Goal: Communication & Community: Answer question/provide support

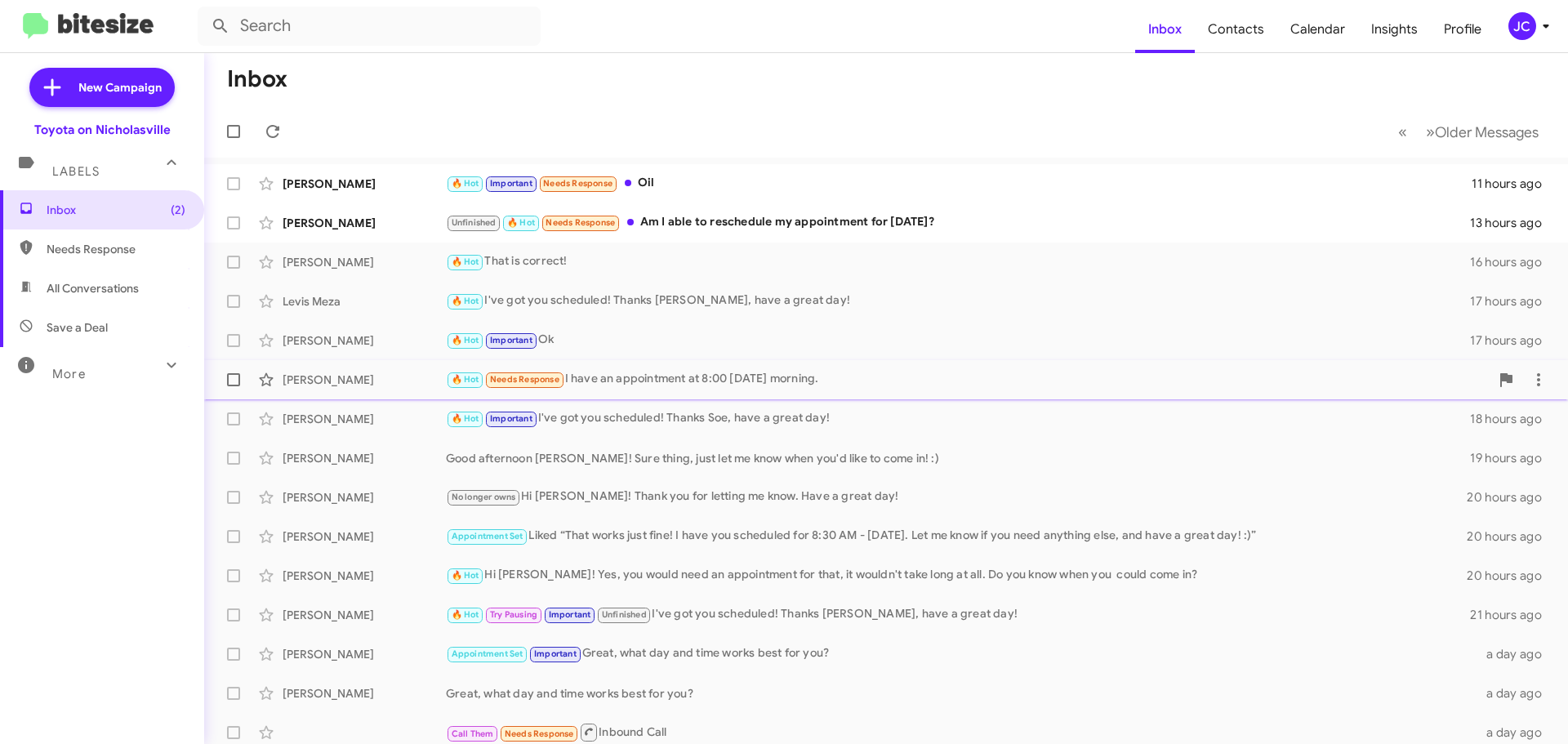
click at [345, 369] on div "[PERSON_NAME] 🔥 Hot Needs Response I have an appointment at 8:00 [DATE] morning…" at bounding box center [886, 379] width 1338 height 33
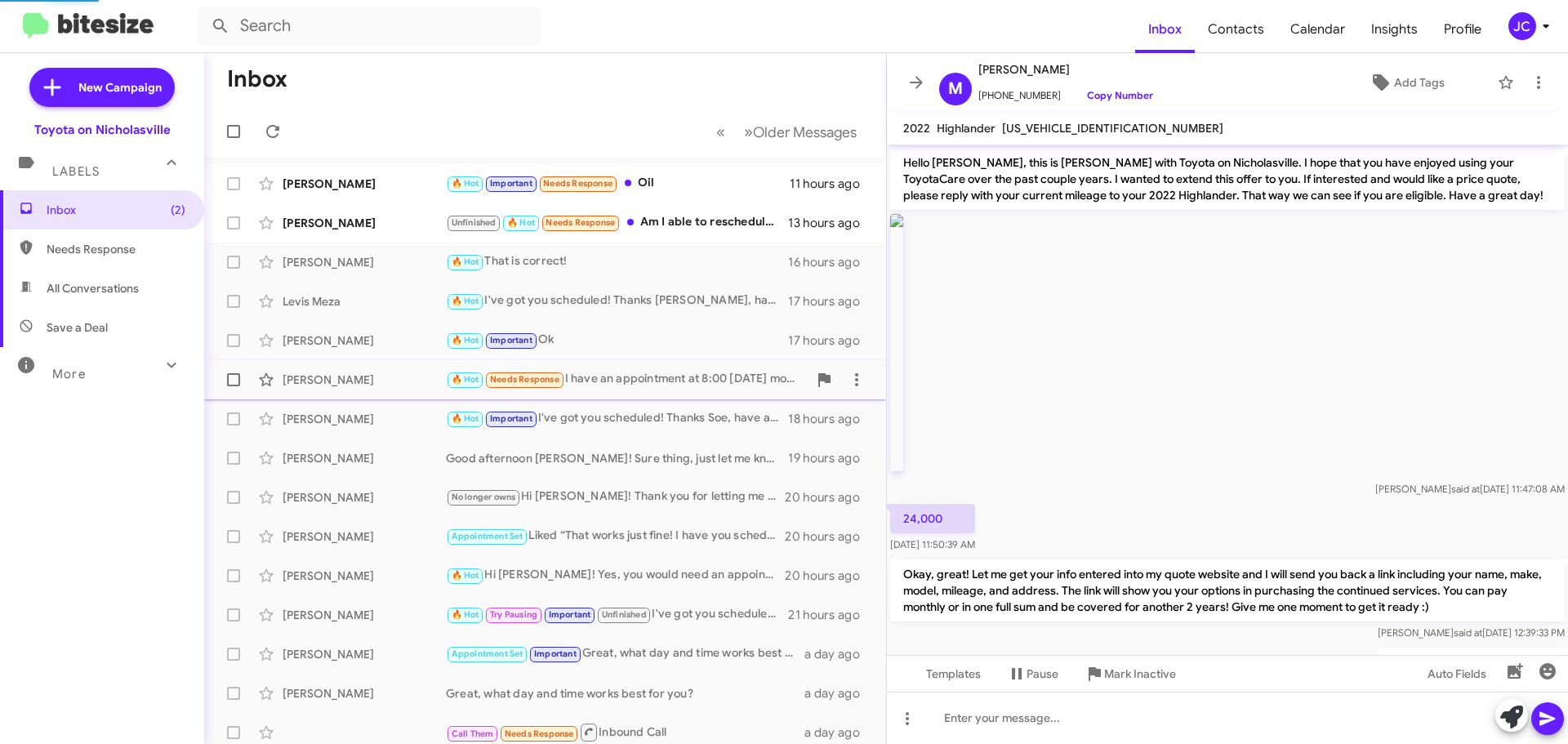
scroll to position [936, 0]
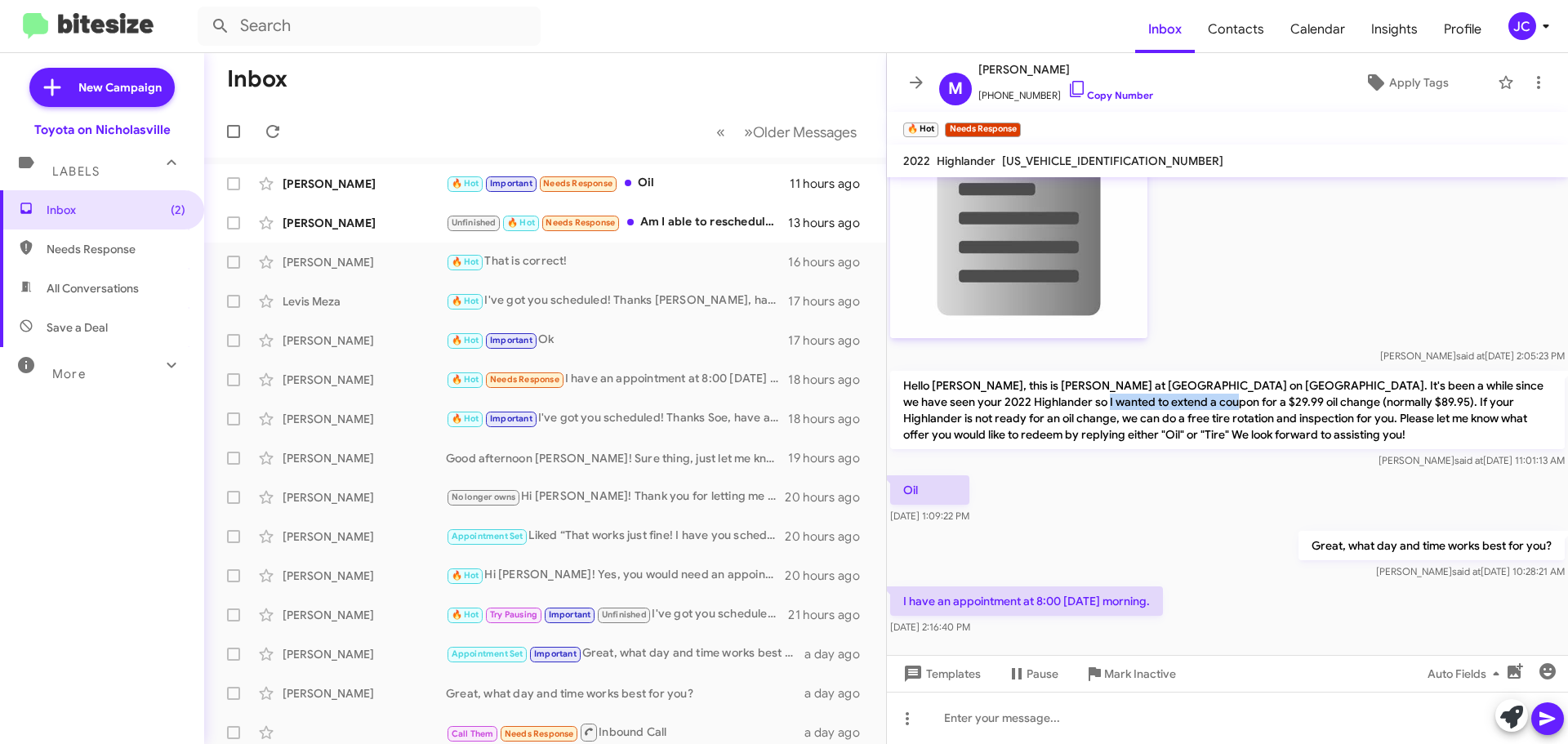
drag, startPoint x: 1060, startPoint y: 398, endPoint x: 1180, endPoint y: 399, distance: 120.0
click at [1180, 399] on p "Hello [PERSON_NAME], this is [PERSON_NAME] at [GEOGRAPHIC_DATA] on [GEOGRAPHIC_…" at bounding box center [1228, 409] width 675 height 78
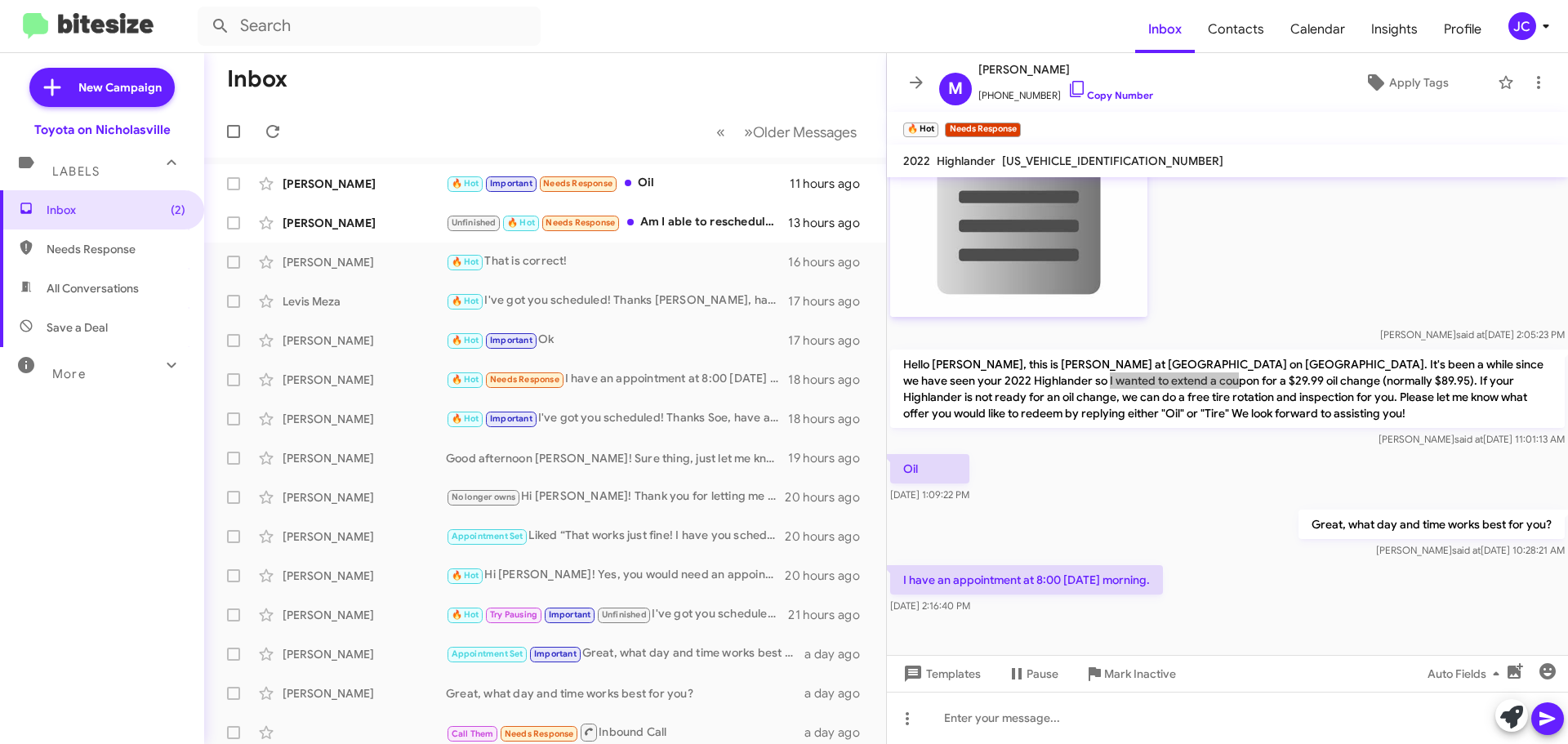
scroll to position [969, 0]
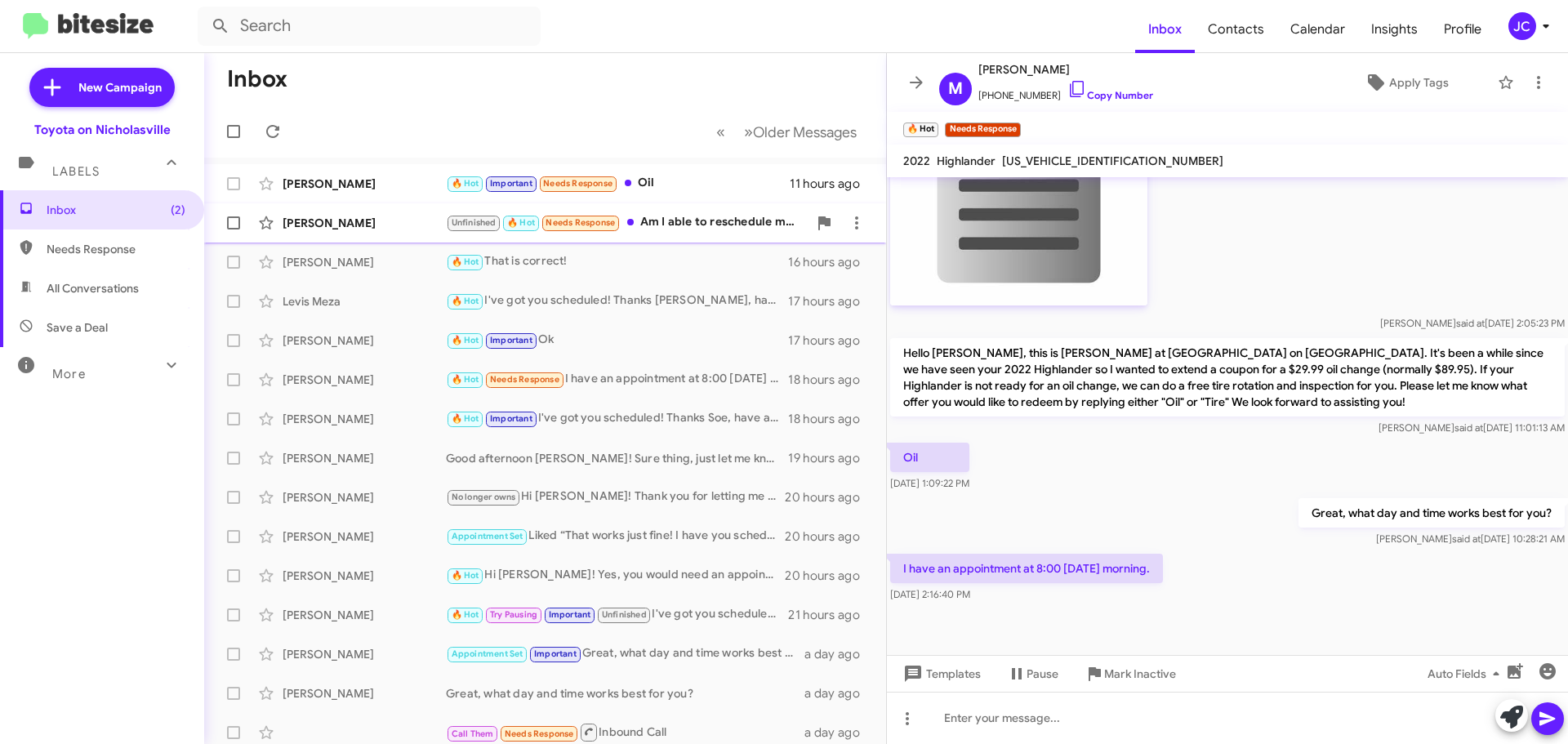
click at [370, 231] on div "[PERSON_NAME] Unfinished 🔥 Hot Needs Response Am I able to reschedule my appoin…" at bounding box center [545, 222] width 656 height 33
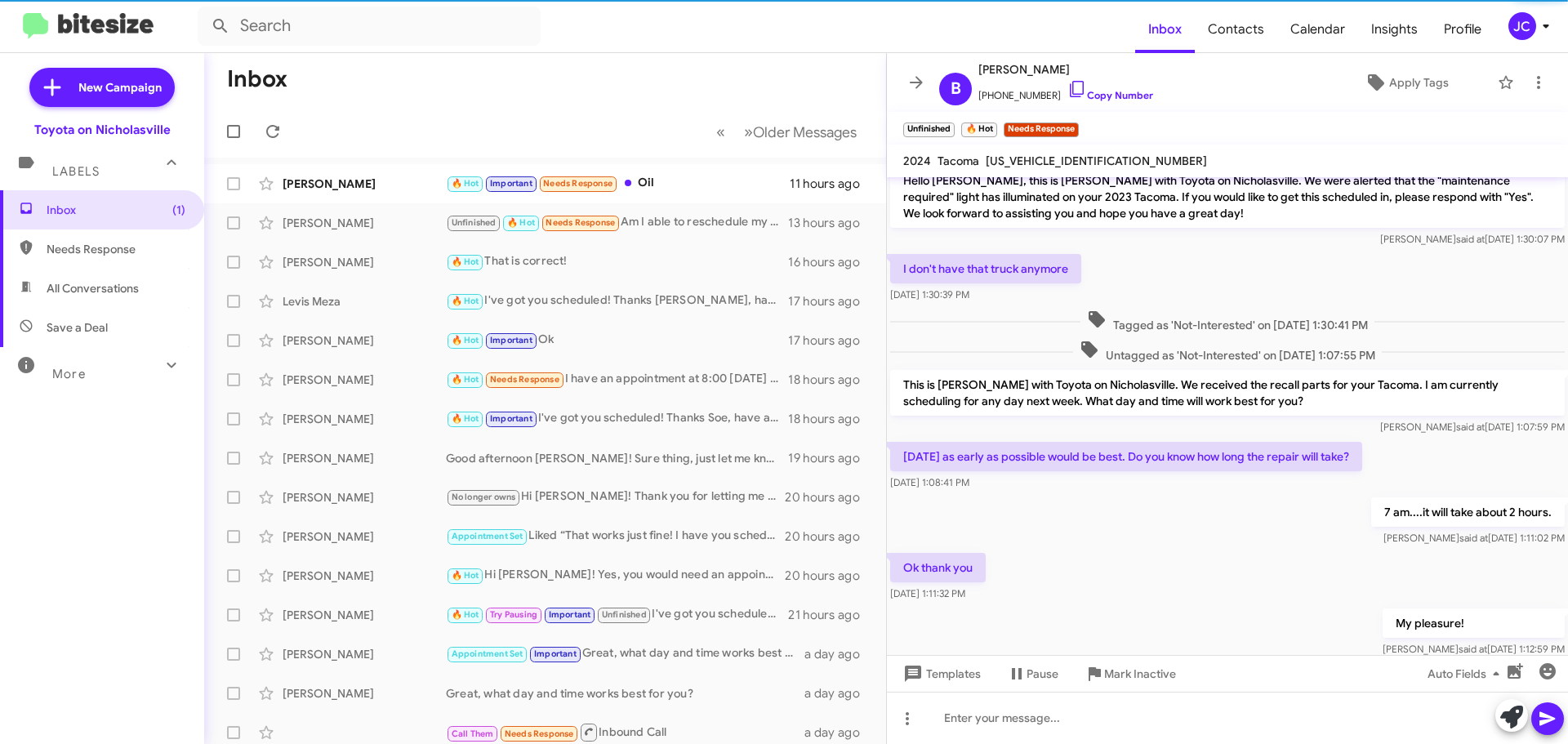
scroll to position [2247, 0]
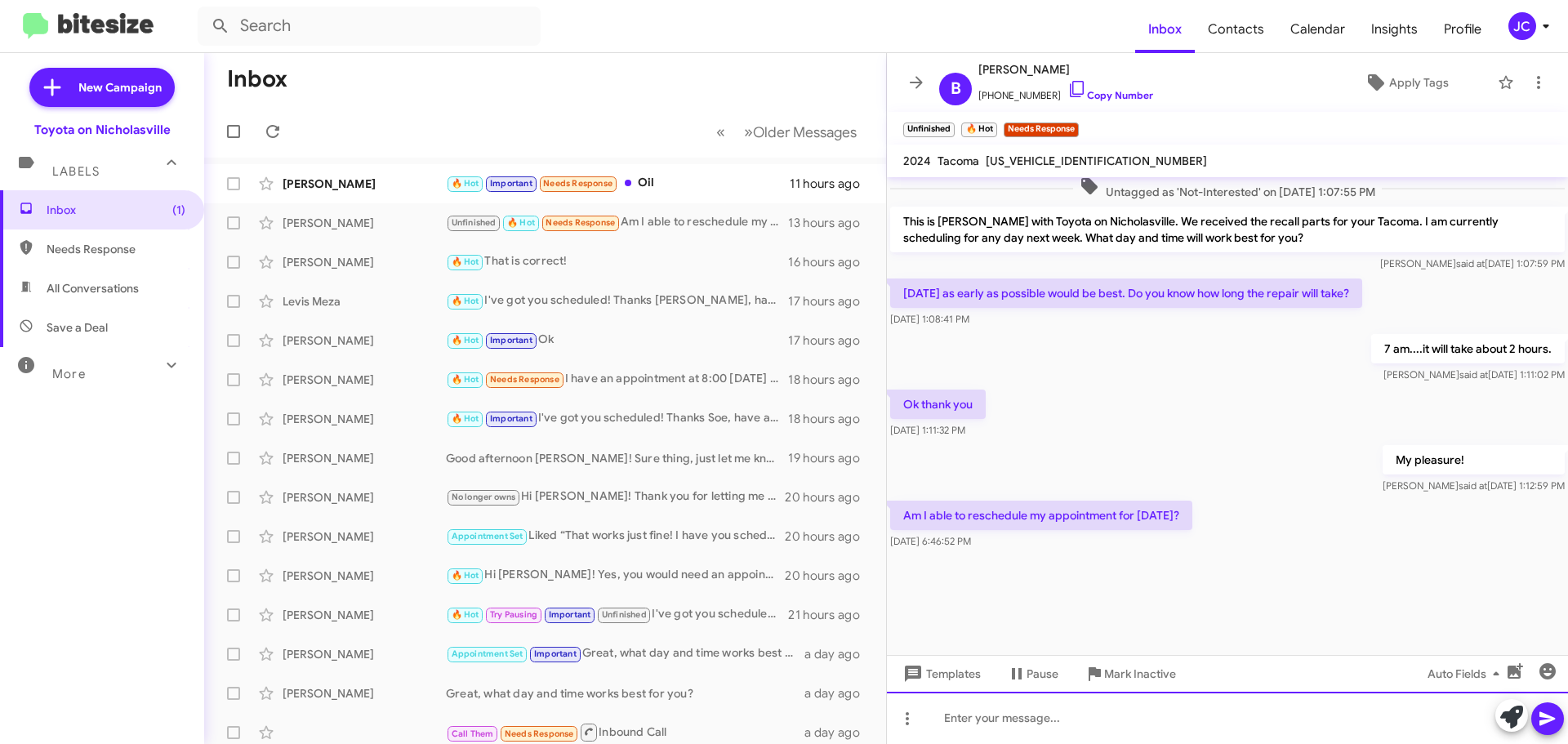
click at [1059, 720] on div at bounding box center [1227, 717] width 681 height 52
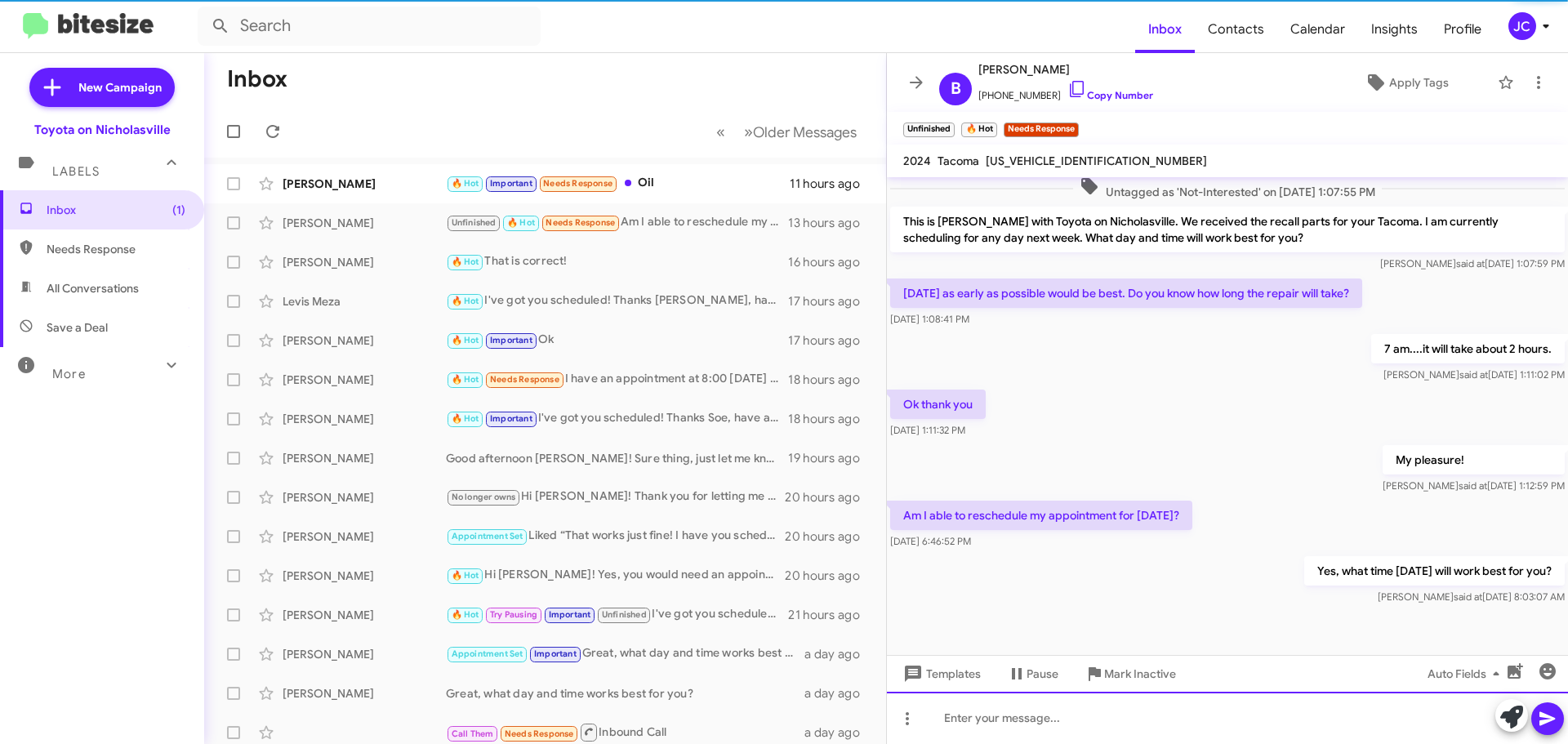
scroll to position [0, 0]
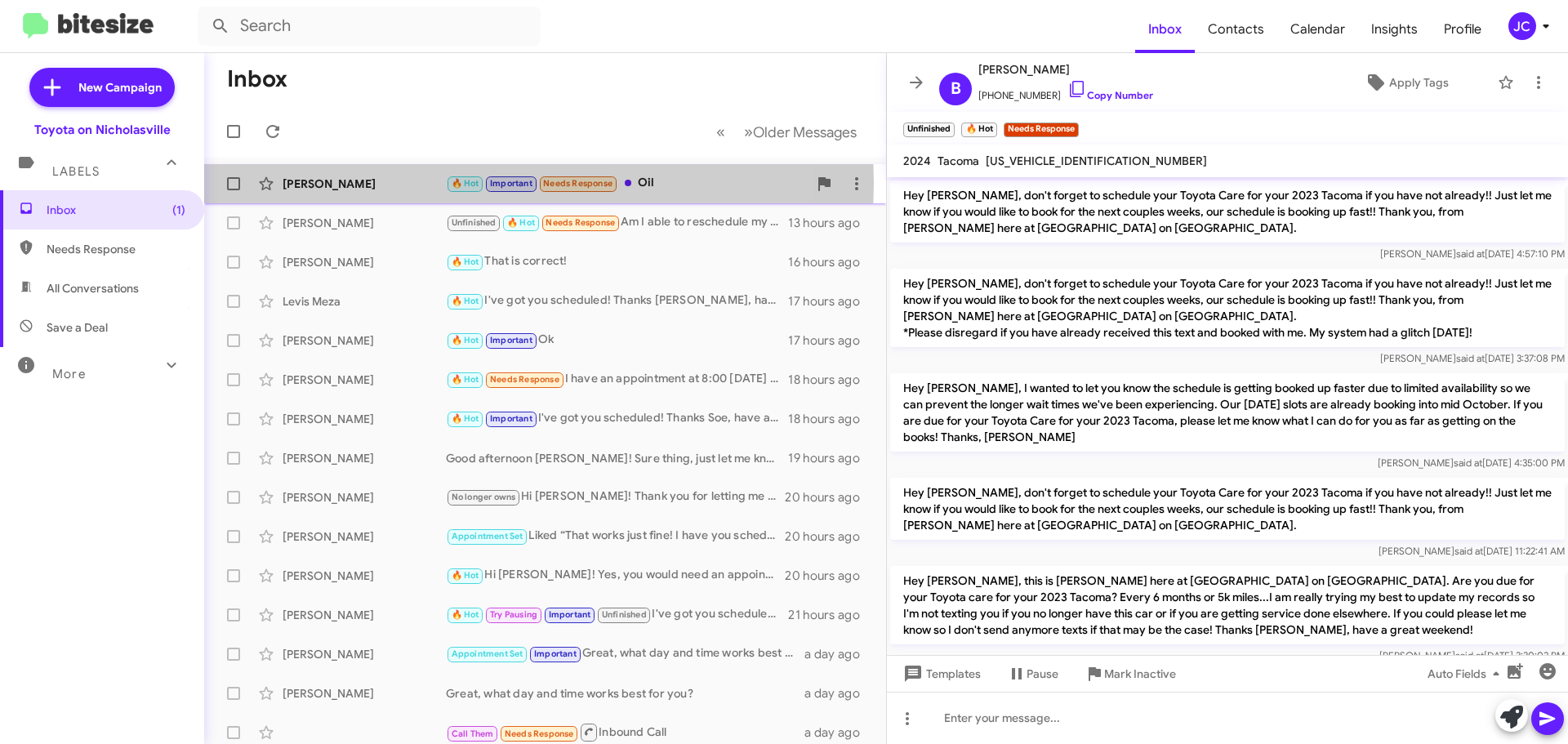
click at [325, 183] on div "[PERSON_NAME]" at bounding box center [365, 184] width 163 height 17
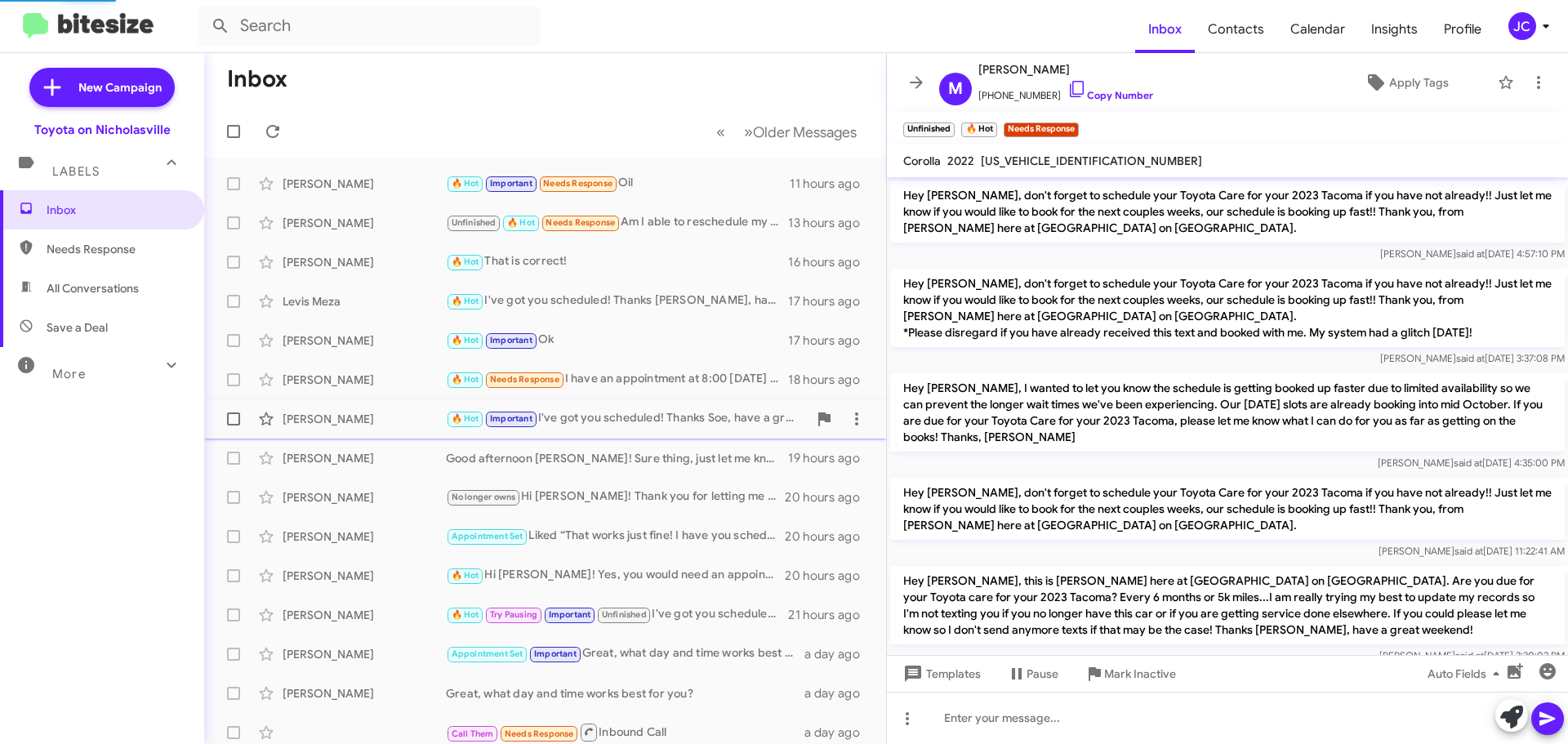
scroll to position [1253, 0]
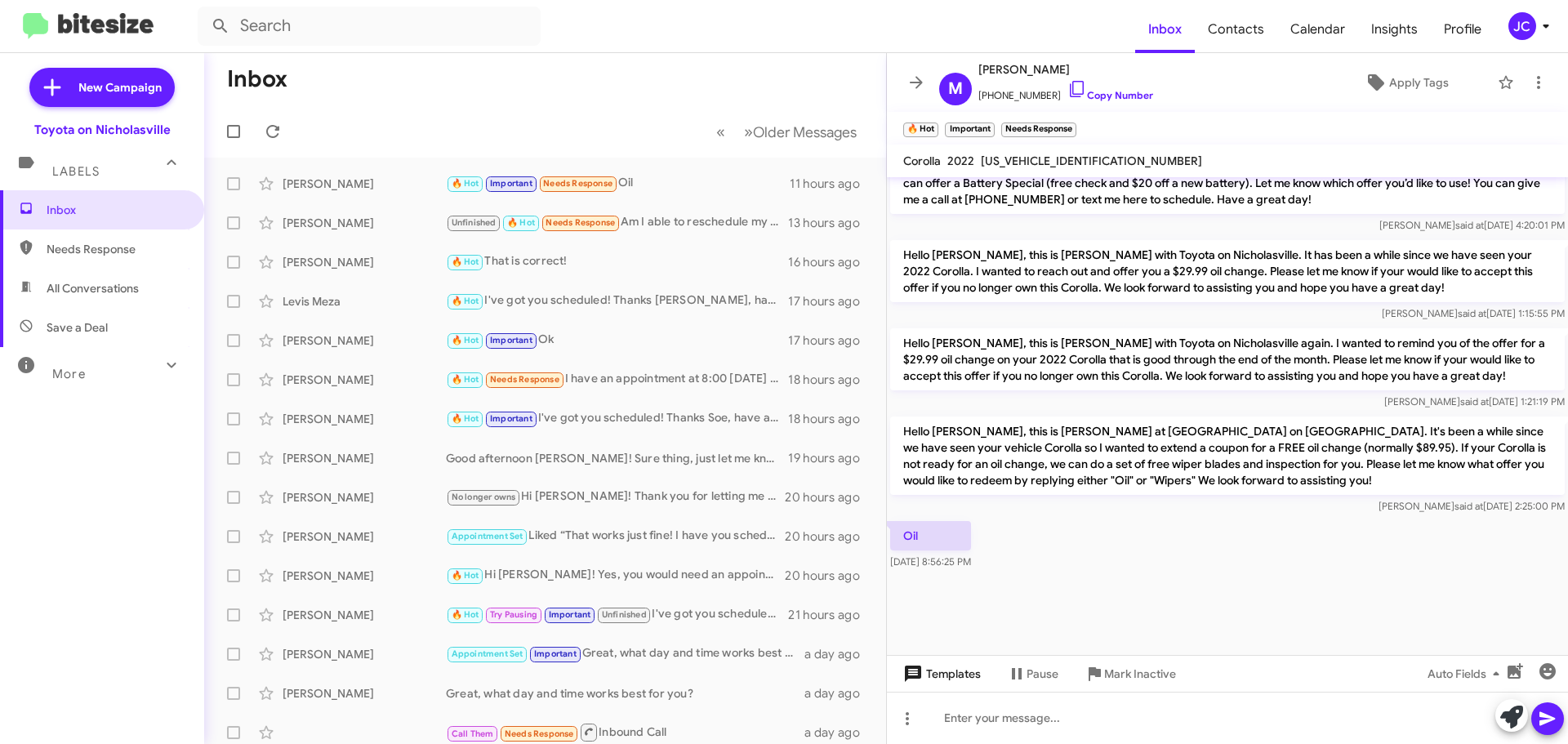
click at [958, 672] on span "Templates" at bounding box center [940, 673] width 81 height 29
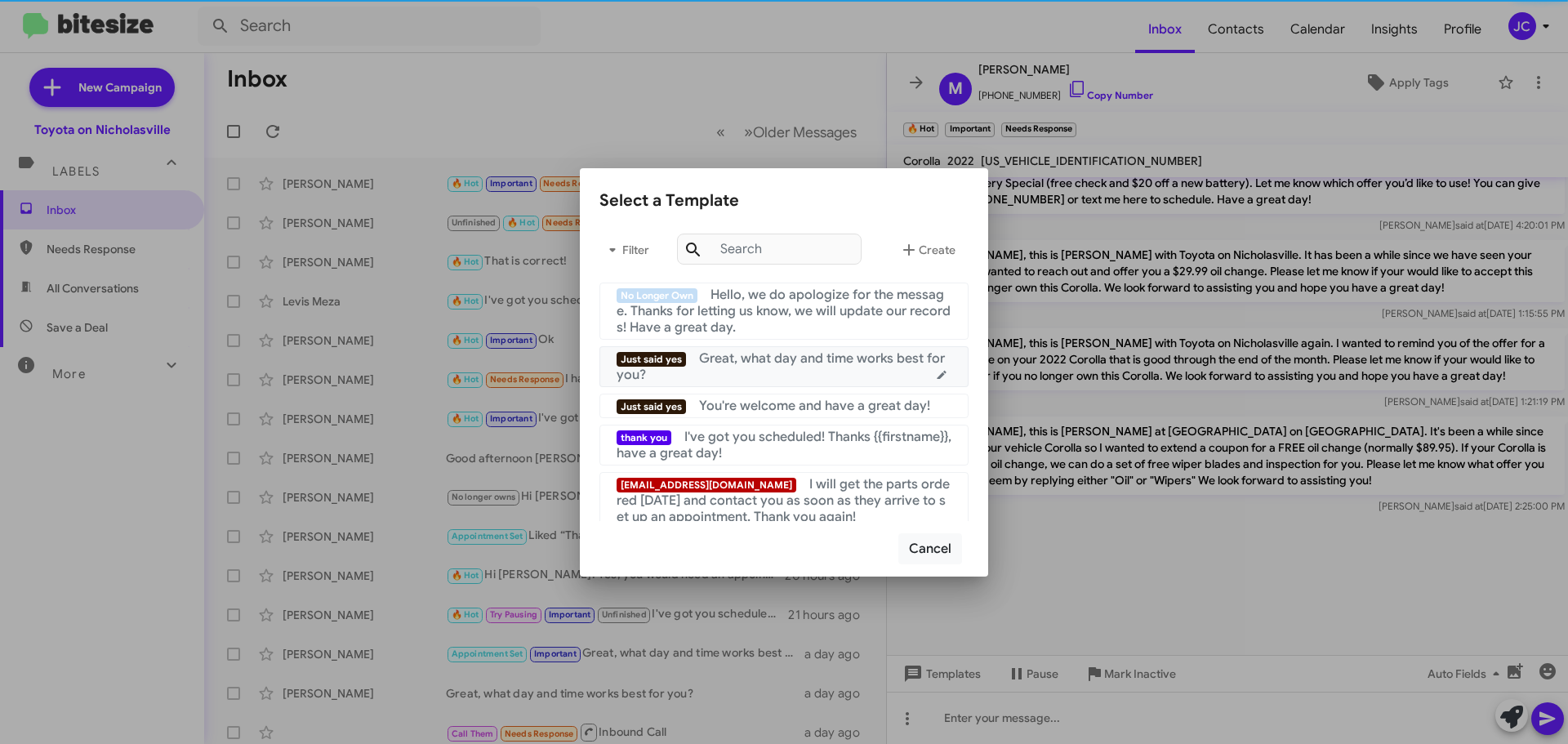
click at [750, 365] on span "Great, what day and time works best for you?" at bounding box center [781, 366] width 329 height 33
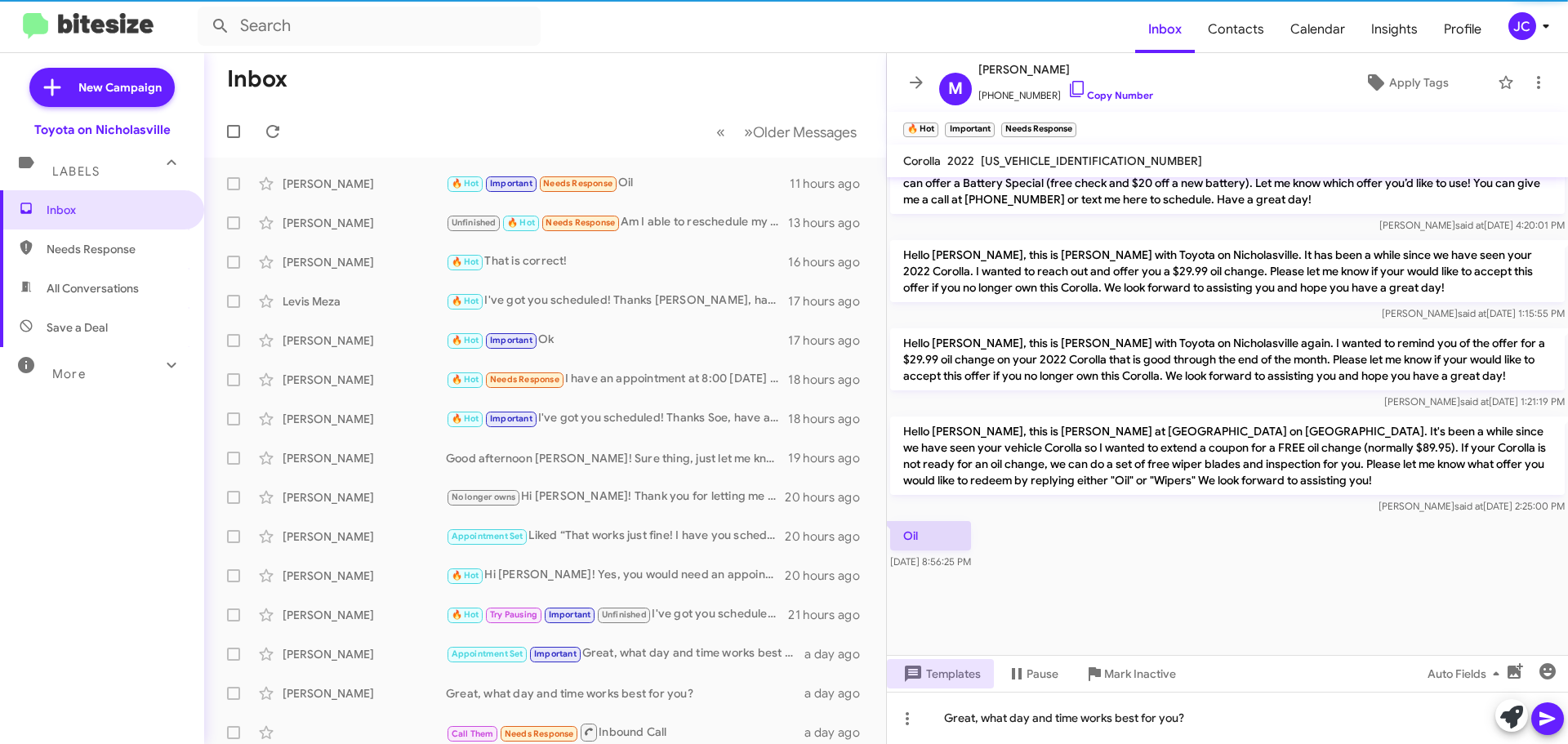
click at [1550, 722] on icon at bounding box center [1548, 719] width 19 height 19
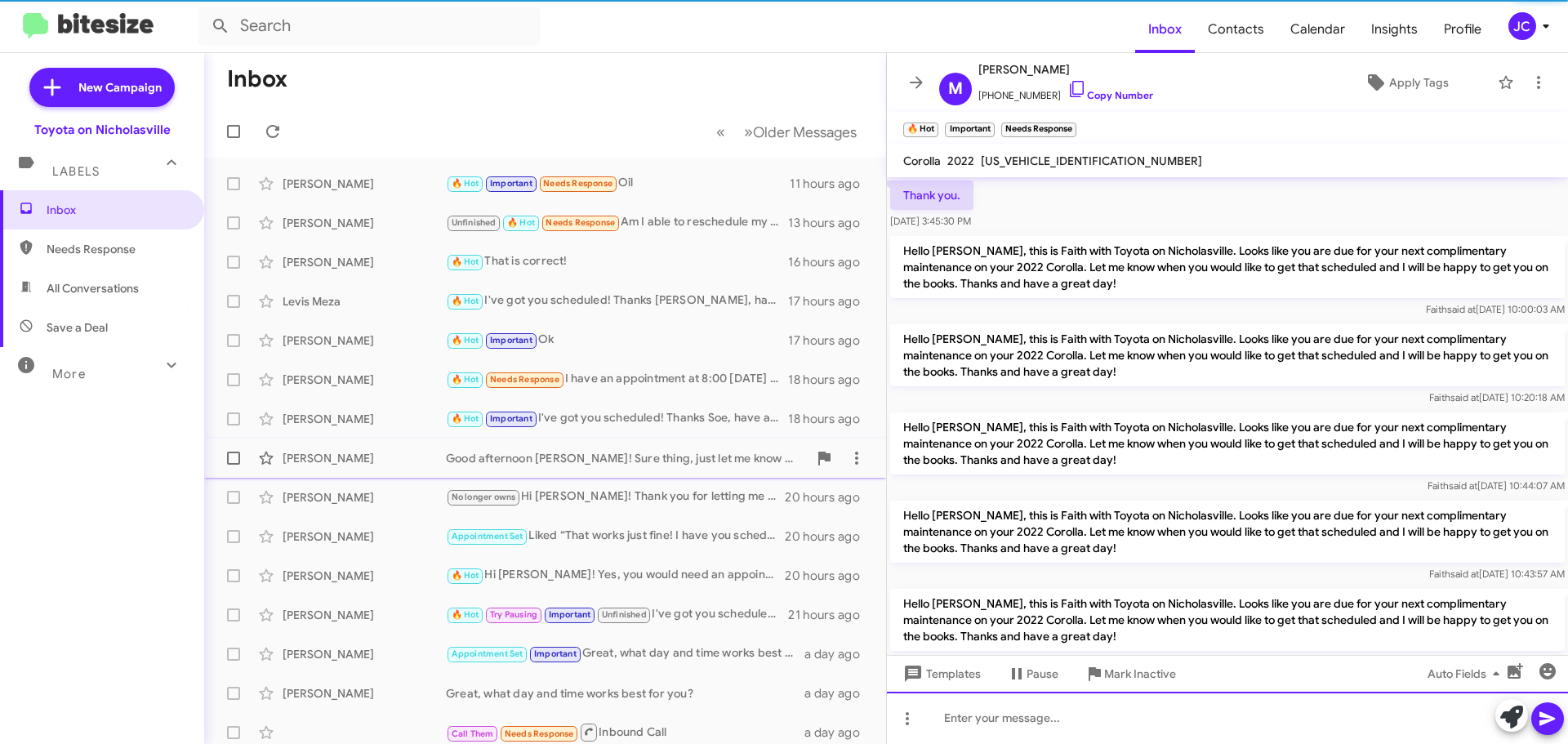
scroll to position [82, 0]
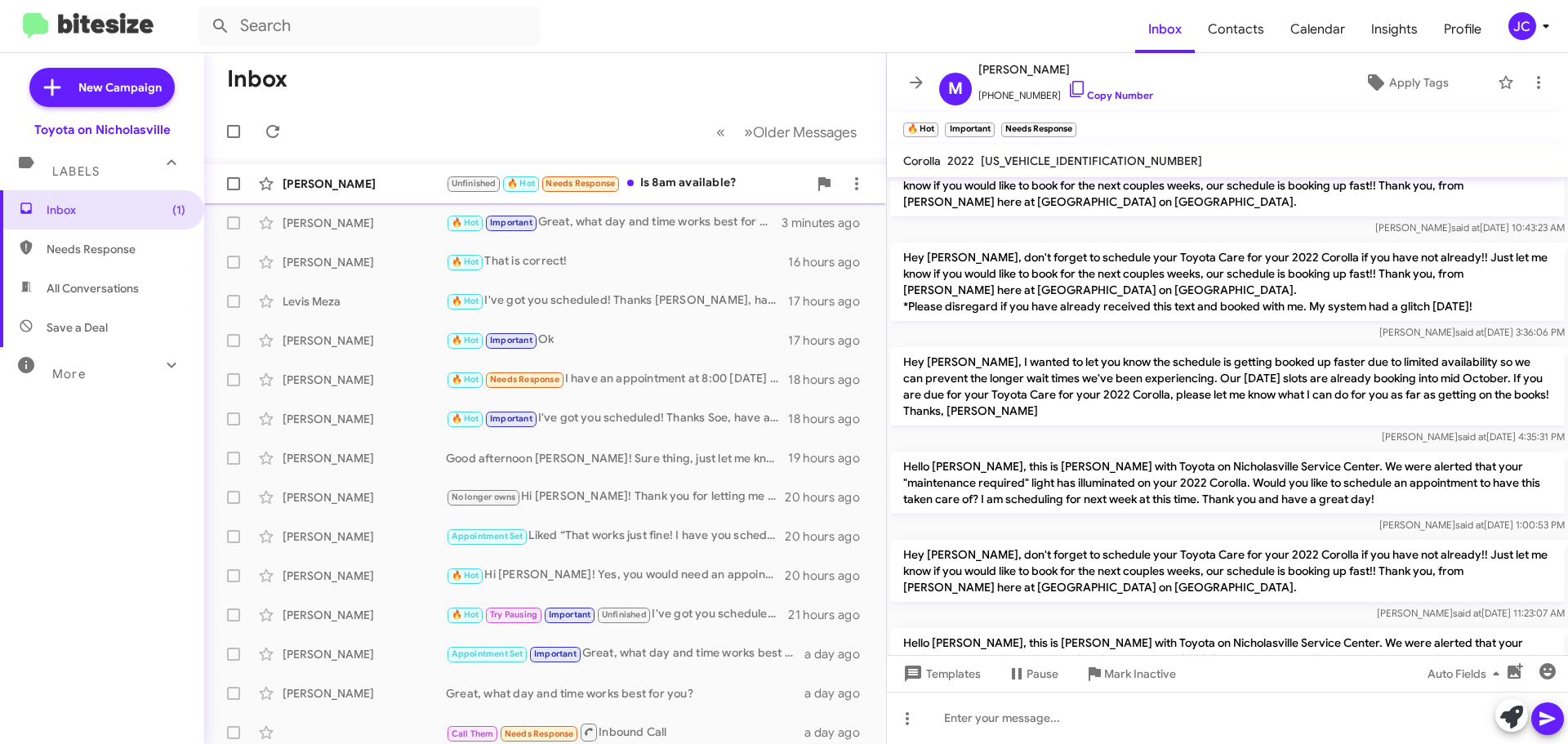
click at [366, 178] on div "[PERSON_NAME]" at bounding box center [365, 184] width 163 height 17
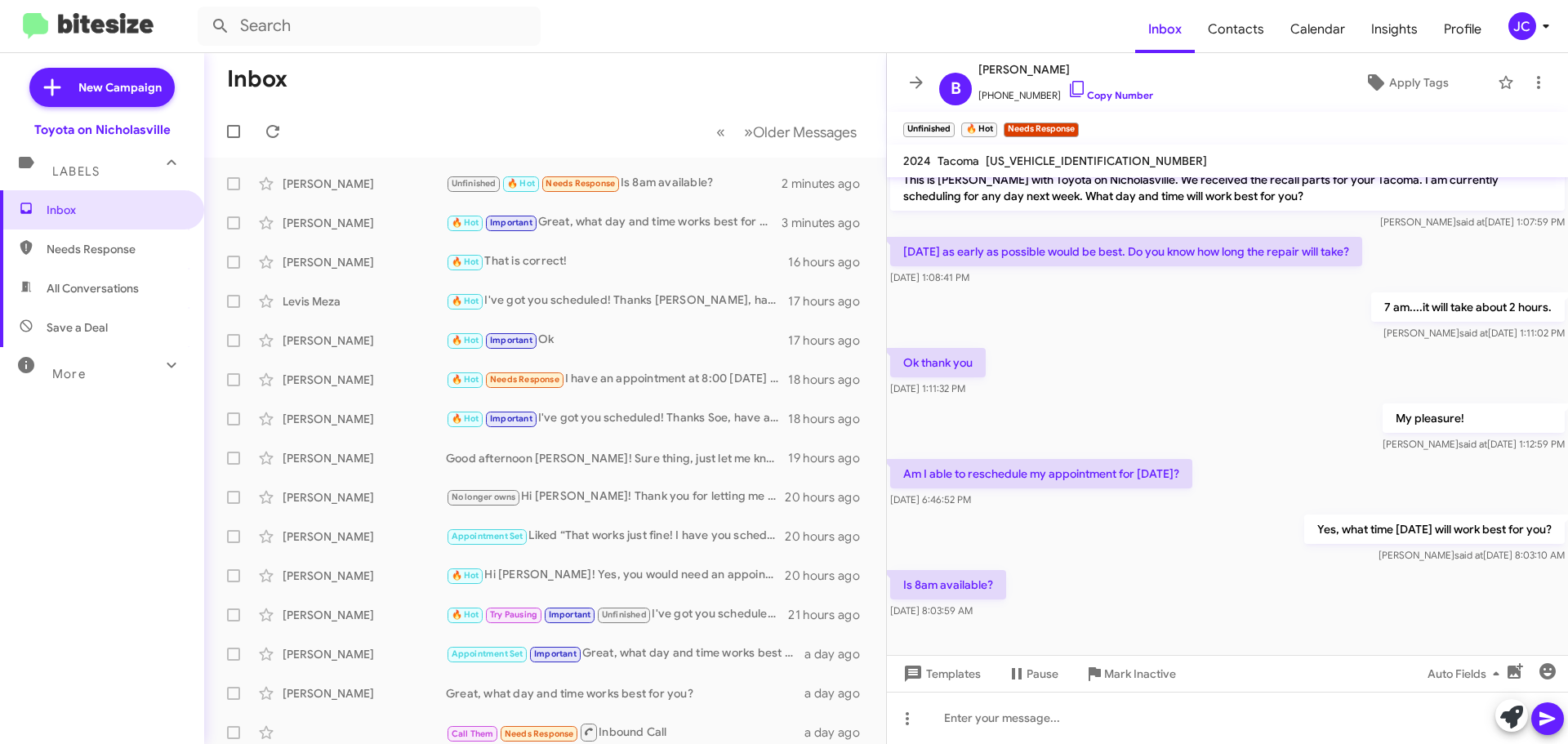
click at [1015, 165] on span "[US_VEHICLE_IDENTIFICATION_NUMBER]" at bounding box center [1097, 161] width 221 height 15
copy span "[US_VEHICLE_IDENTIFICATION_NUMBER]"
click at [961, 680] on span "Templates" at bounding box center [940, 673] width 81 height 29
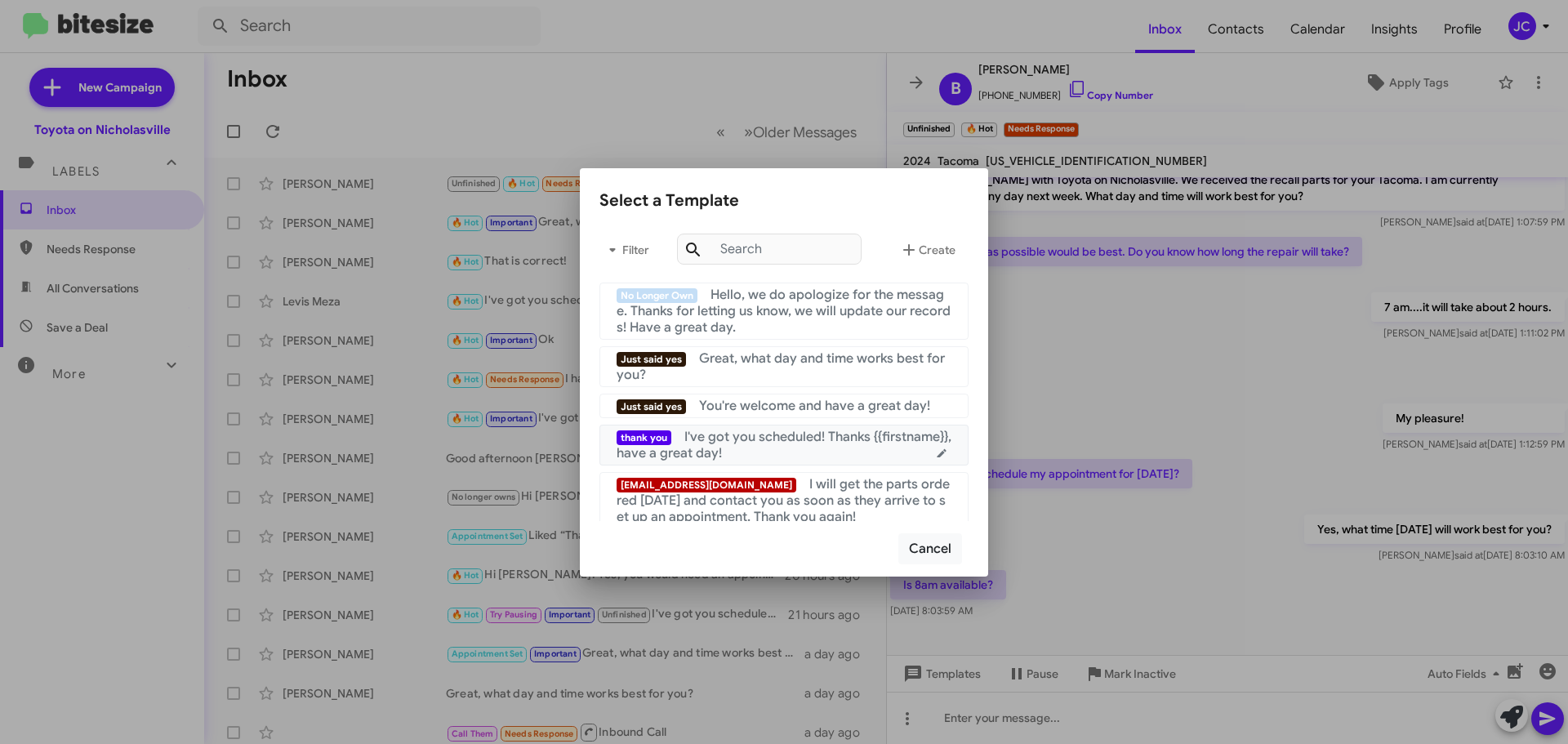
click at [762, 451] on div "thank you I've got you scheduled! Thanks {{firstname}}, have a great day!" at bounding box center [784, 444] width 335 height 33
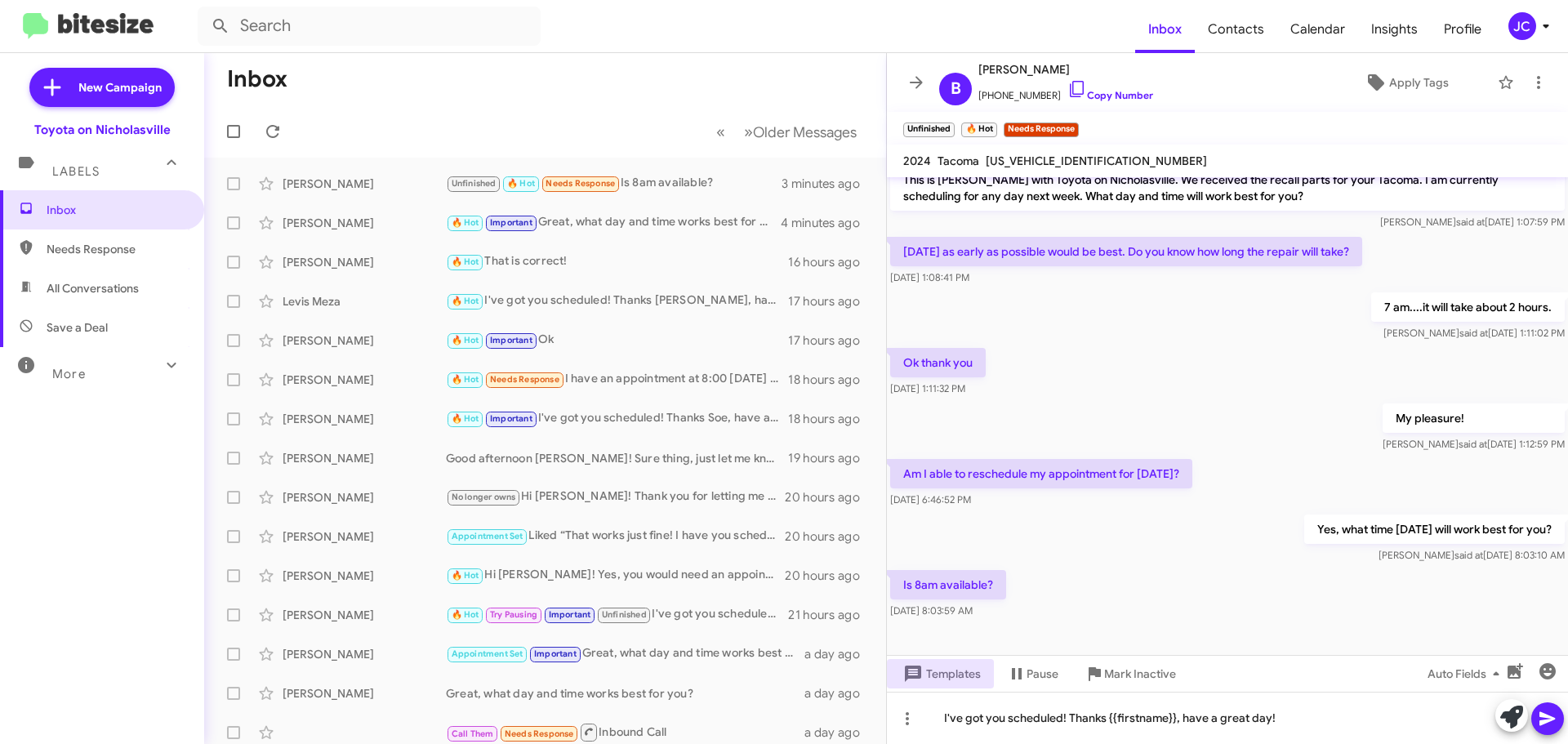
click at [1540, 723] on icon at bounding box center [1548, 719] width 19 height 19
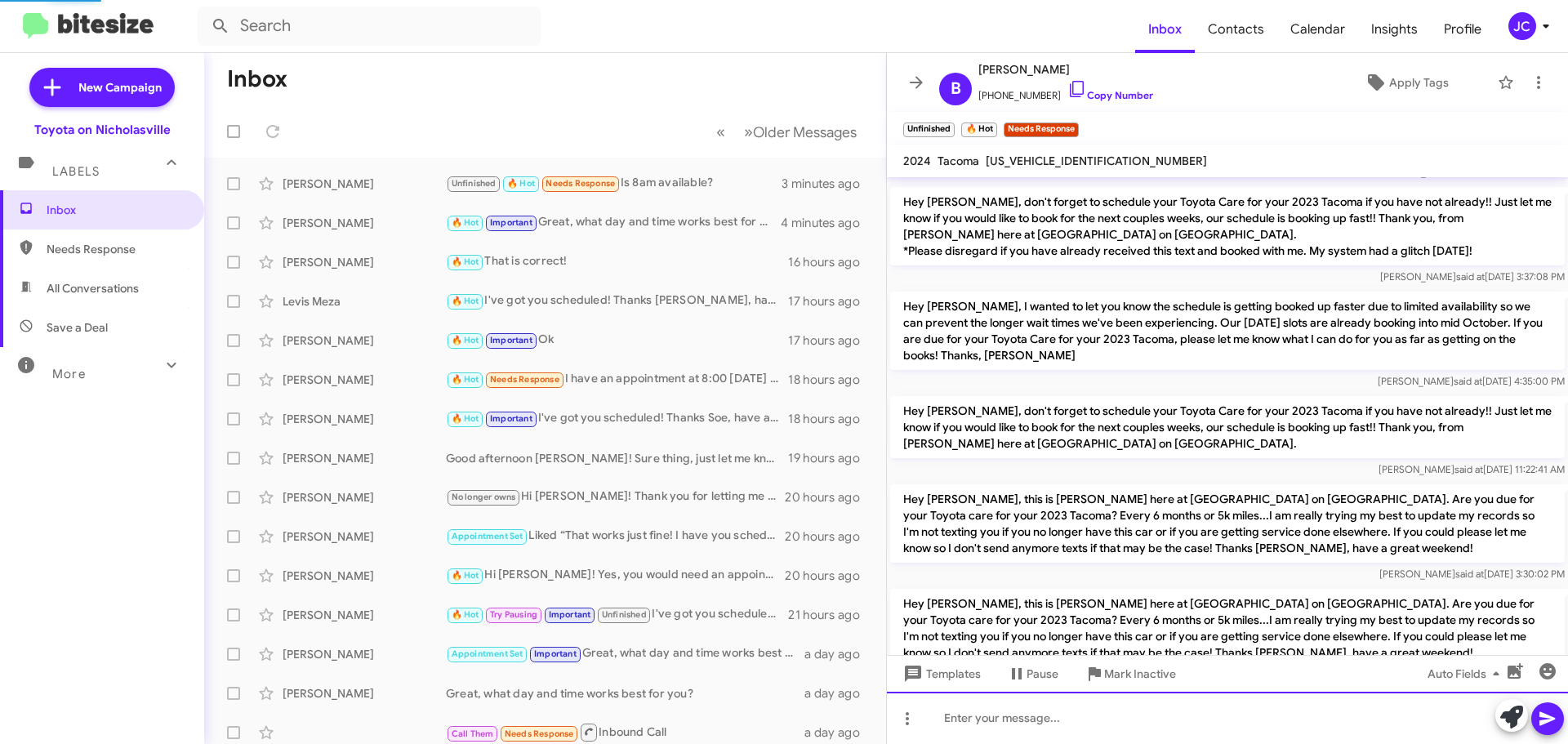
scroll to position [744, 0]
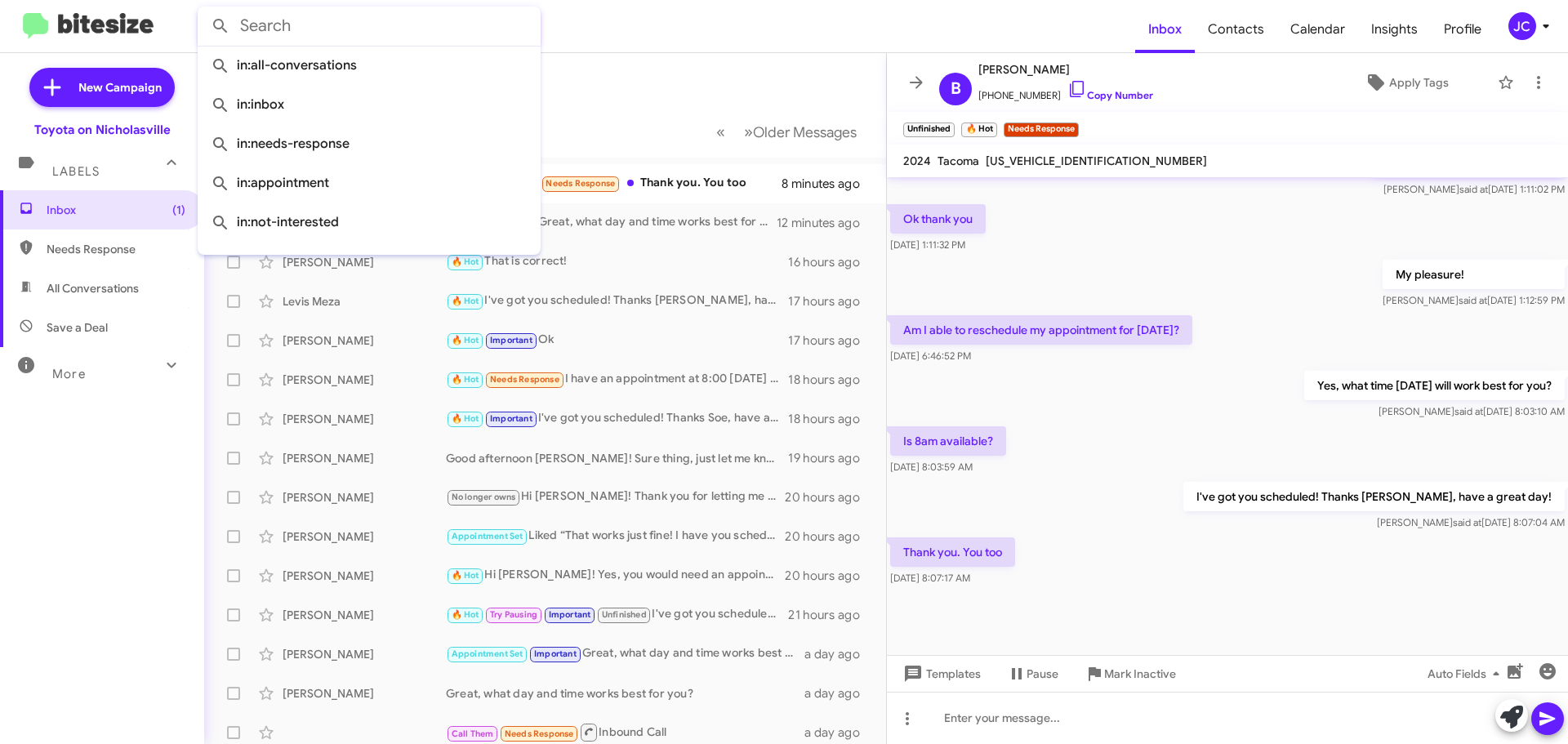
click at [321, 29] on input "text" at bounding box center [369, 25] width 343 height 40
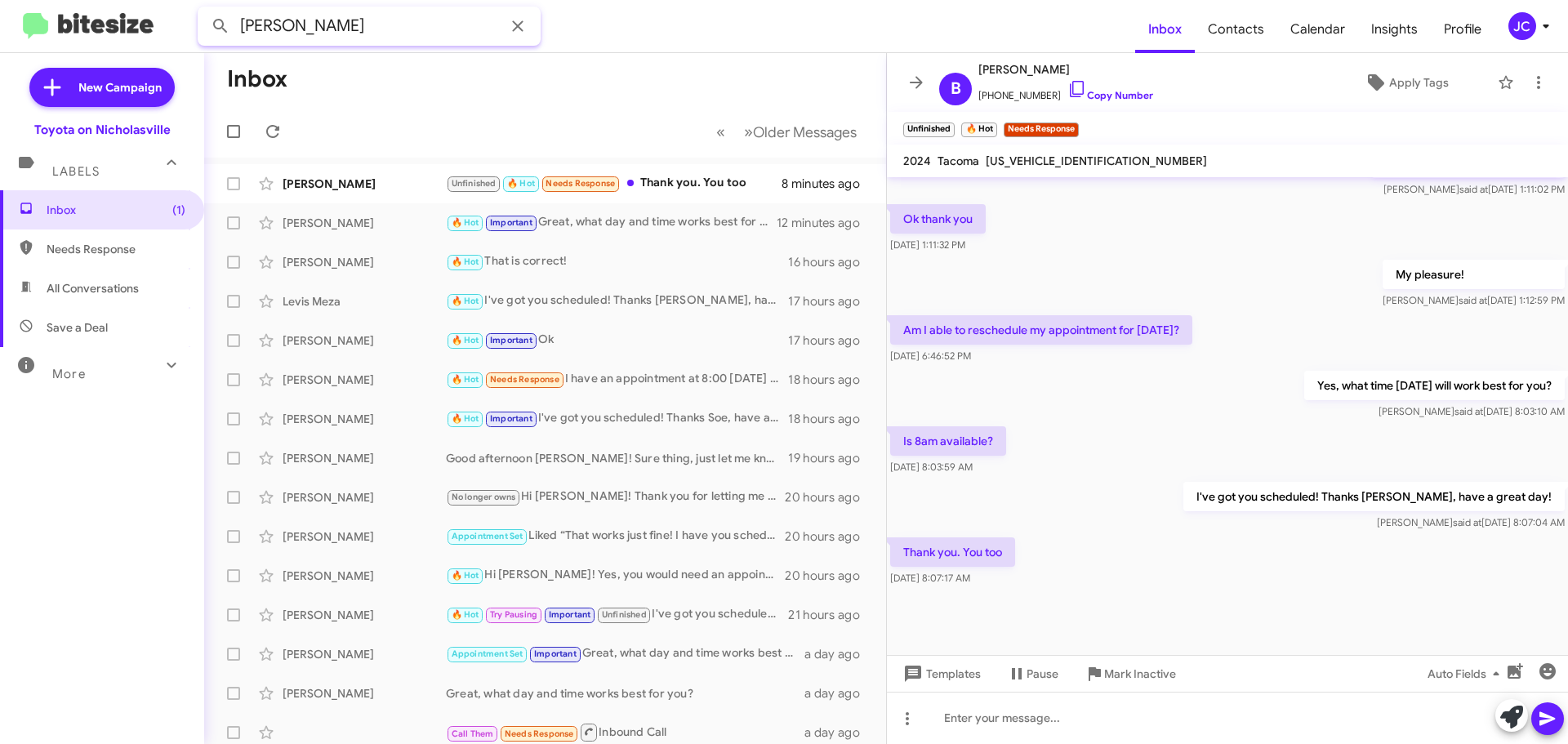
click at [204, 10] on button at bounding box center [220, 25] width 33 height 33
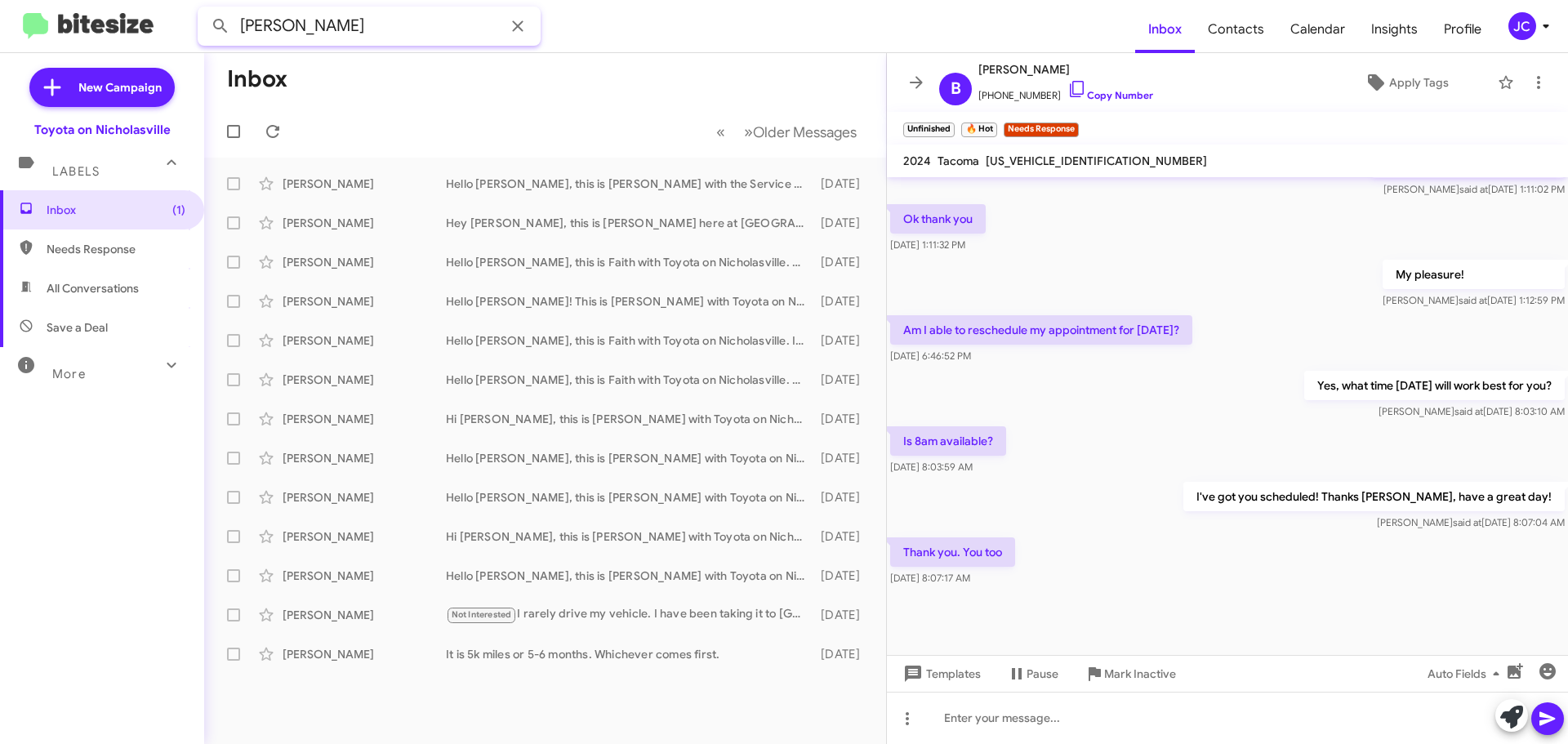
drag, startPoint x: 396, startPoint y: 26, endPoint x: -483, endPoint y: 41, distance: 879.1
click at [0, 41] on html "[PERSON_NAME] Inbox Contacts Calendar Insights Profile JC New Campaign Toyota o…" at bounding box center [784, 372] width 1568 height 744
click at [204, 10] on button at bounding box center [220, 25] width 33 height 33
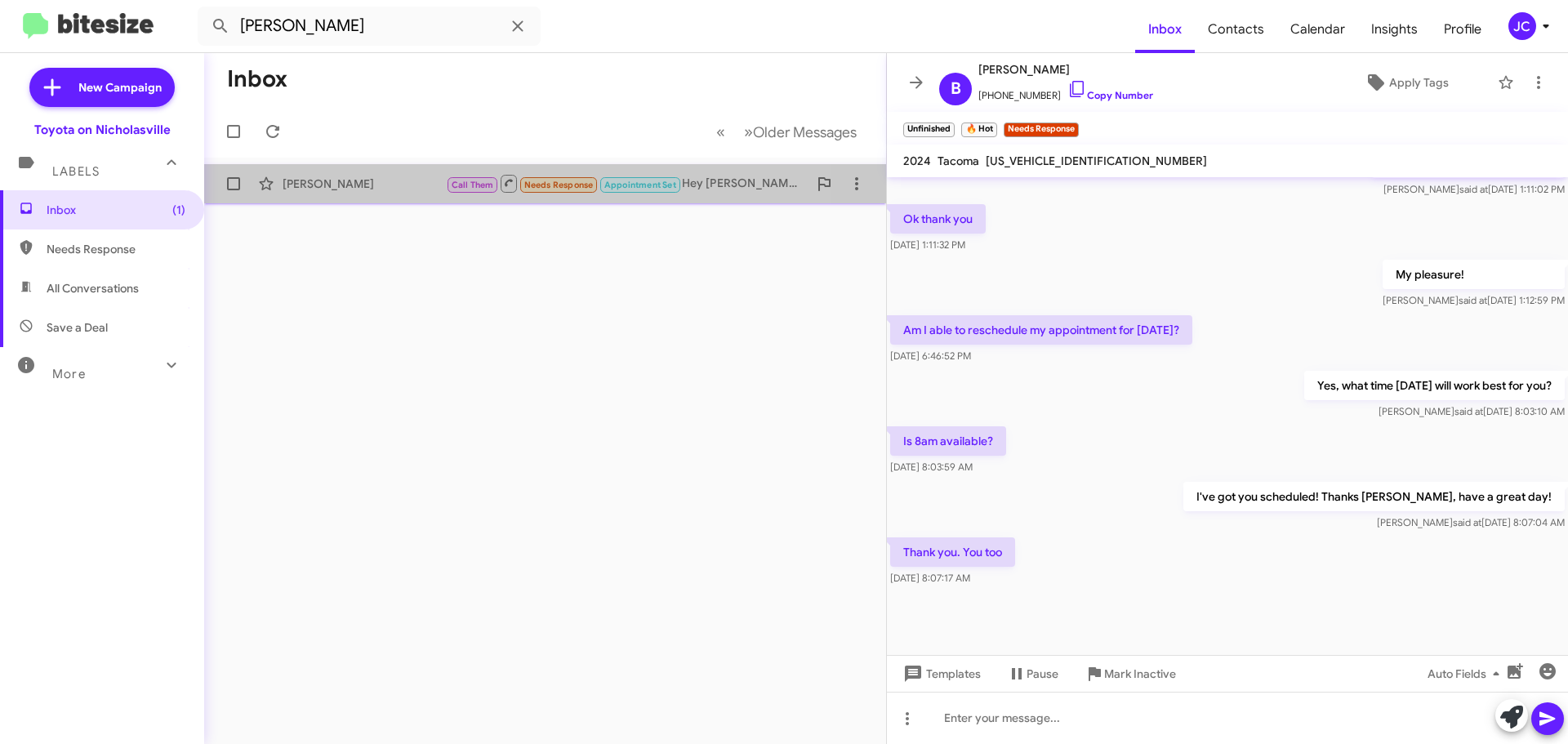
click at [340, 191] on div "[PERSON_NAME]" at bounding box center [365, 184] width 163 height 17
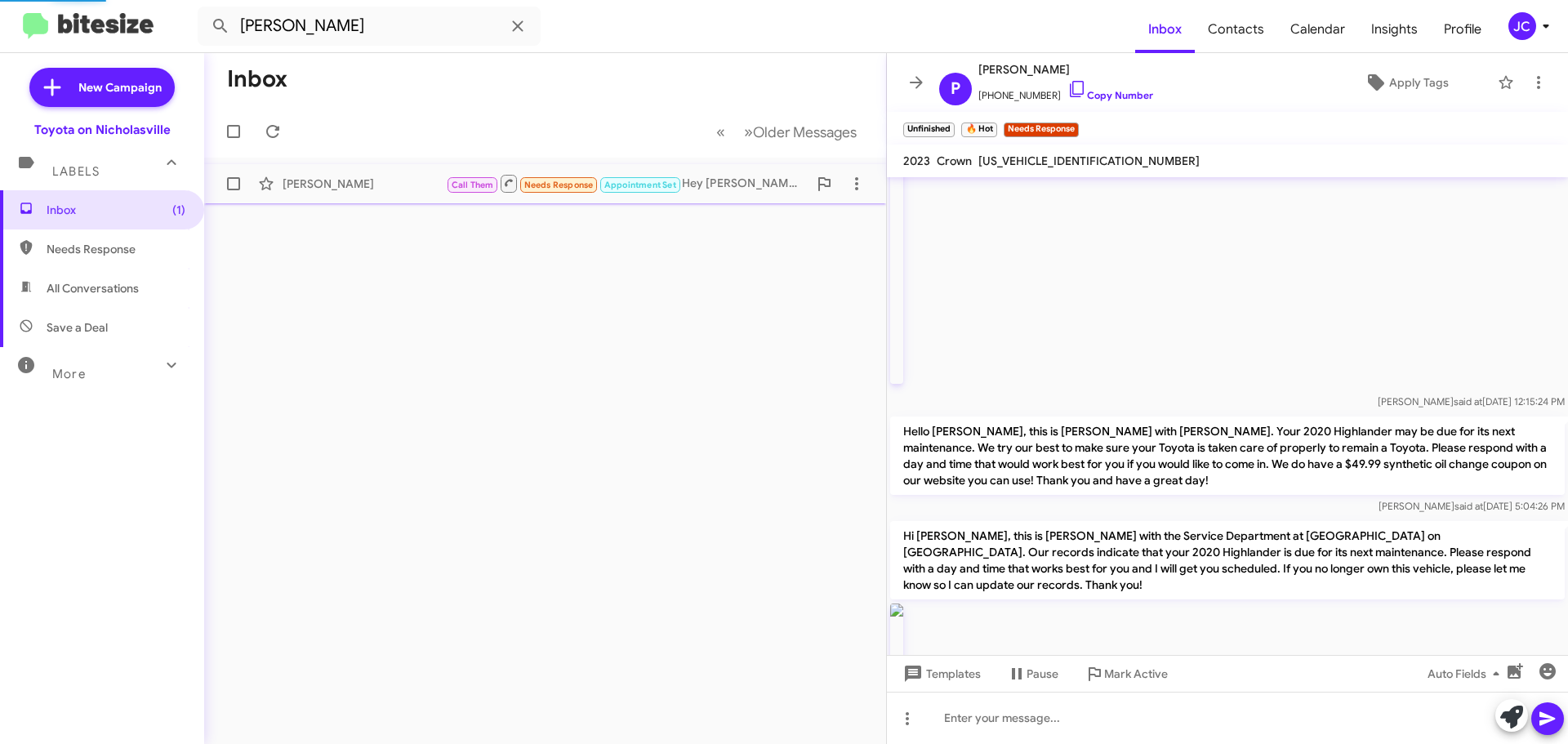
scroll to position [1976, 0]
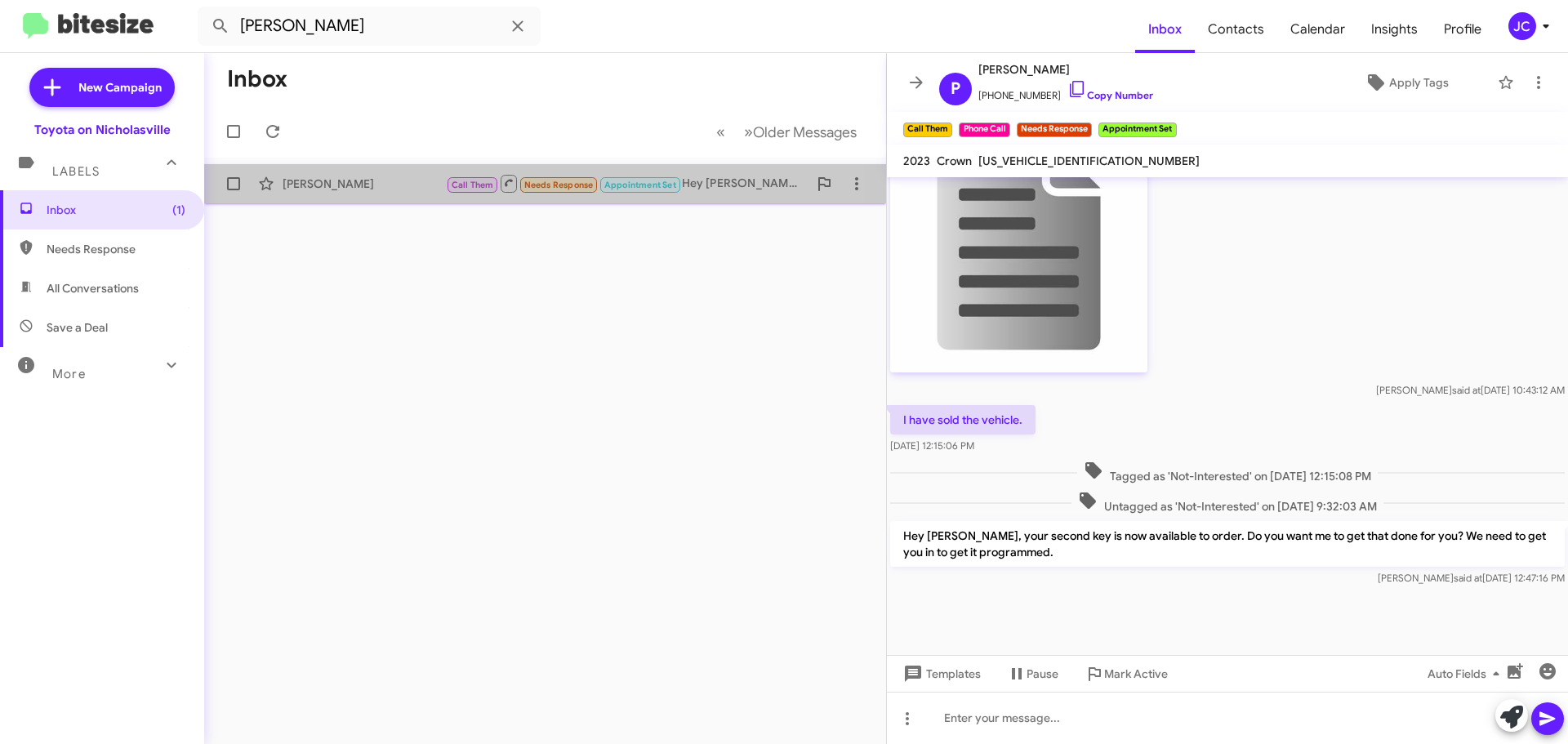
click at [357, 185] on div "[PERSON_NAME]" at bounding box center [365, 184] width 163 height 17
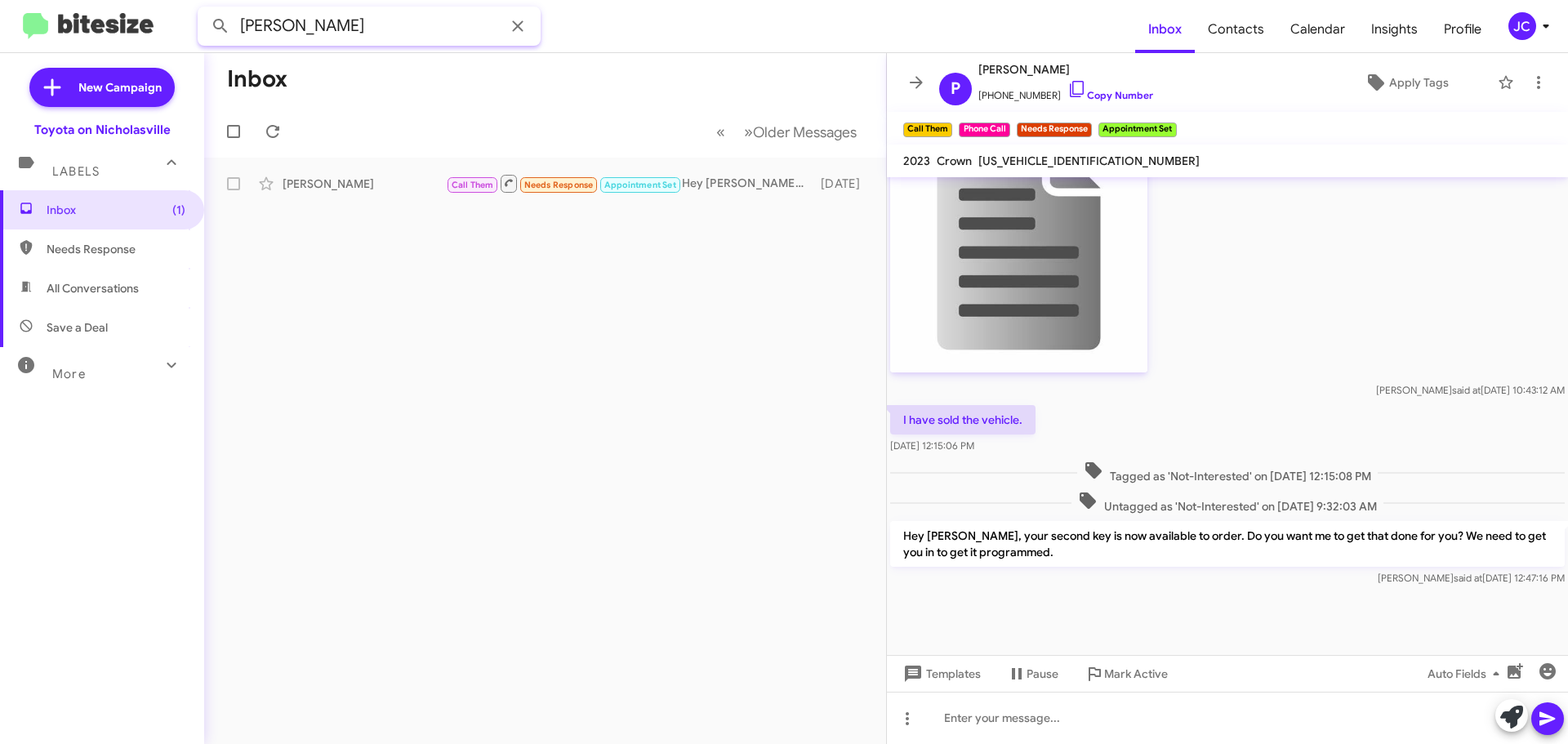
drag, startPoint x: 370, startPoint y: 37, endPoint x: -479, endPoint y: 19, distance: 849.2
click at [0, 19] on html "[PERSON_NAME] Inbox Contacts Calendar Insights Profile JC New Campaign Toyota o…" at bounding box center [784, 372] width 1568 height 744
paste input "8595534655"
type input "8595534655"
click at [204, 10] on button at bounding box center [220, 25] width 33 height 33
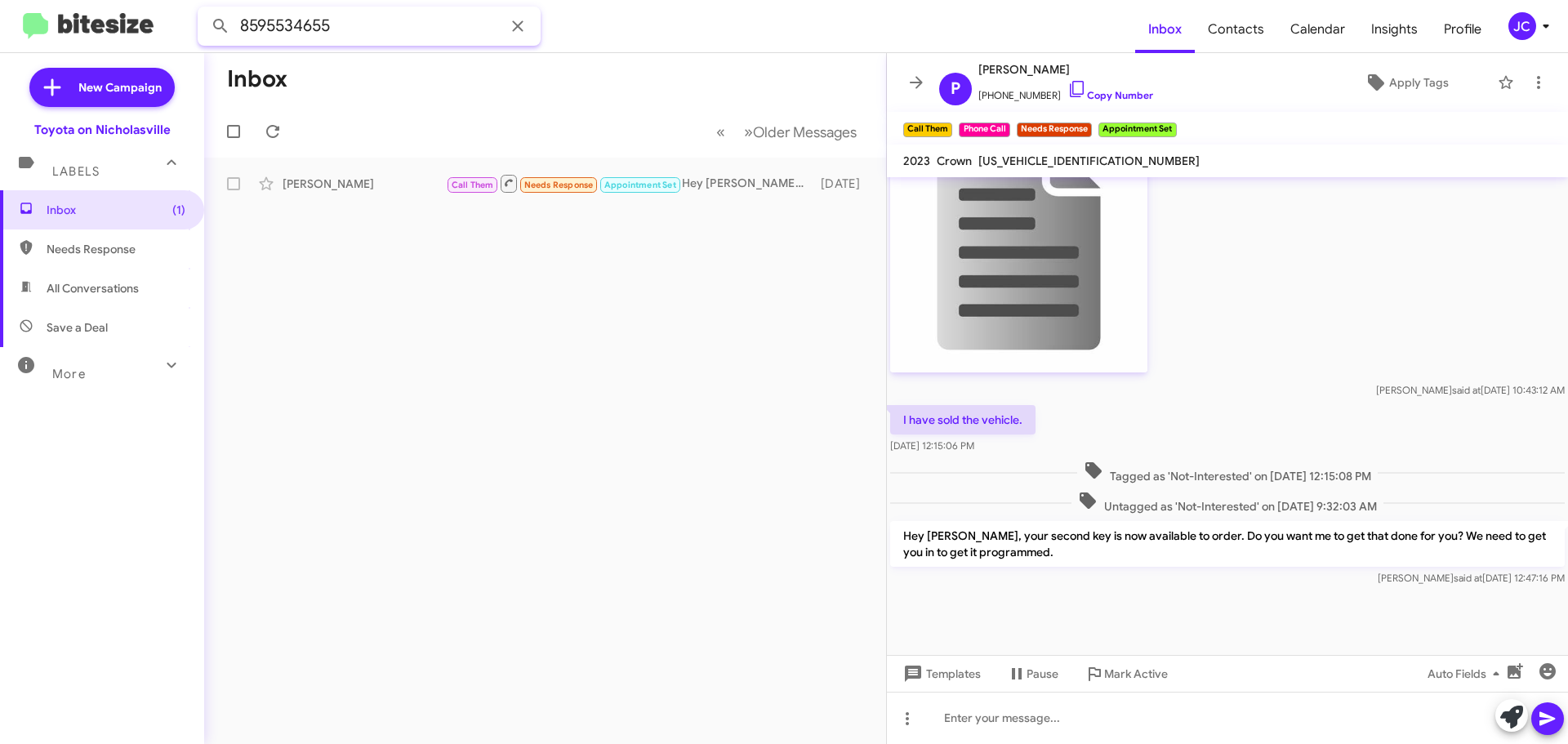
click at [375, 40] on input "8595534655" at bounding box center [369, 25] width 343 height 40
click at [204, 10] on button at bounding box center [220, 25] width 33 height 33
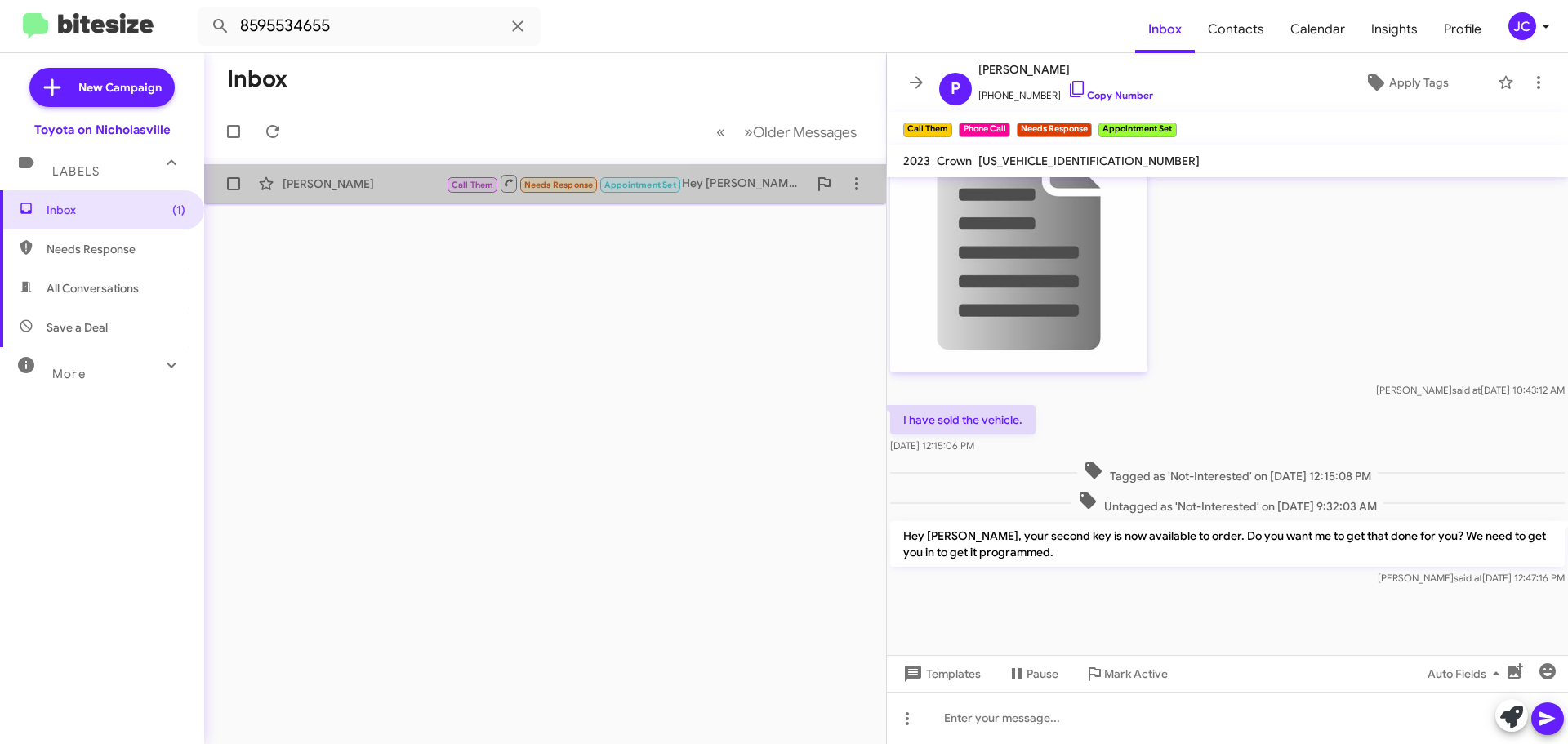
click at [374, 182] on div "[PERSON_NAME]" at bounding box center [365, 184] width 163 height 17
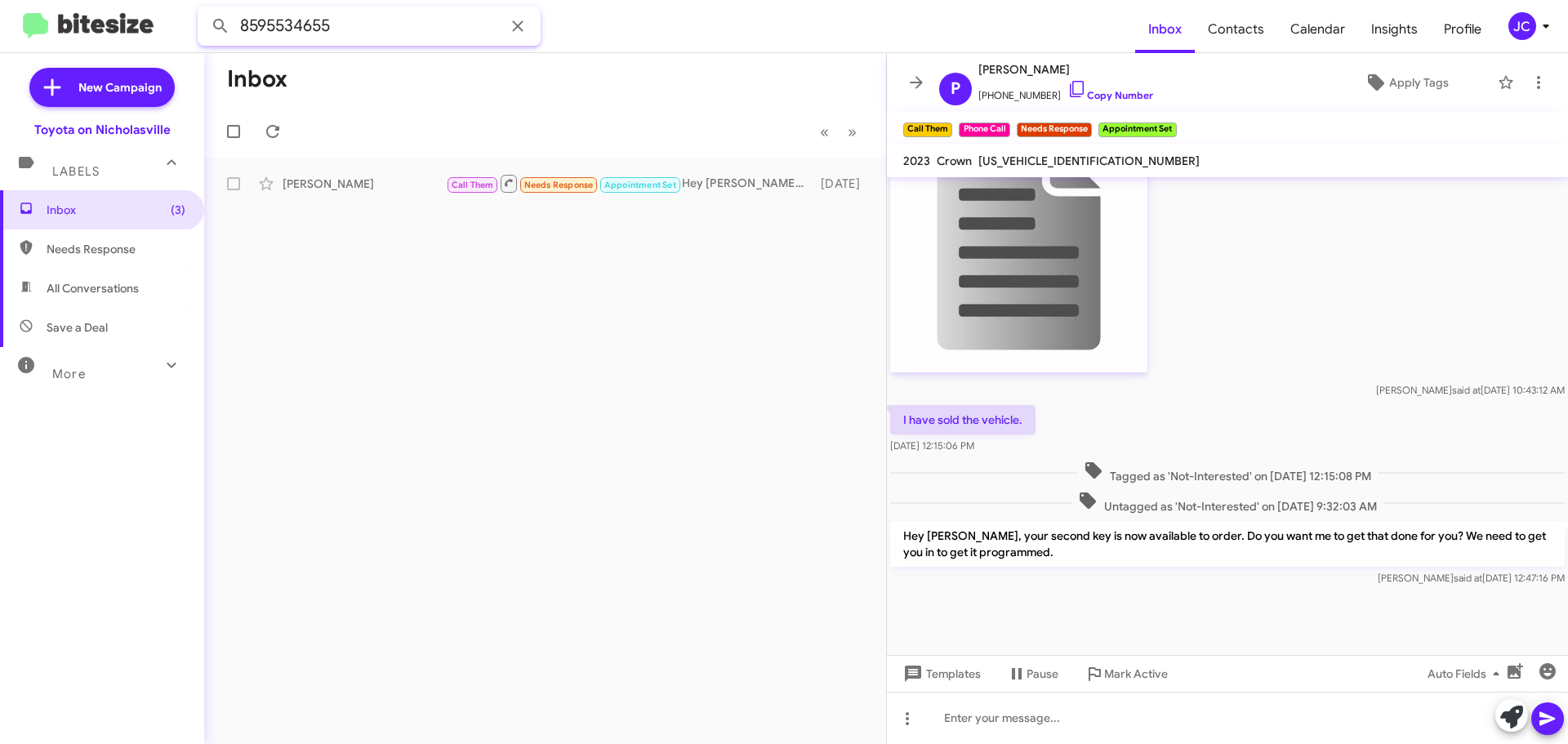
drag, startPoint x: 374, startPoint y: 18, endPoint x: -663, endPoint y: 0, distance: 1037.2
click at [0, 0] on html "8595534655 Inbox Contacts Calendar Insights Profile JC New Campaign Toyota on N…" at bounding box center [784, 372] width 1568 height 744
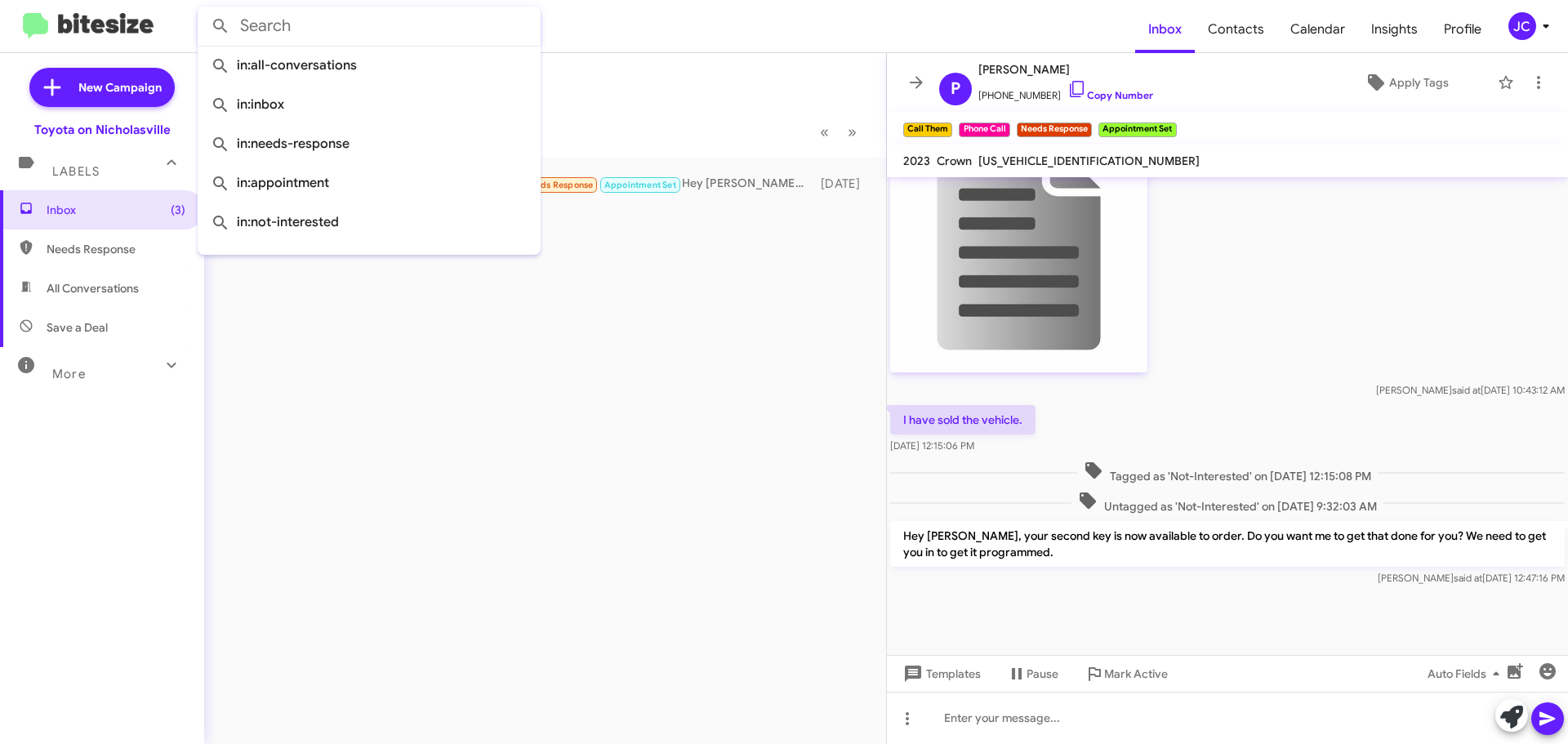
click at [204, 10] on button at bounding box center [220, 25] width 33 height 33
click at [129, 215] on span "Inbox (3)" at bounding box center [116, 210] width 139 height 17
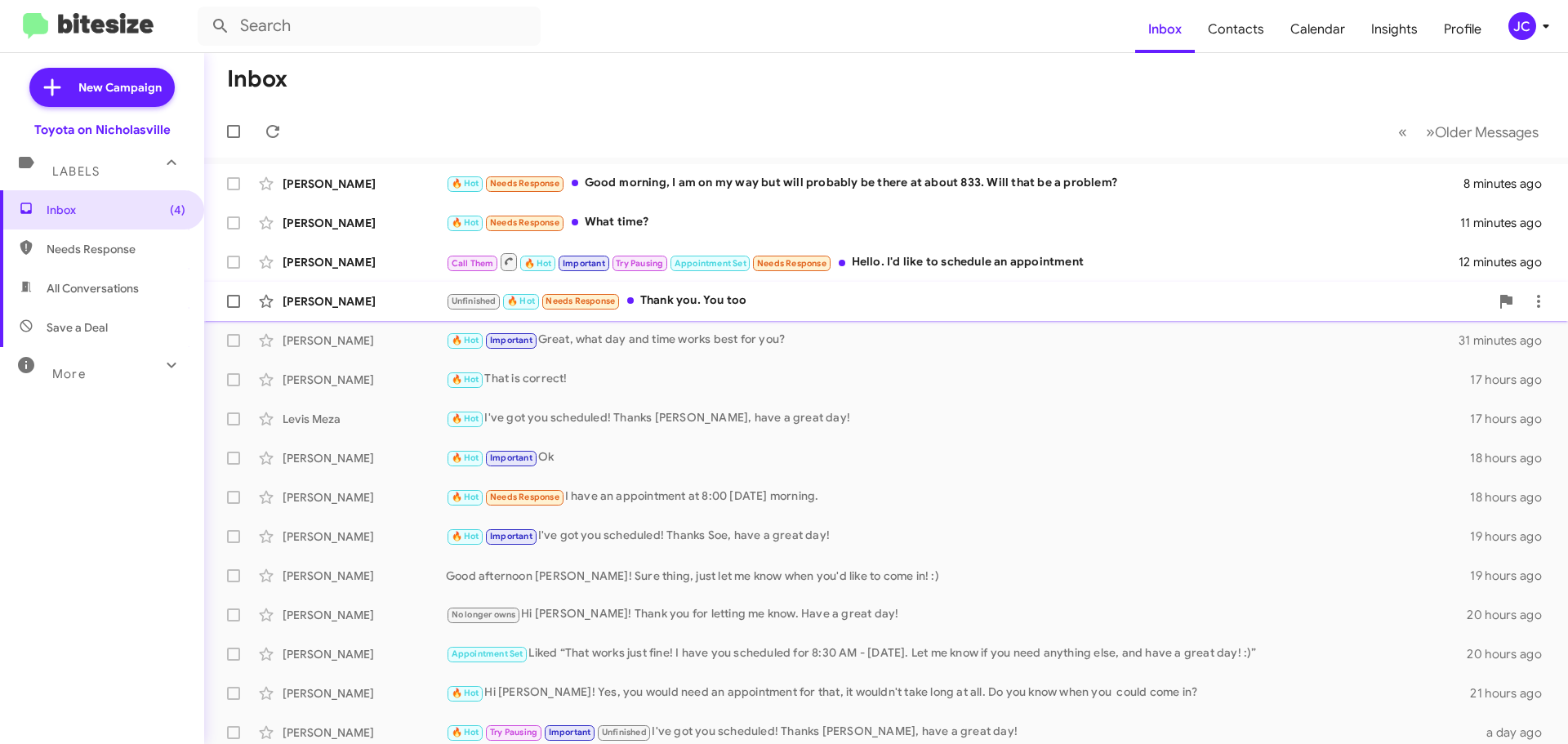
click at [330, 303] on div "[PERSON_NAME]" at bounding box center [365, 301] width 163 height 17
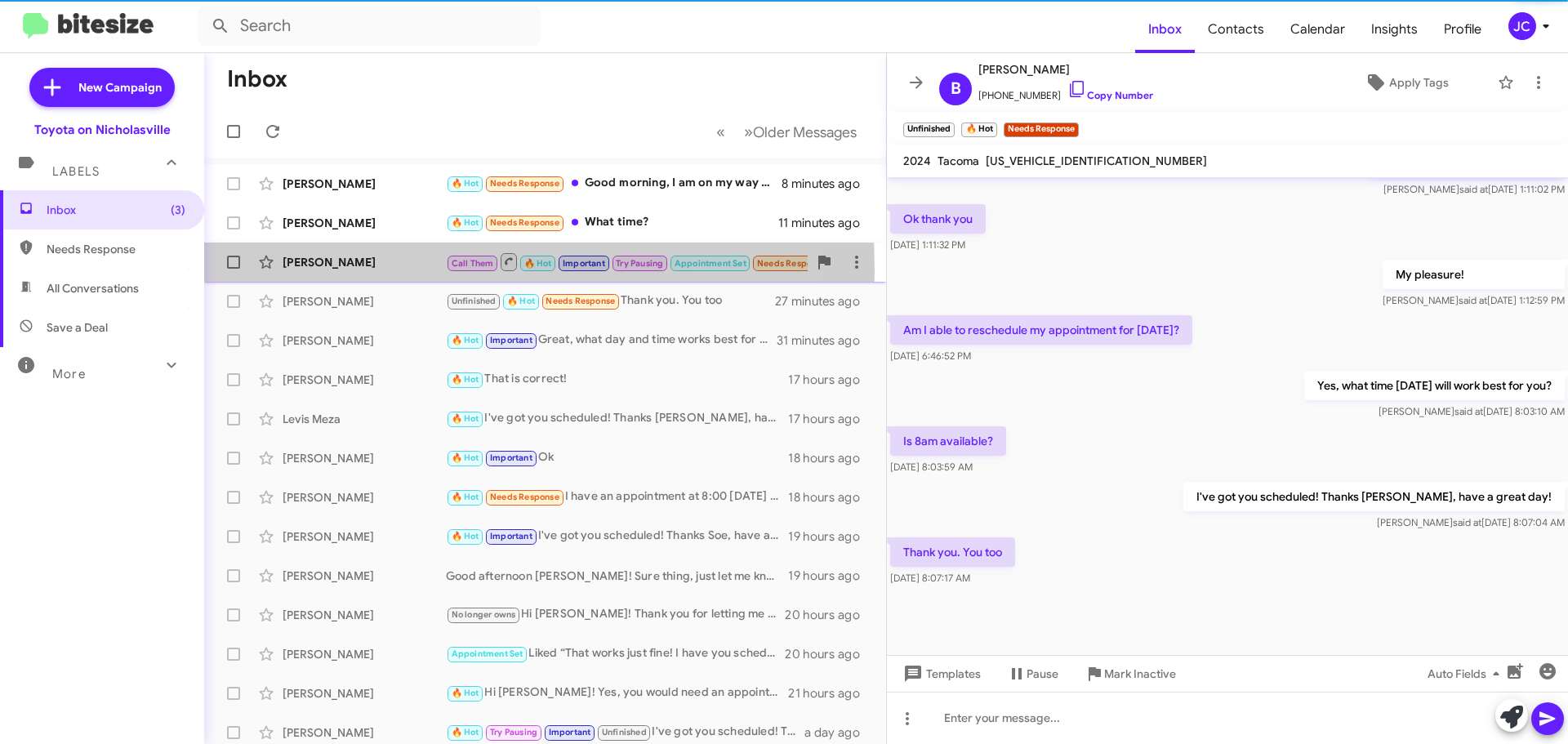
click at [330, 271] on div "[PERSON_NAME] Call Them 🔥 Hot Important Try Pausing Appointment Set Needs Respo…" at bounding box center [545, 262] width 656 height 33
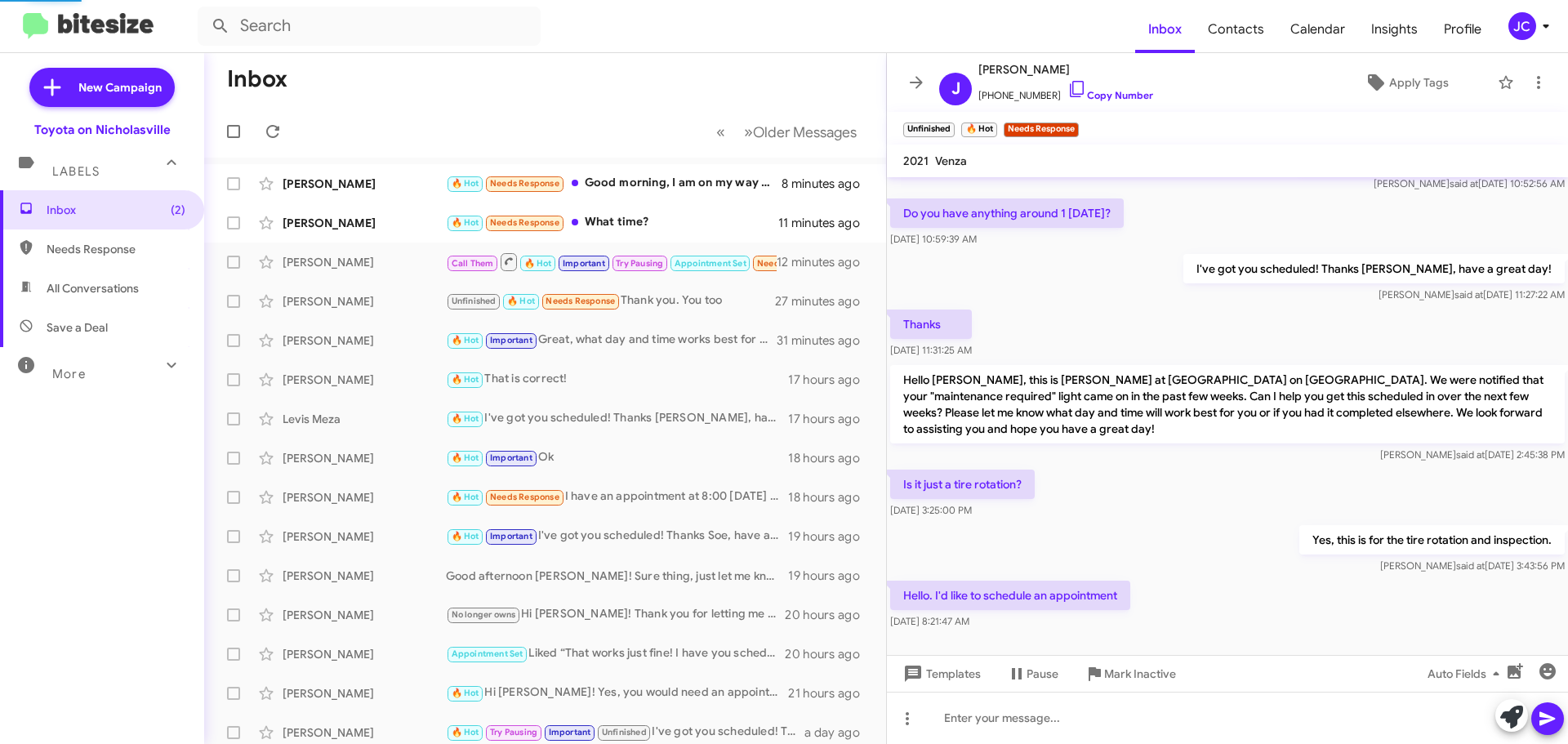
scroll to position [804, 0]
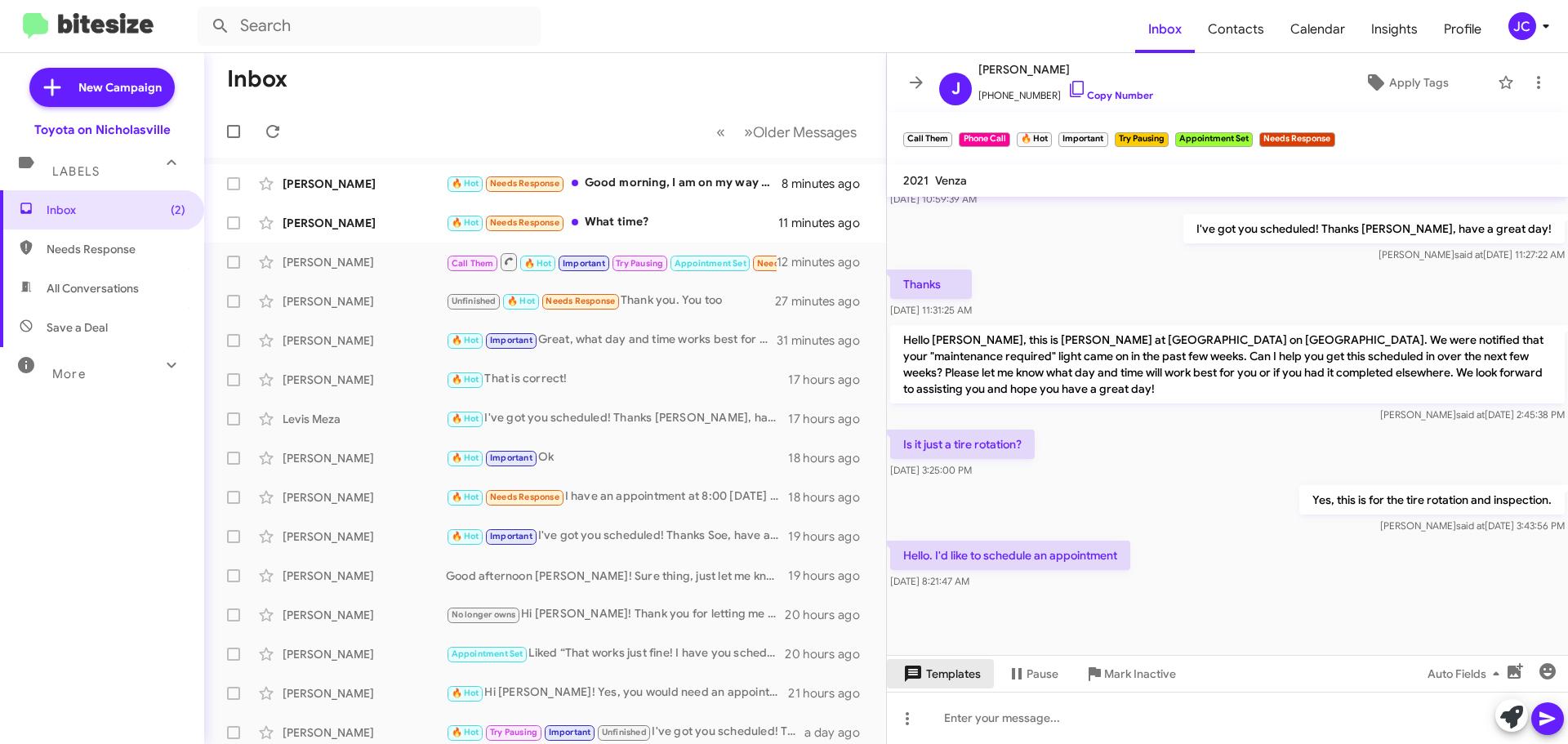
click at [920, 671] on icon at bounding box center [913, 673] width 17 height 17
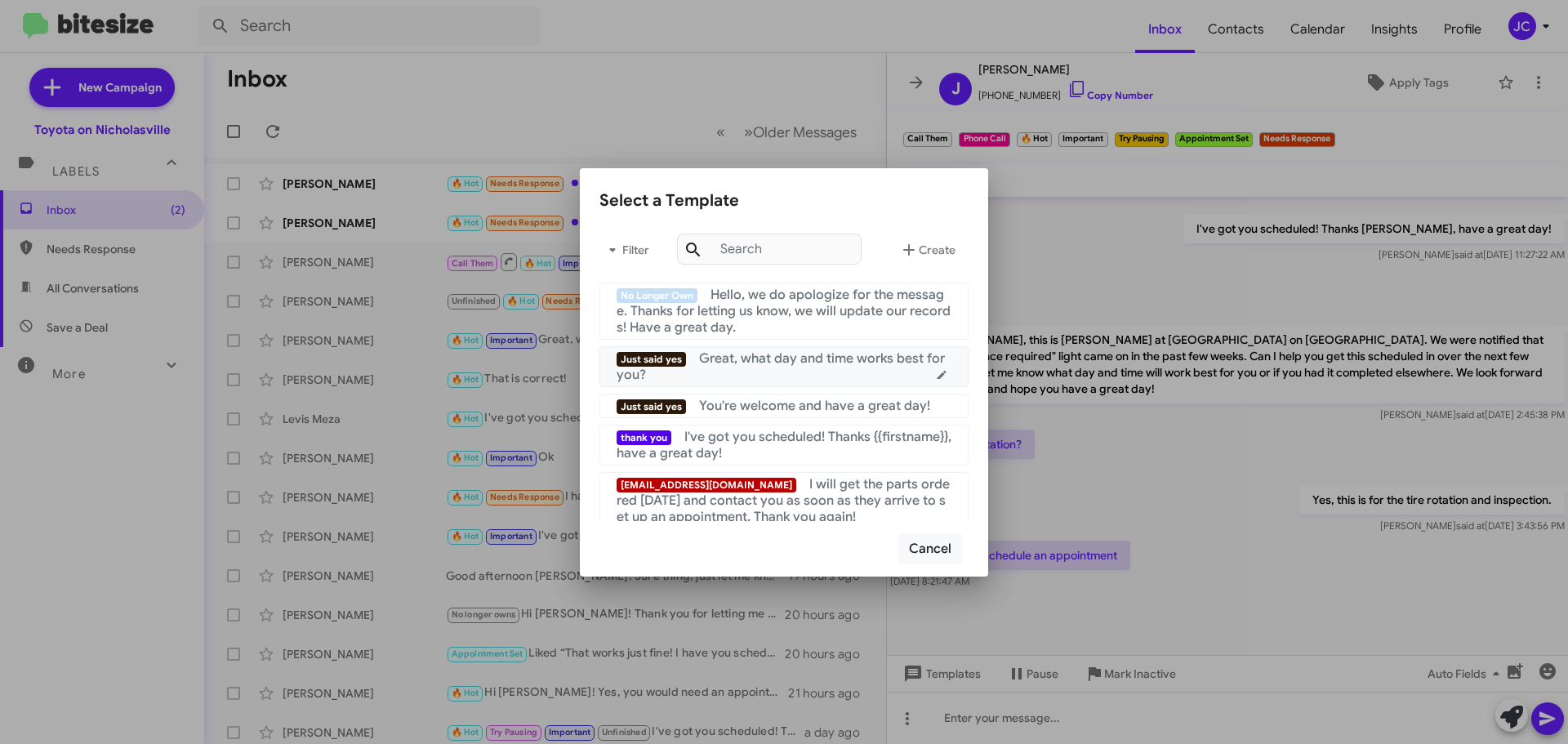
click at [783, 362] on span "Great, what day and time works best for you?" at bounding box center [781, 366] width 329 height 33
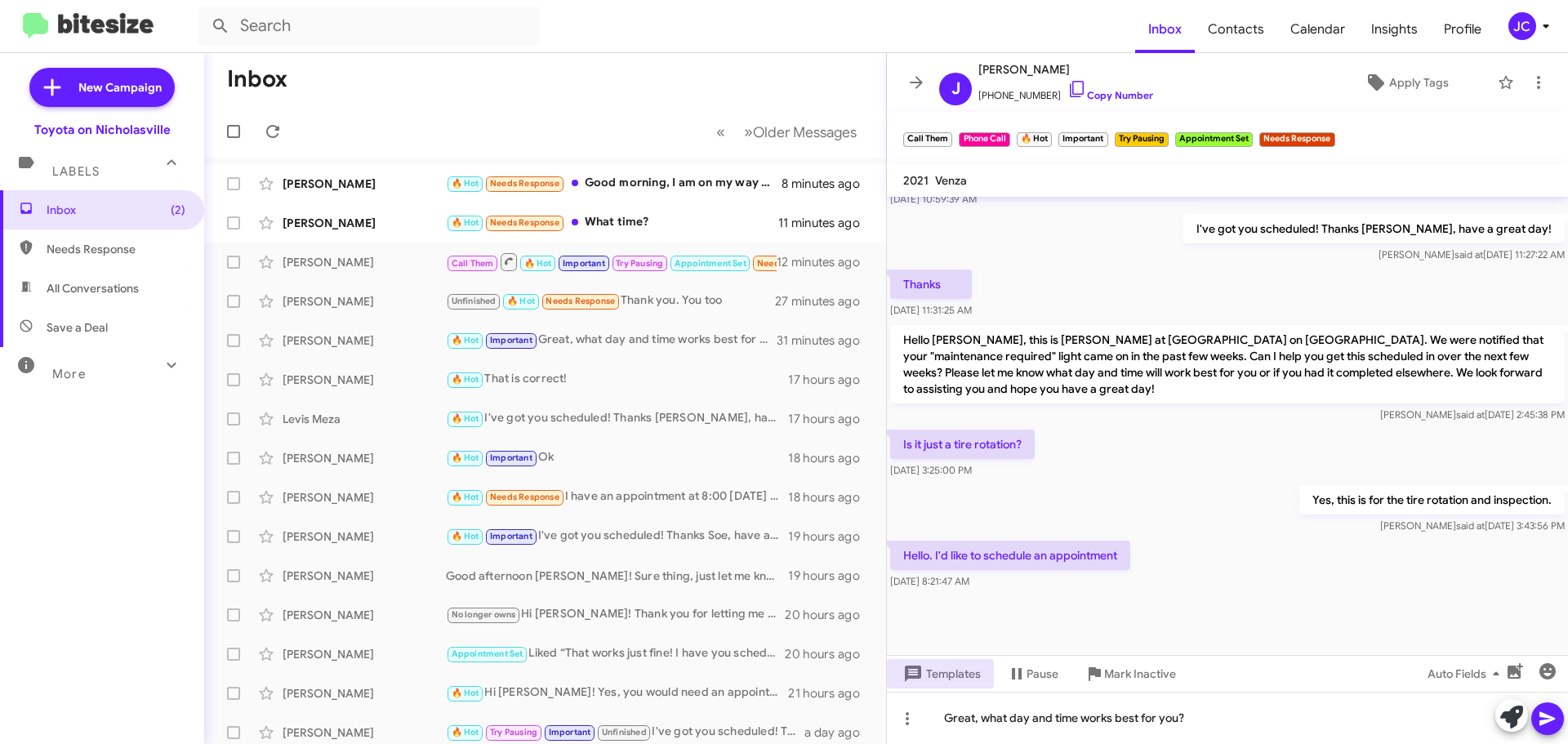
click at [1551, 715] on icon at bounding box center [1548, 719] width 19 height 19
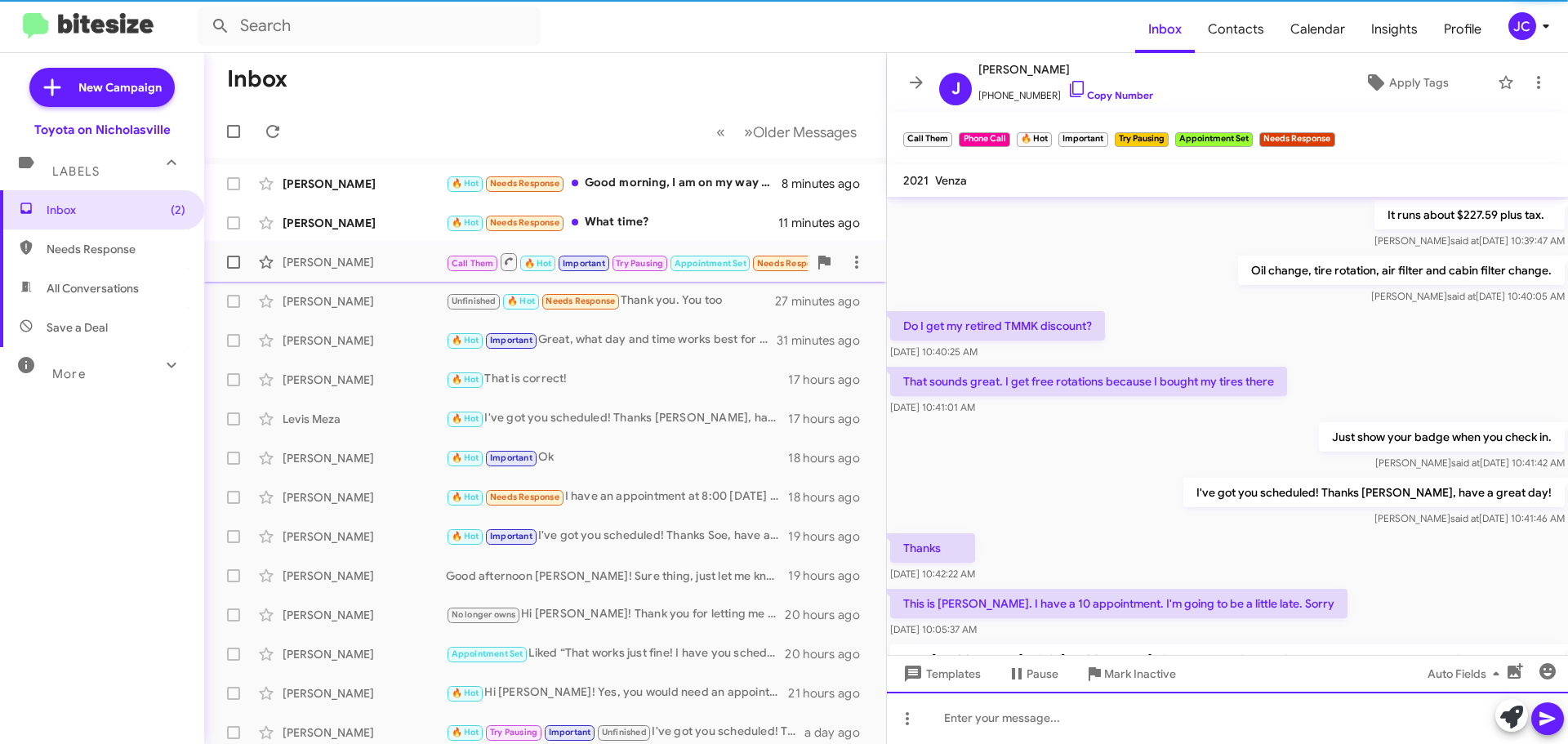
scroll to position [82, 0]
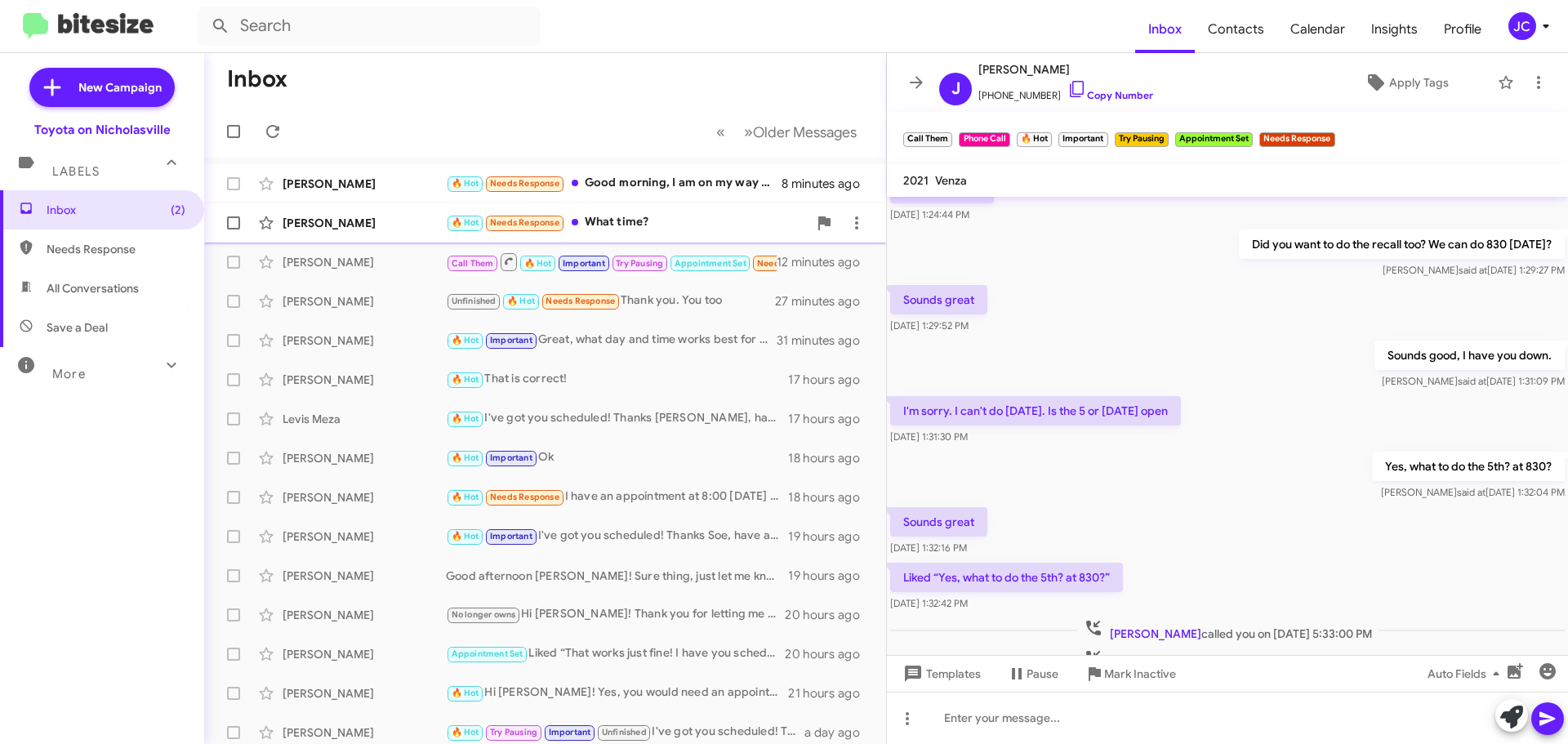
click at [327, 214] on div "[PERSON_NAME] 🔥 Hot Needs Response What time? 11 minutes ago" at bounding box center [545, 222] width 656 height 33
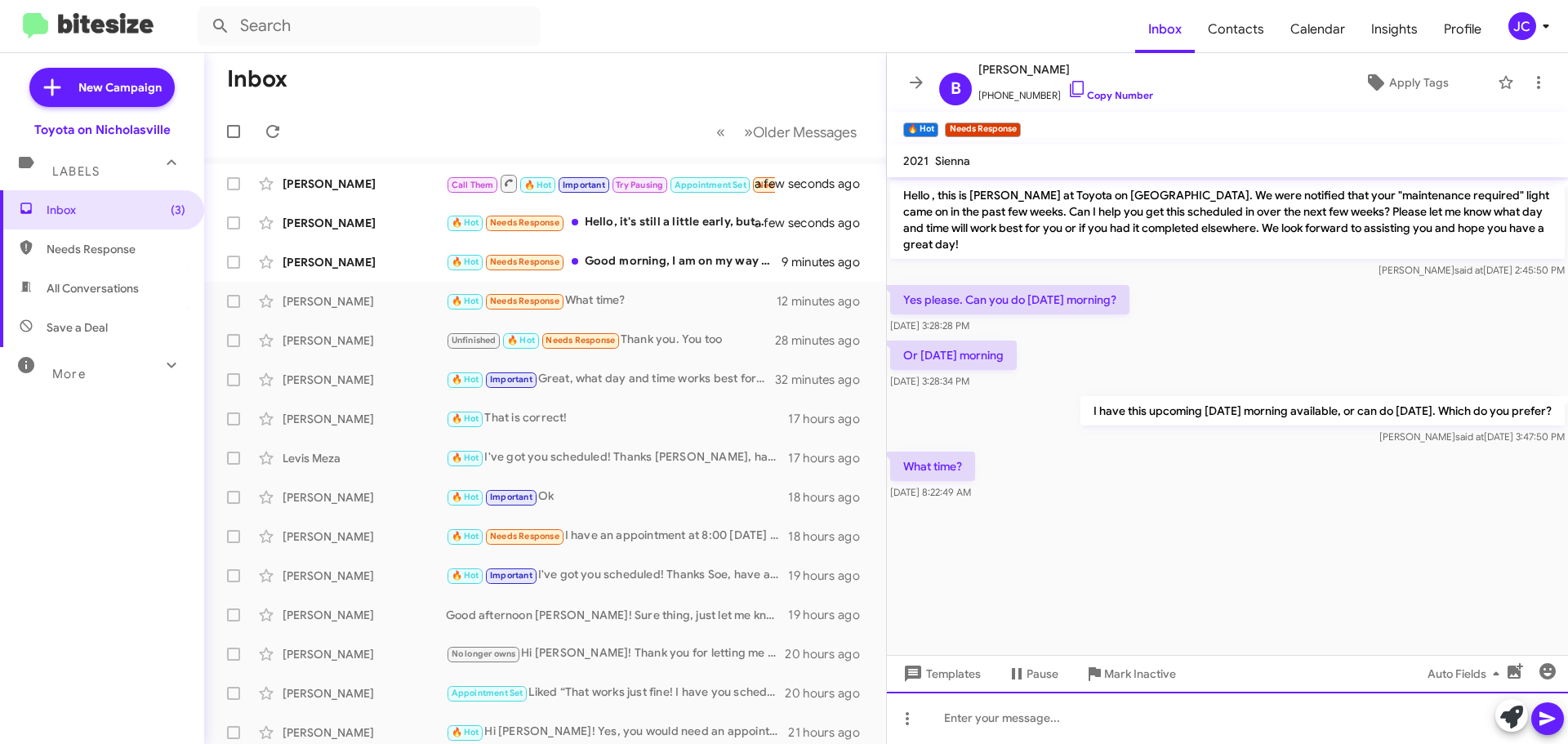
click at [1179, 719] on div at bounding box center [1227, 717] width 681 height 52
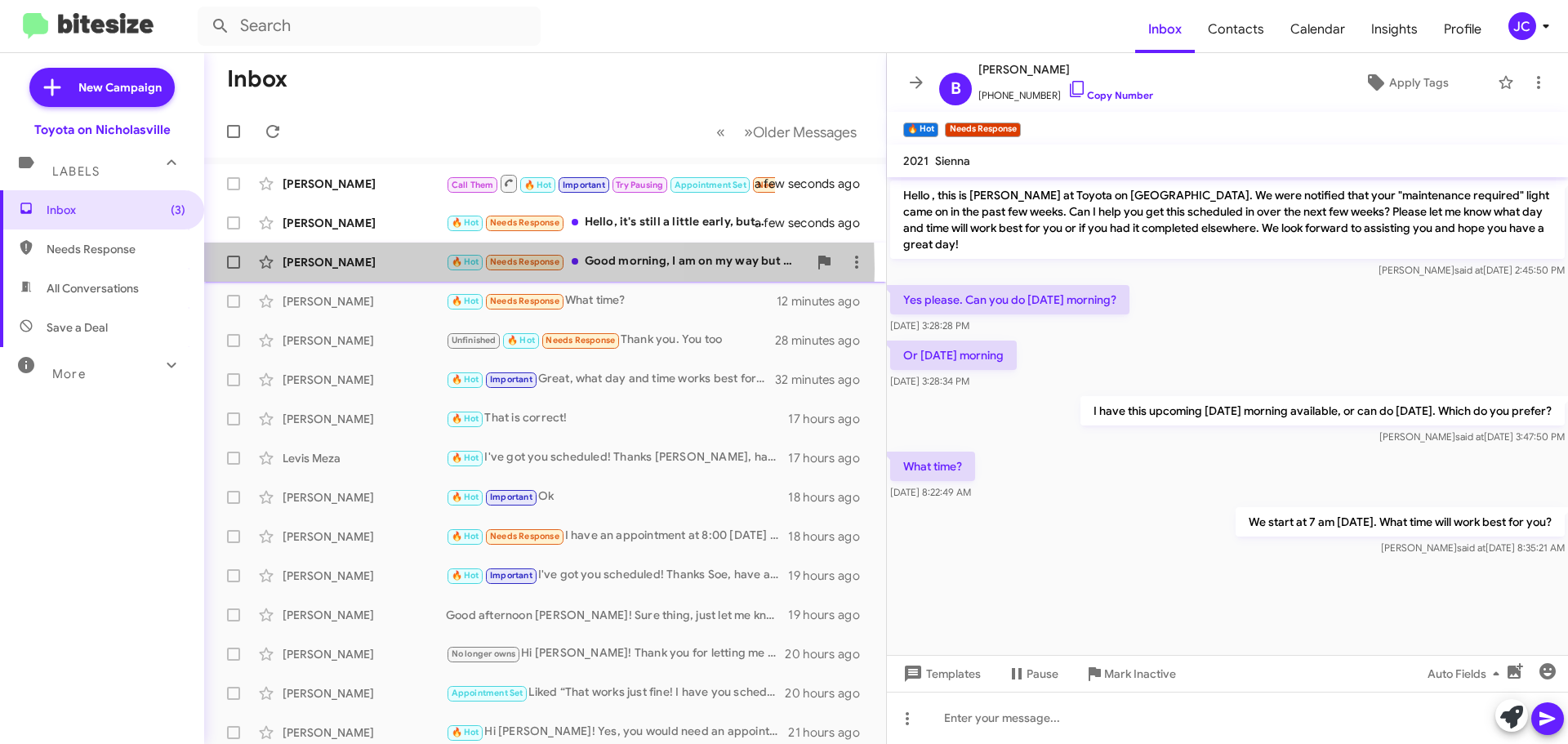
click at [364, 269] on div "[PERSON_NAME]" at bounding box center [365, 262] width 163 height 17
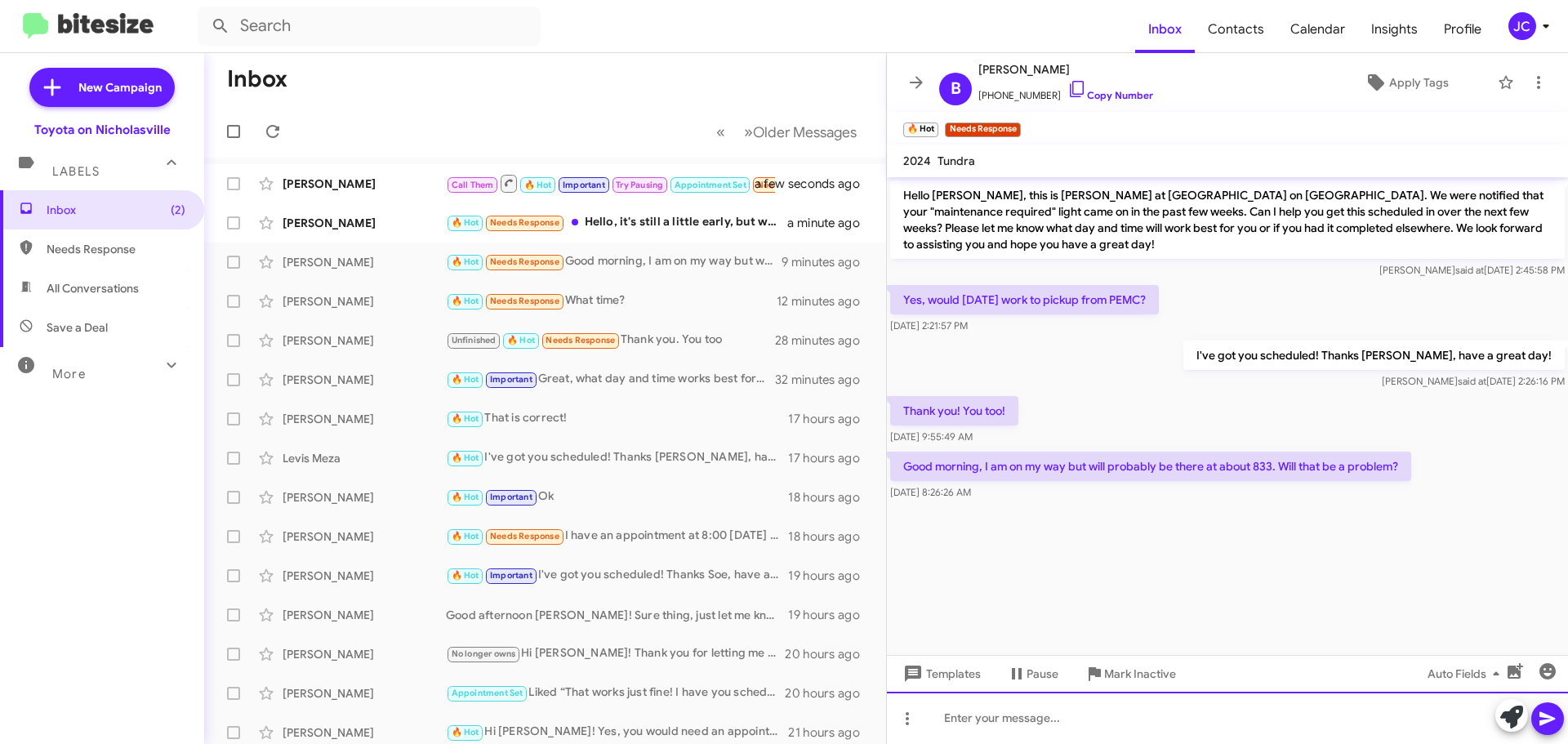
click at [1123, 704] on div at bounding box center [1227, 717] width 681 height 52
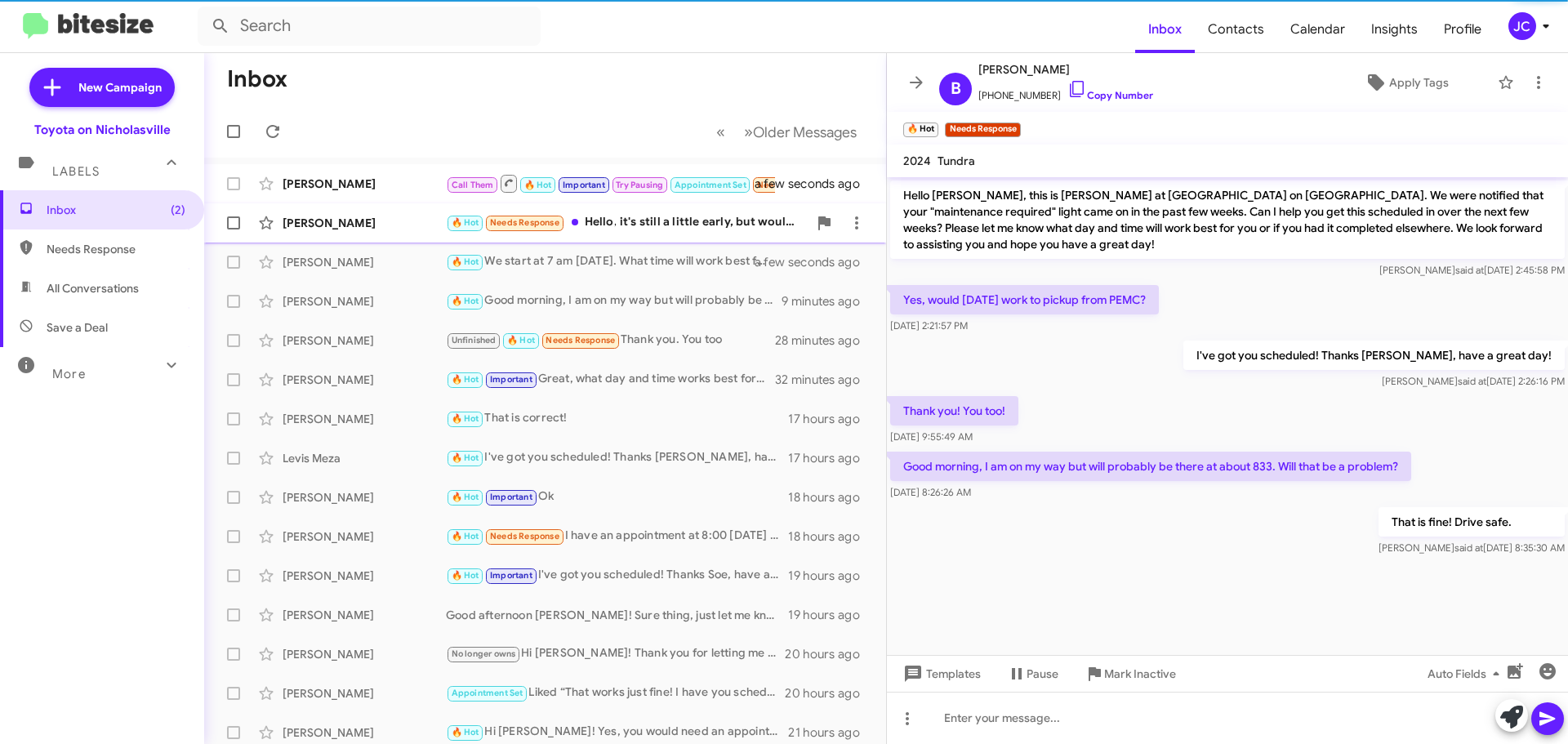
click at [338, 220] on div "[PERSON_NAME]" at bounding box center [365, 222] width 163 height 17
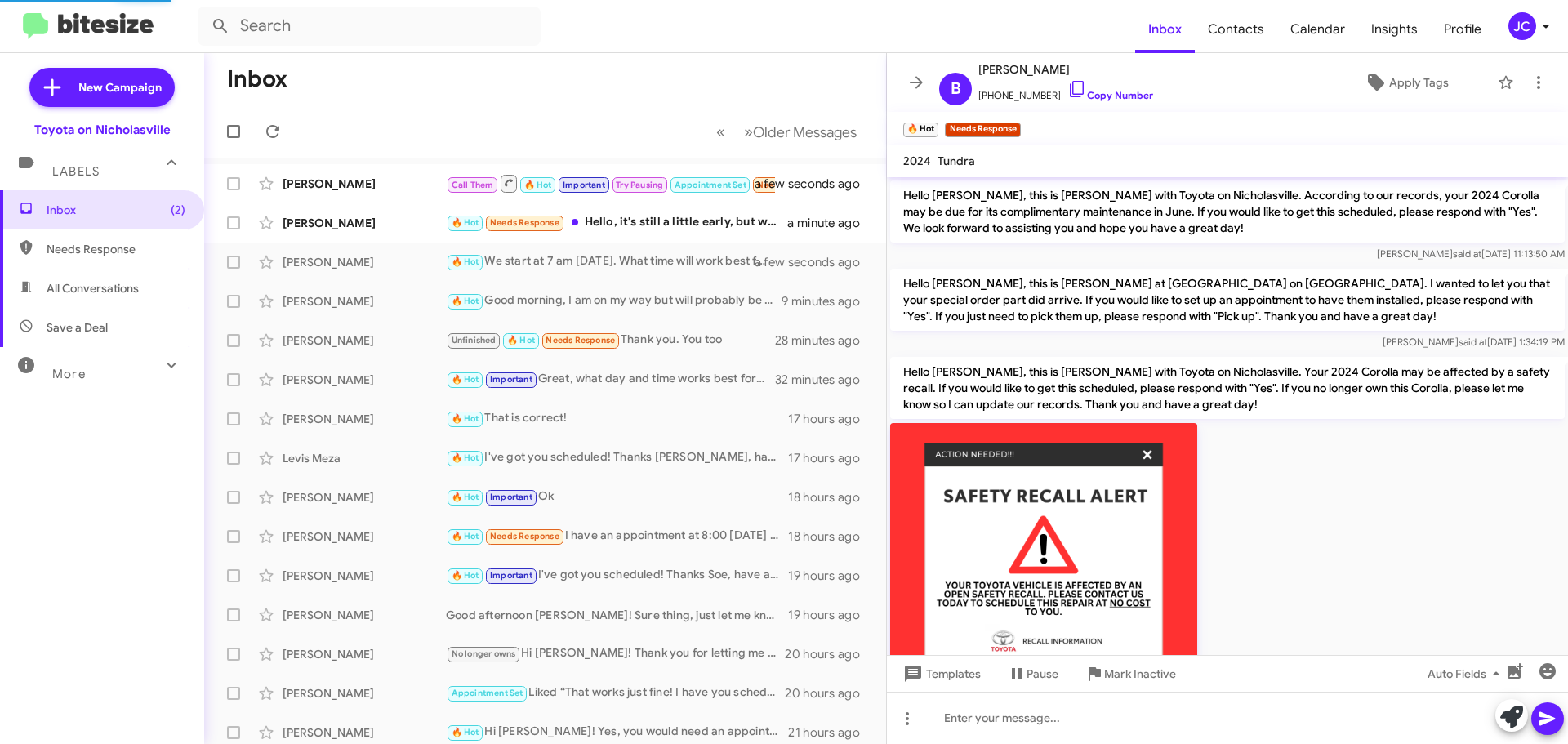
scroll to position [767, 0]
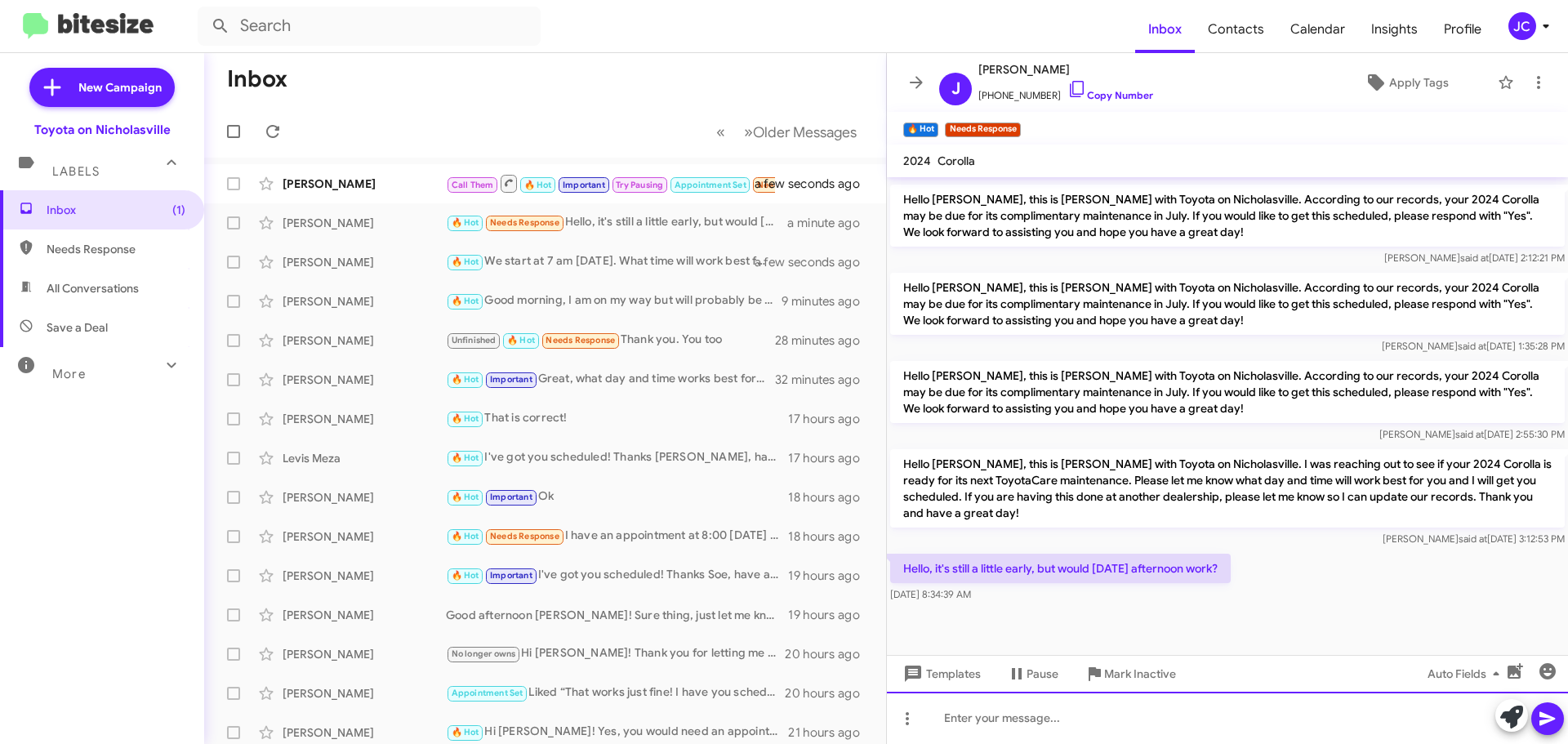
click at [1020, 711] on div at bounding box center [1227, 717] width 681 height 52
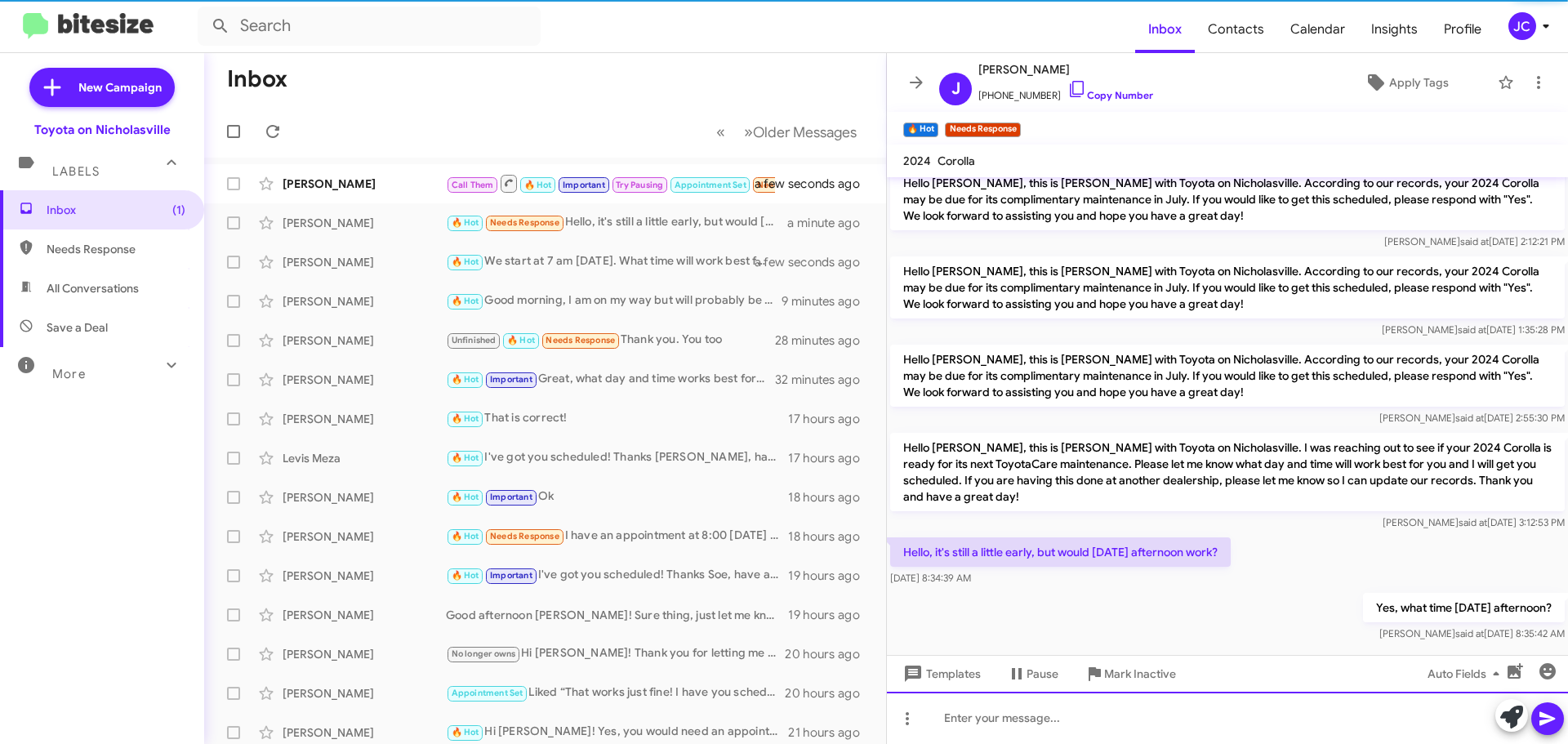
scroll to position [0, 0]
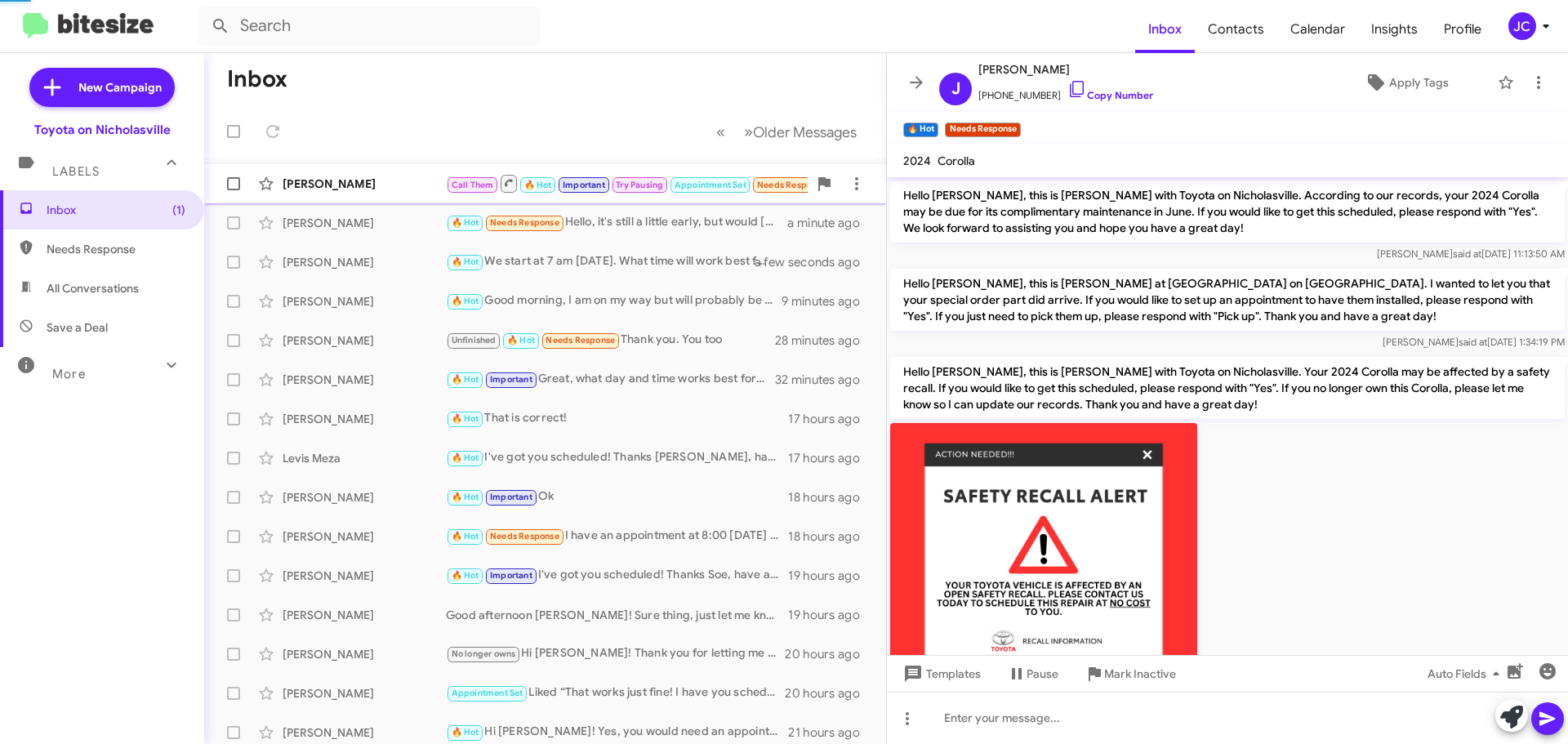
drag, startPoint x: 357, startPoint y: 181, endPoint x: 450, endPoint y: 202, distance: 95.3
click at [356, 181] on div "[PERSON_NAME]" at bounding box center [365, 184] width 163 height 17
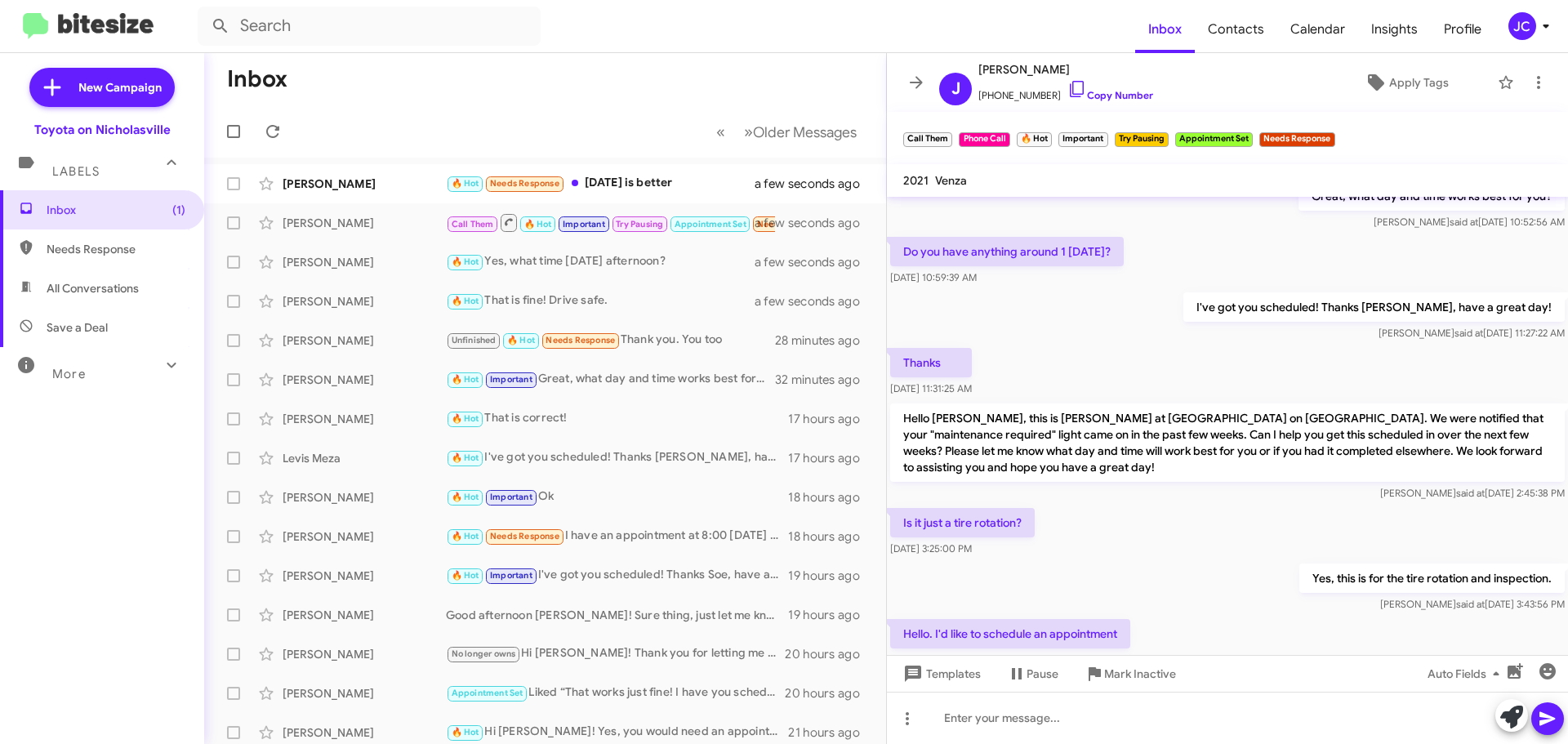
scroll to position [823, 0]
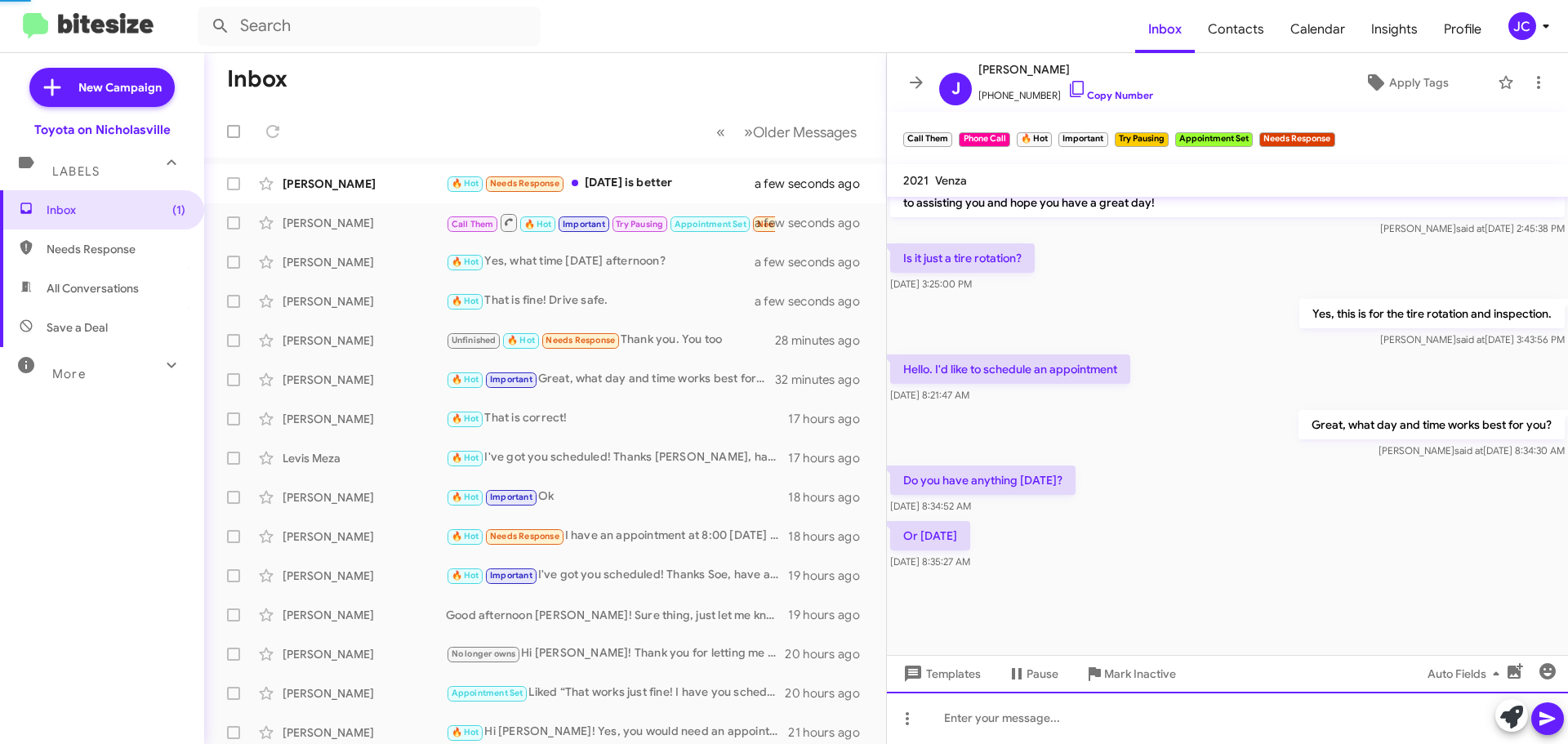
click at [1081, 722] on div at bounding box center [1227, 717] width 681 height 52
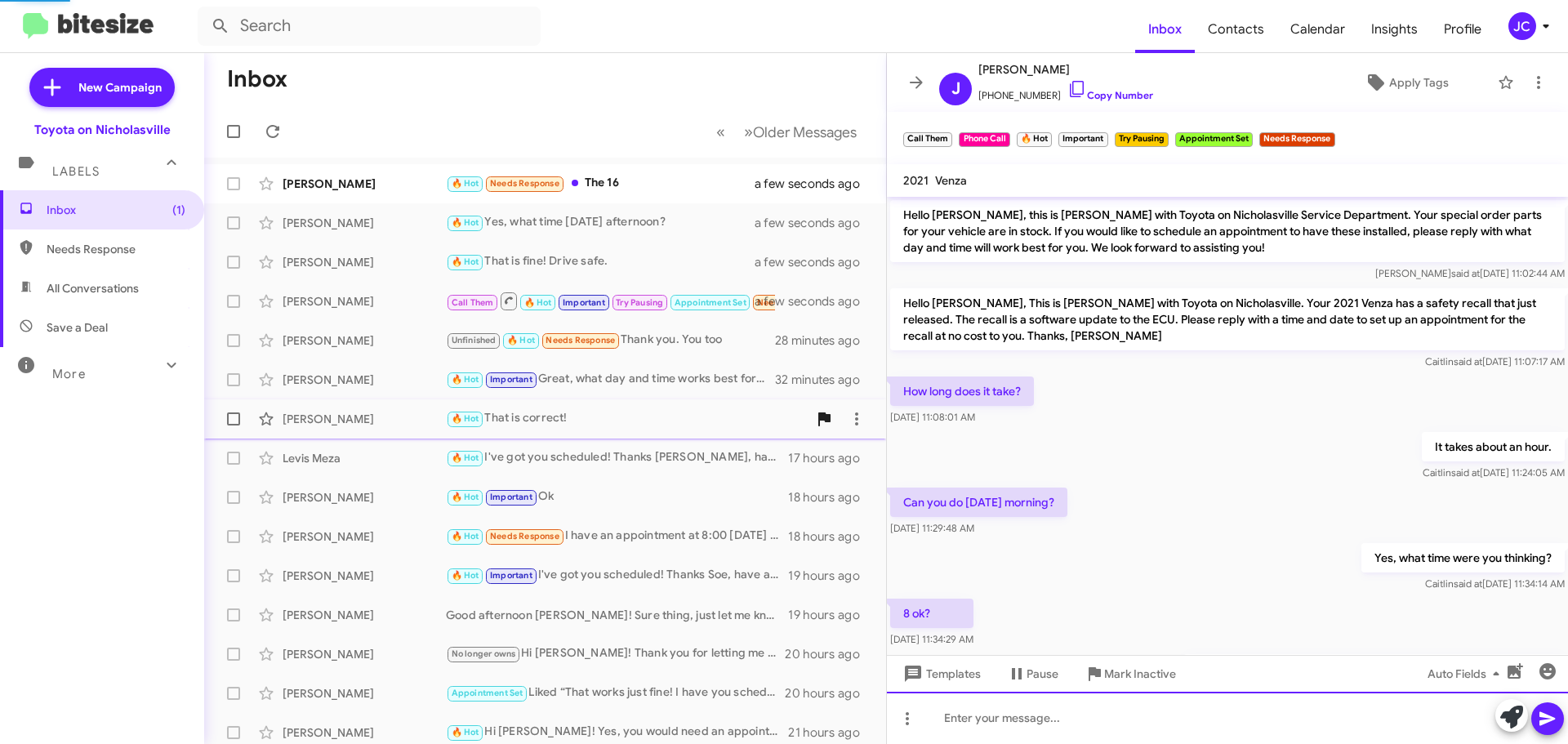
scroll to position [82, 0]
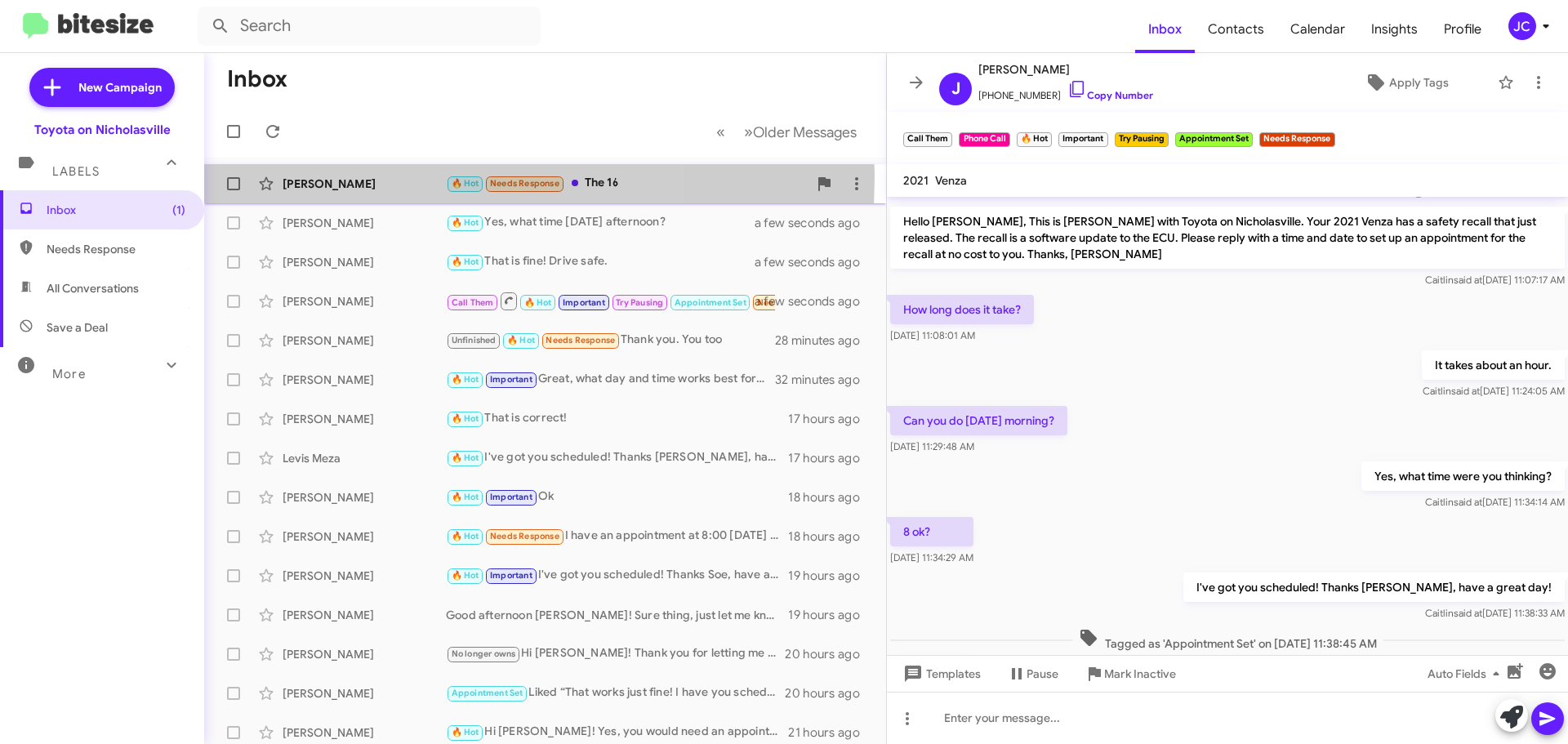
click at [365, 177] on div "[PERSON_NAME]" at bounding box center [365, 184] width 163 height 17
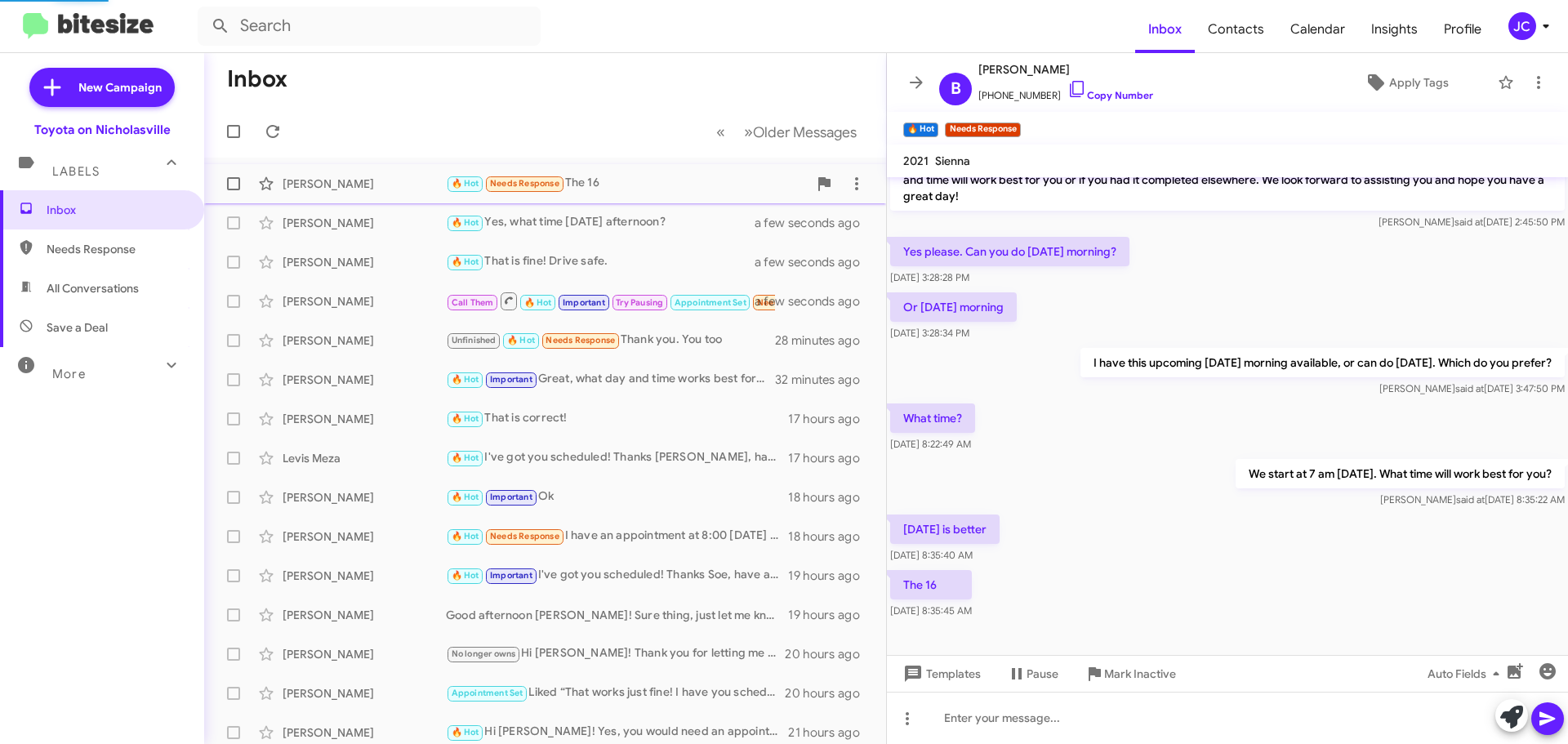
scroll to position [32, 0]
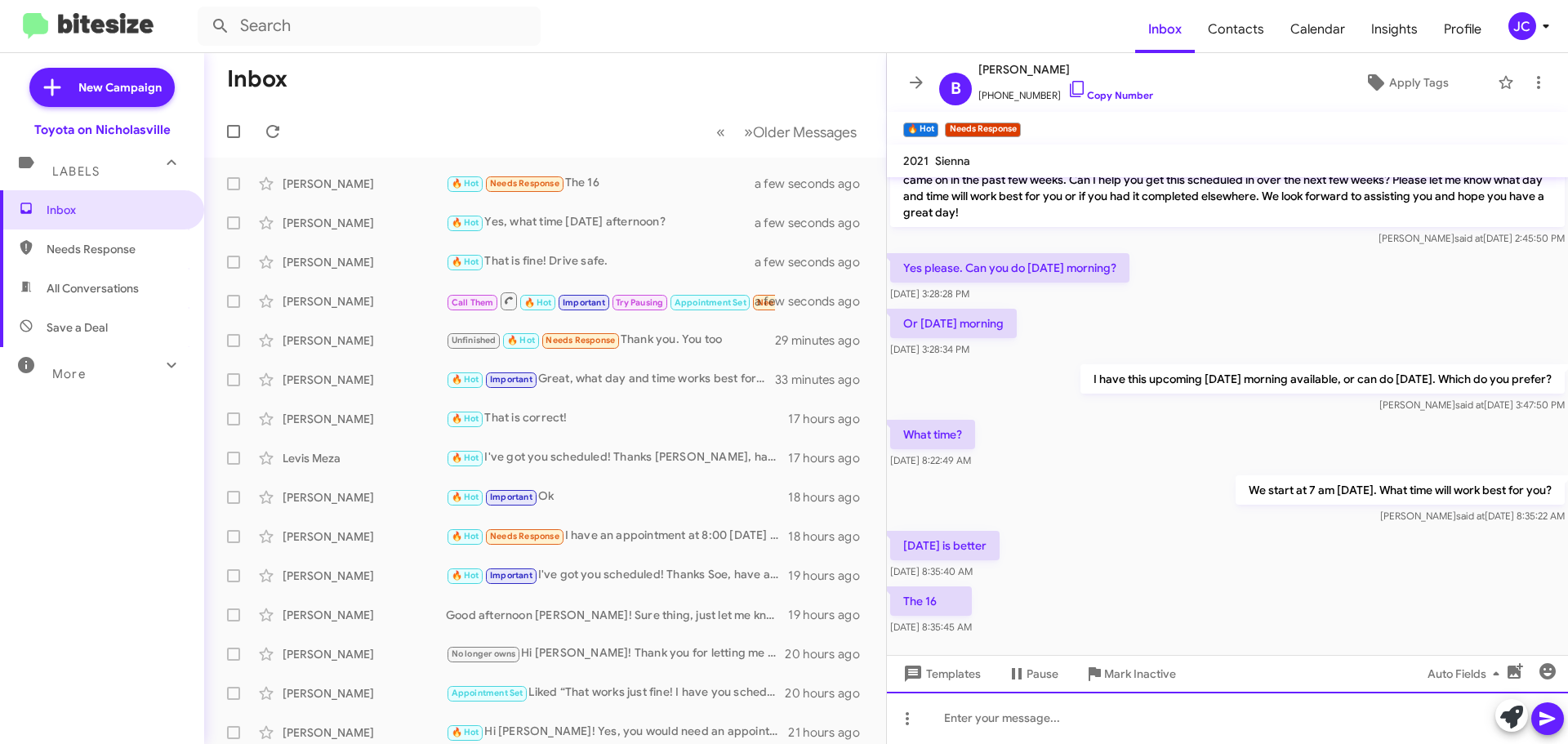
drag, startPoint x: 1179, startPoint y: 721, endPoint x: 1158, endPoint y: 711, distance: 23.3
click at [1179, 720] on div at bounding box center [1227, 717] width 681 height 52
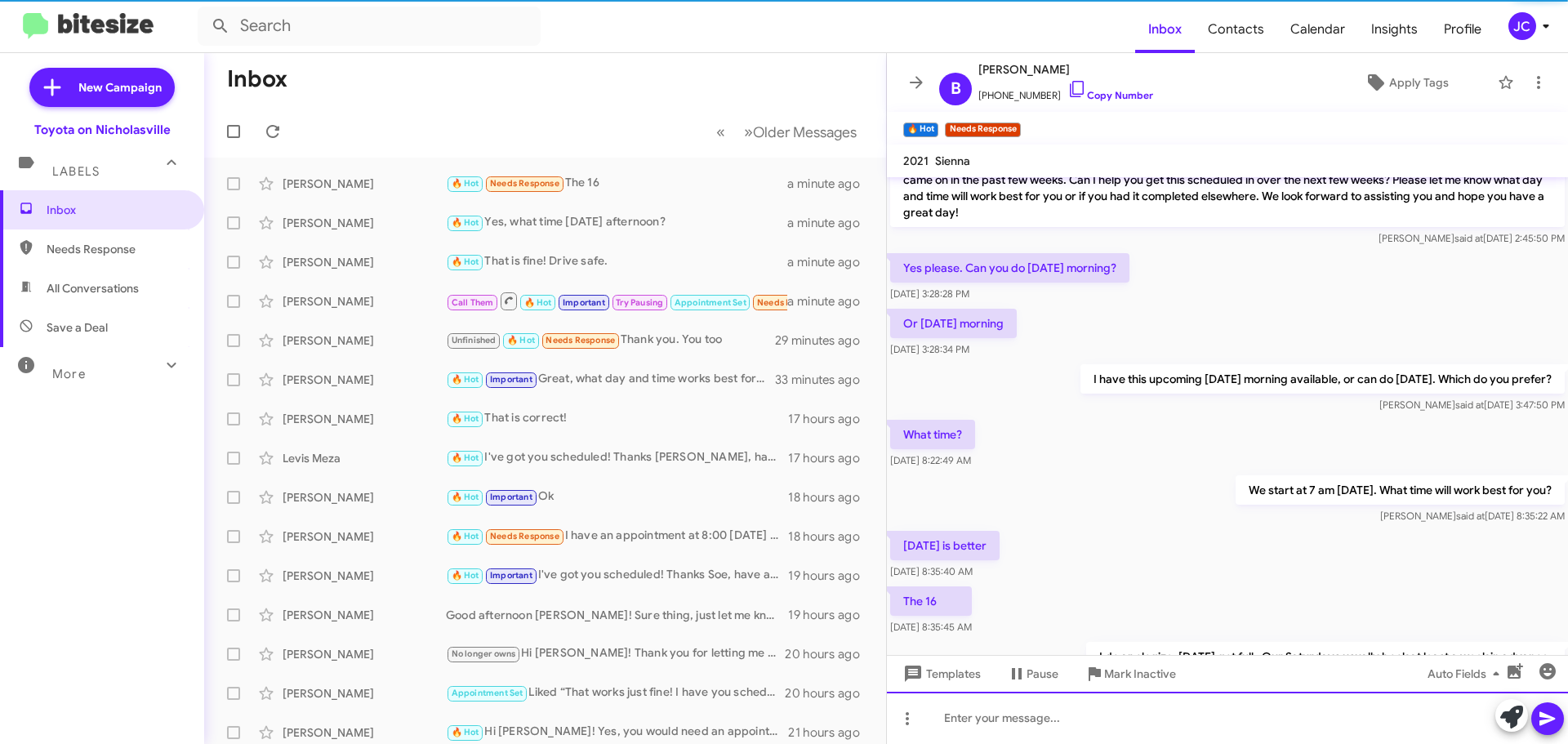
scroll to position [91, 0]
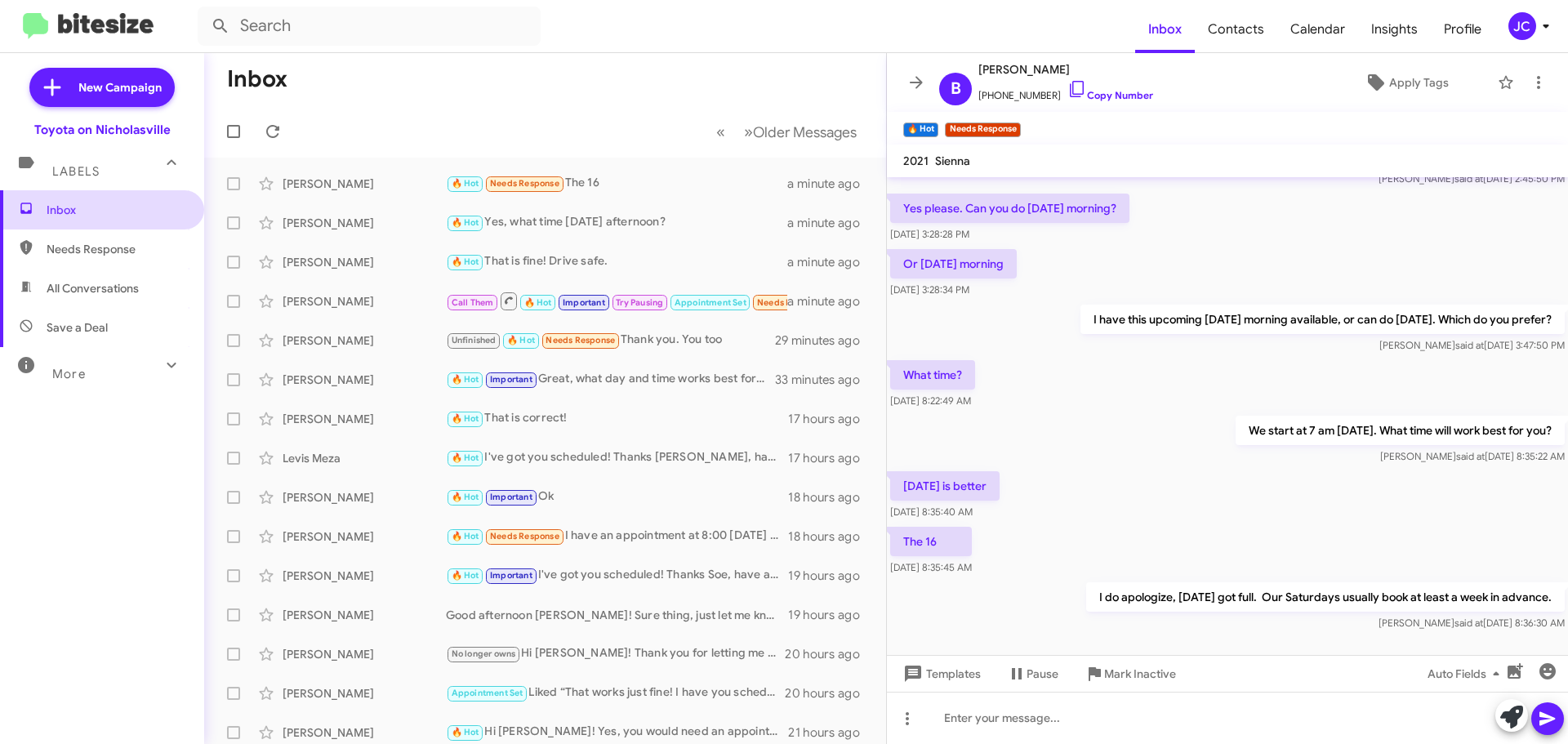
click at [156, 219] on span "Inbox" at bounding box center [102, 210] width 204 height 40
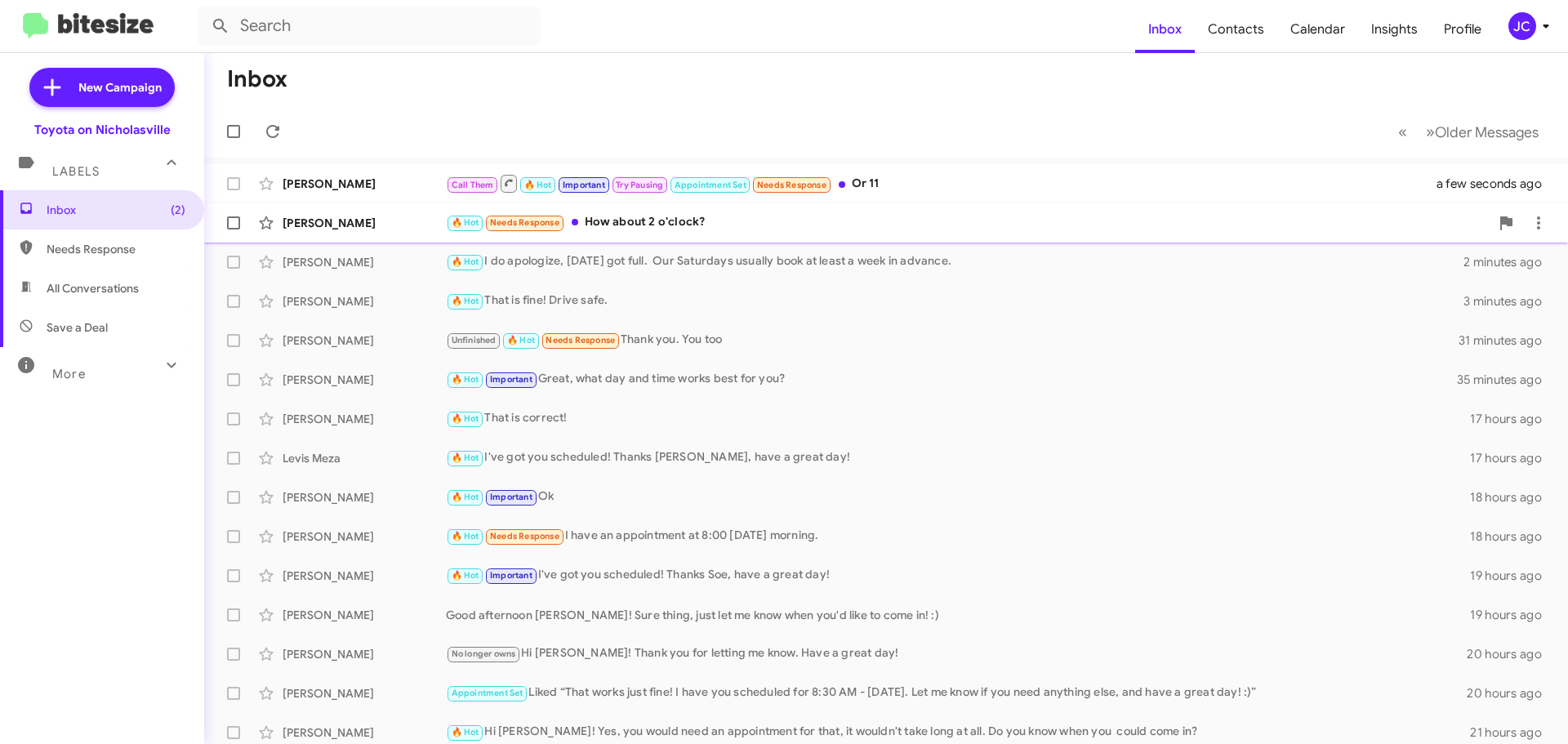
click at [339, 227] on div "[PERSON_NAME]" at bounding box center [365, 222] width 163 height 17
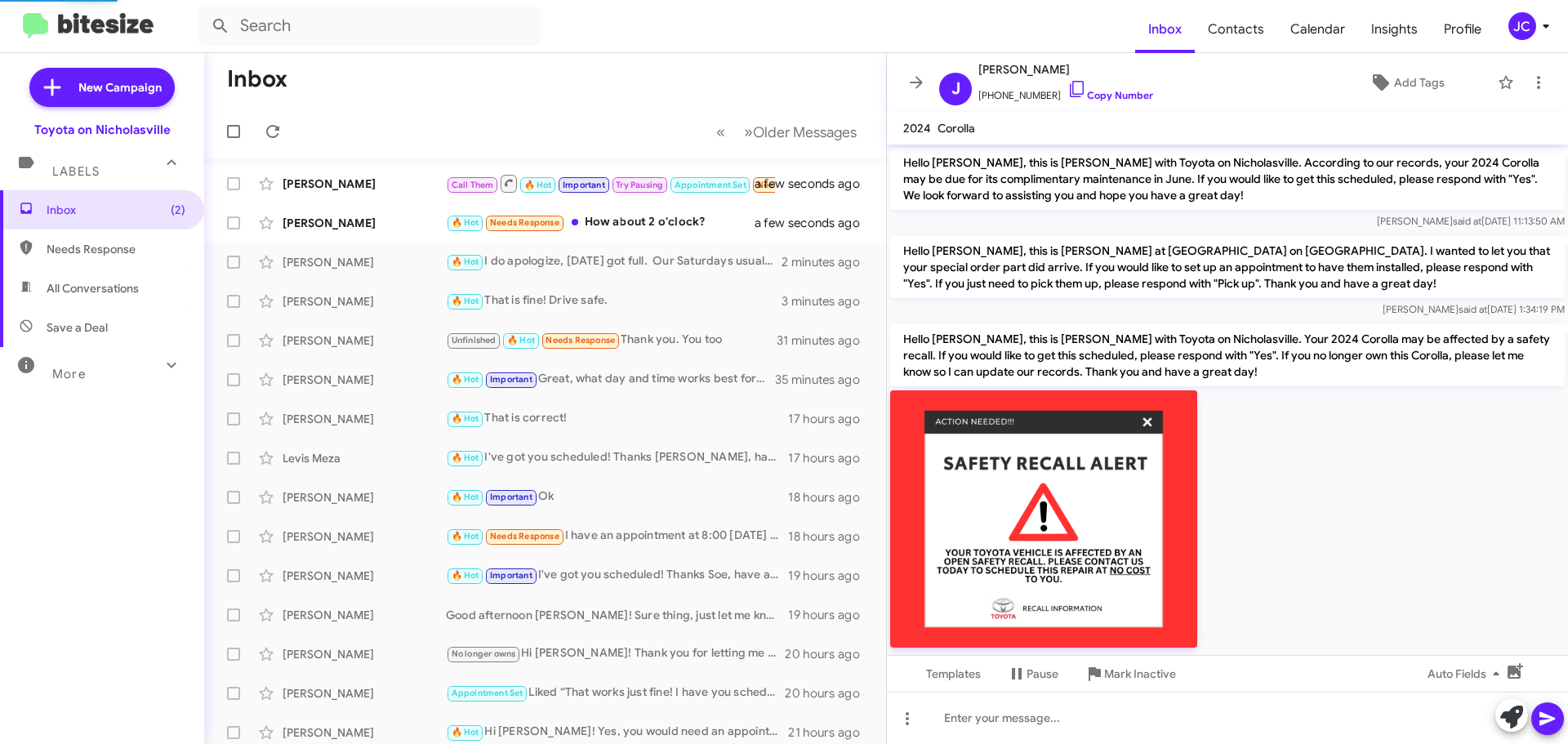
scroll to position [853, 0]
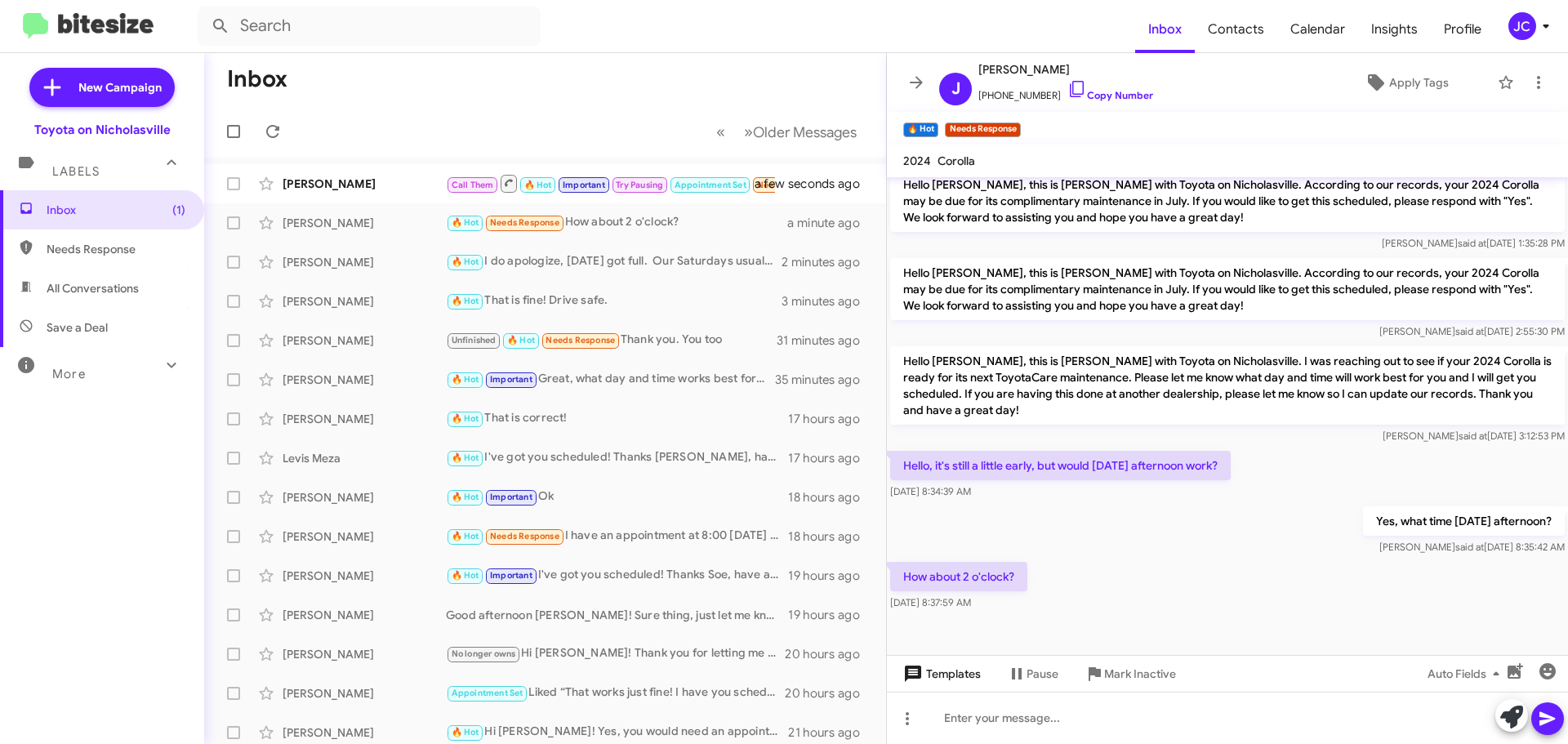
click at [946, 667] on span "Templates" at bounding box center [940, 673] width 81 height 29
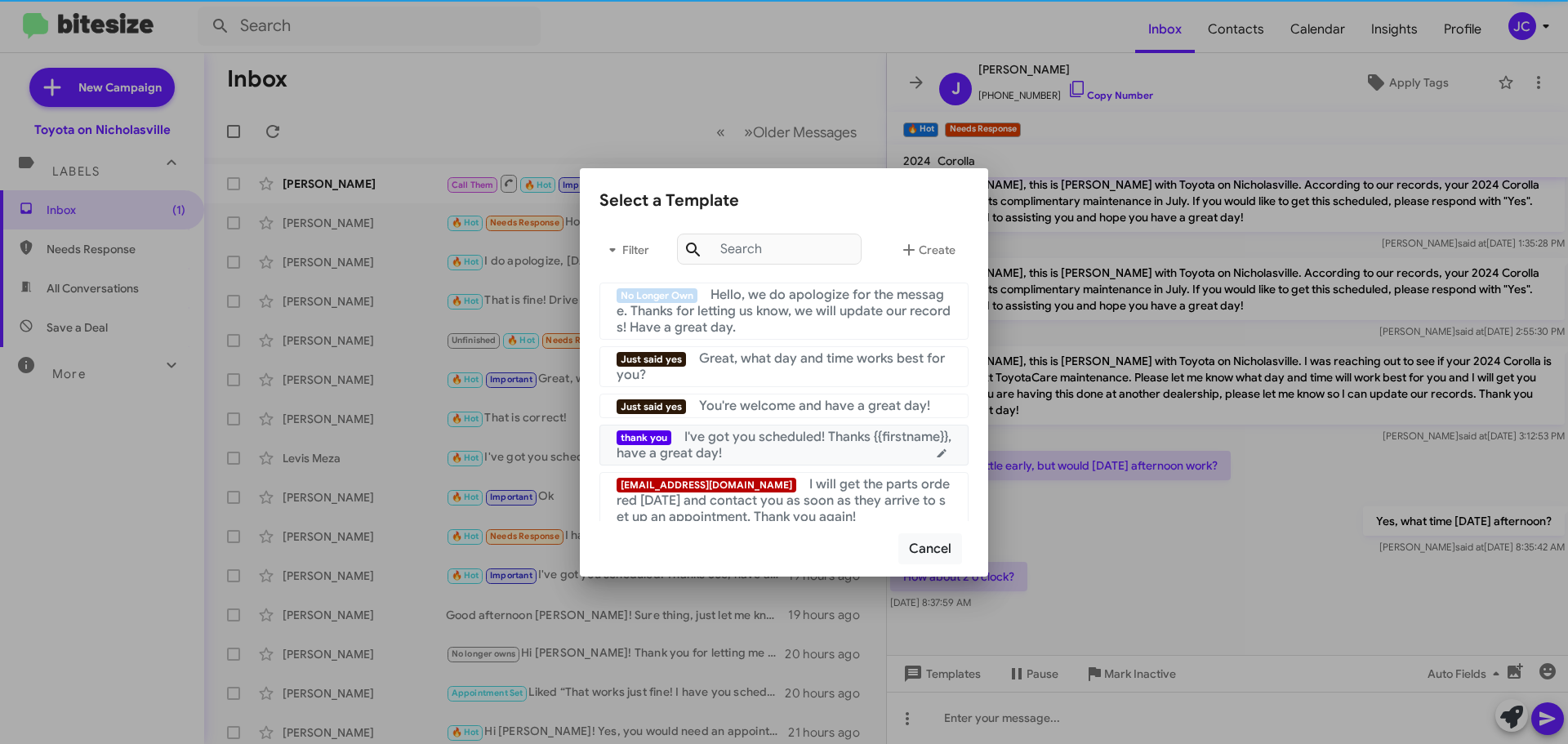
click at [771, 445] on div "thank you I've got you scheduled! Thanks {{firstname}}, have a great day!" at bounding box center [784, 444] width 335 height 33
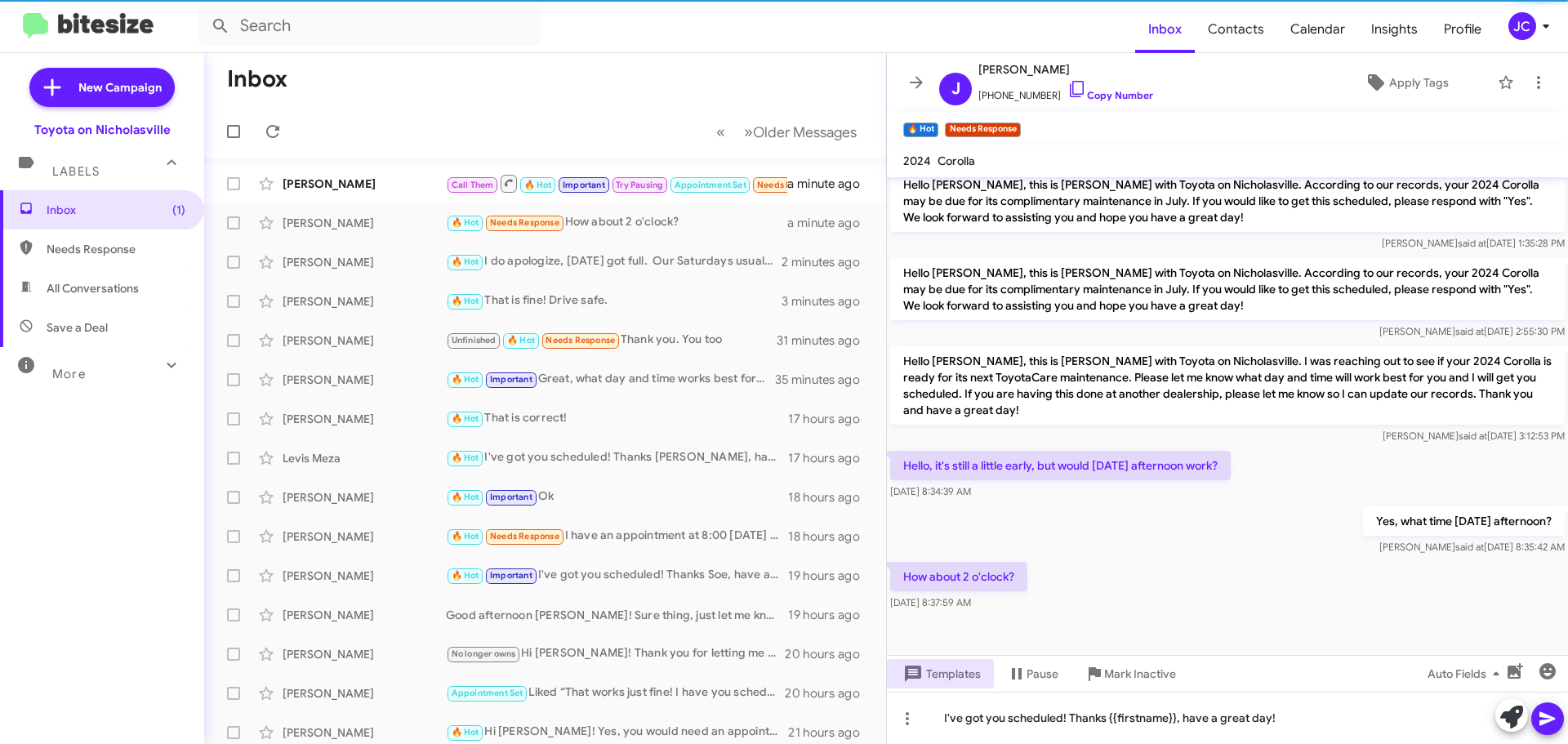
click at [1559, 723] on button at bounding box center [1548, 718] width 33 height 33
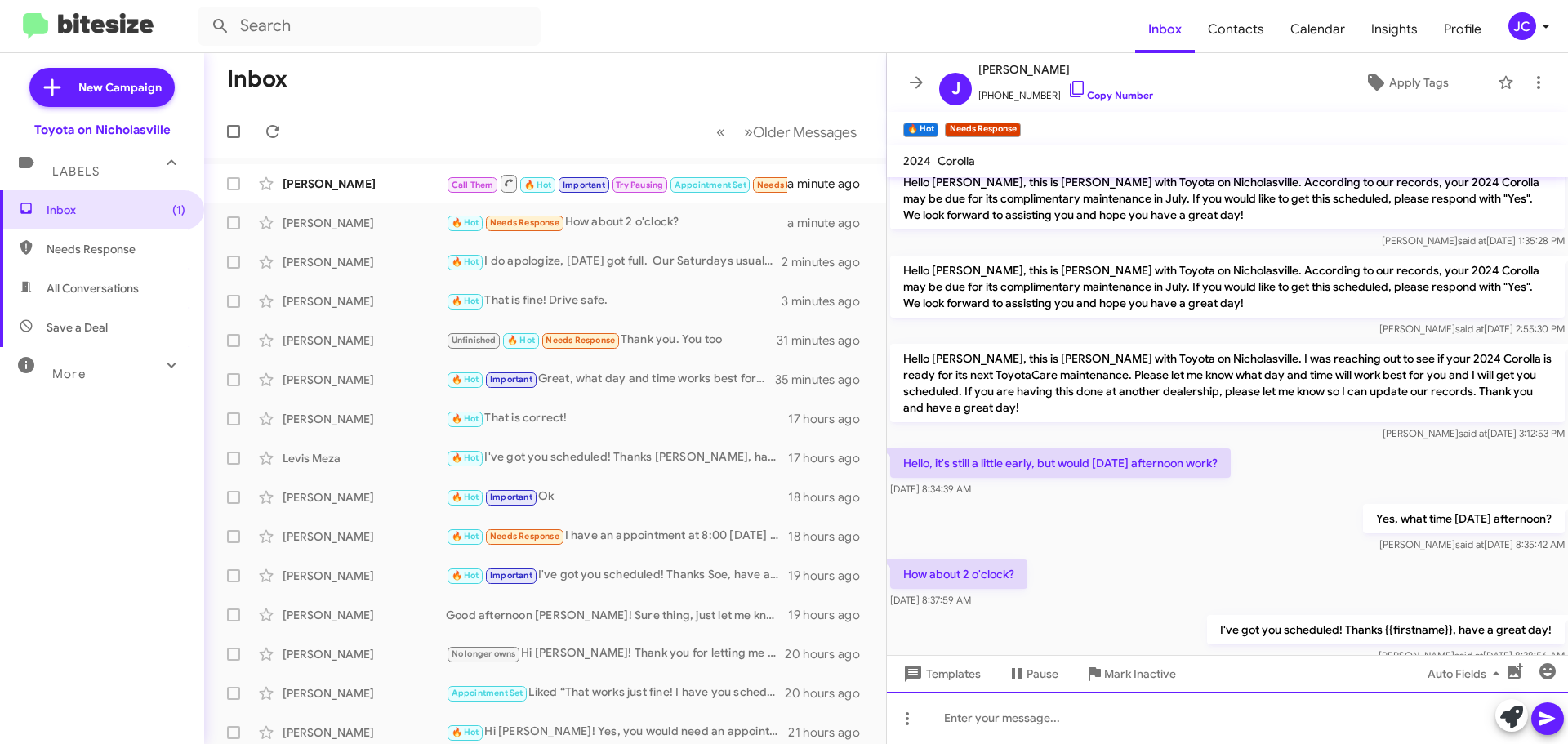
scroll to position [945, 0]
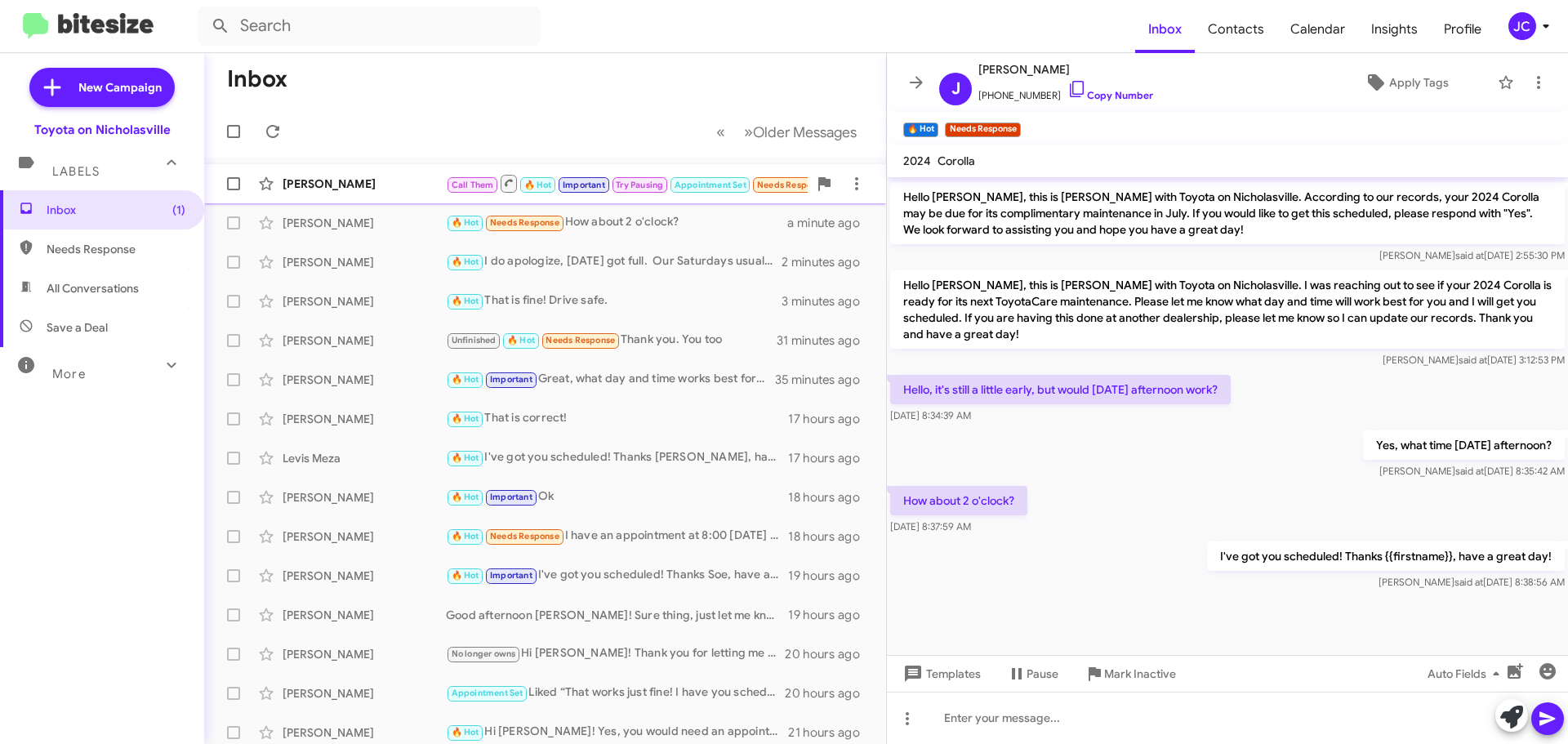
click at [325, 183] on div "[PERSON_NAME]" at bounding box center [365, 184] width 163 height 17
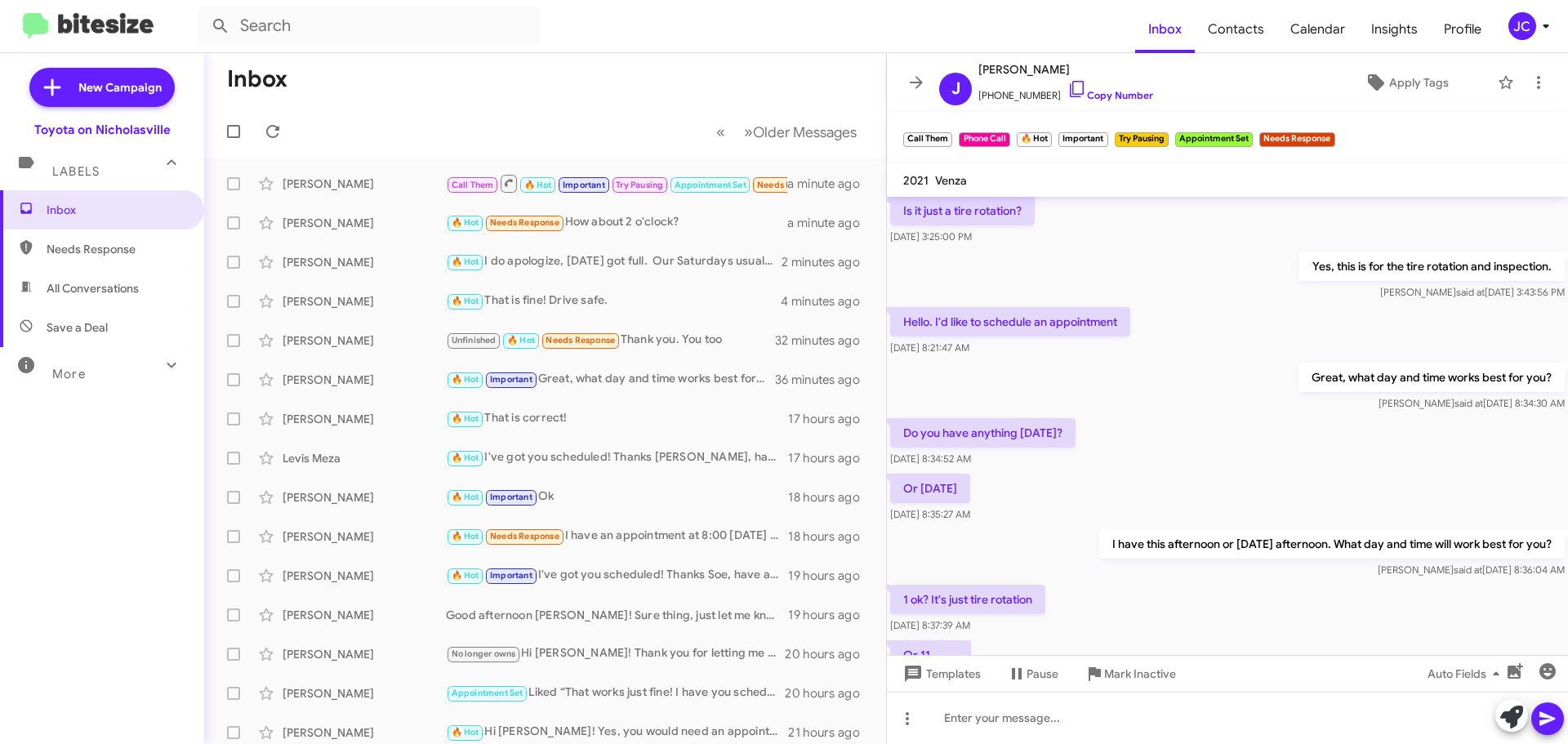
scroll to position [1997, 0]
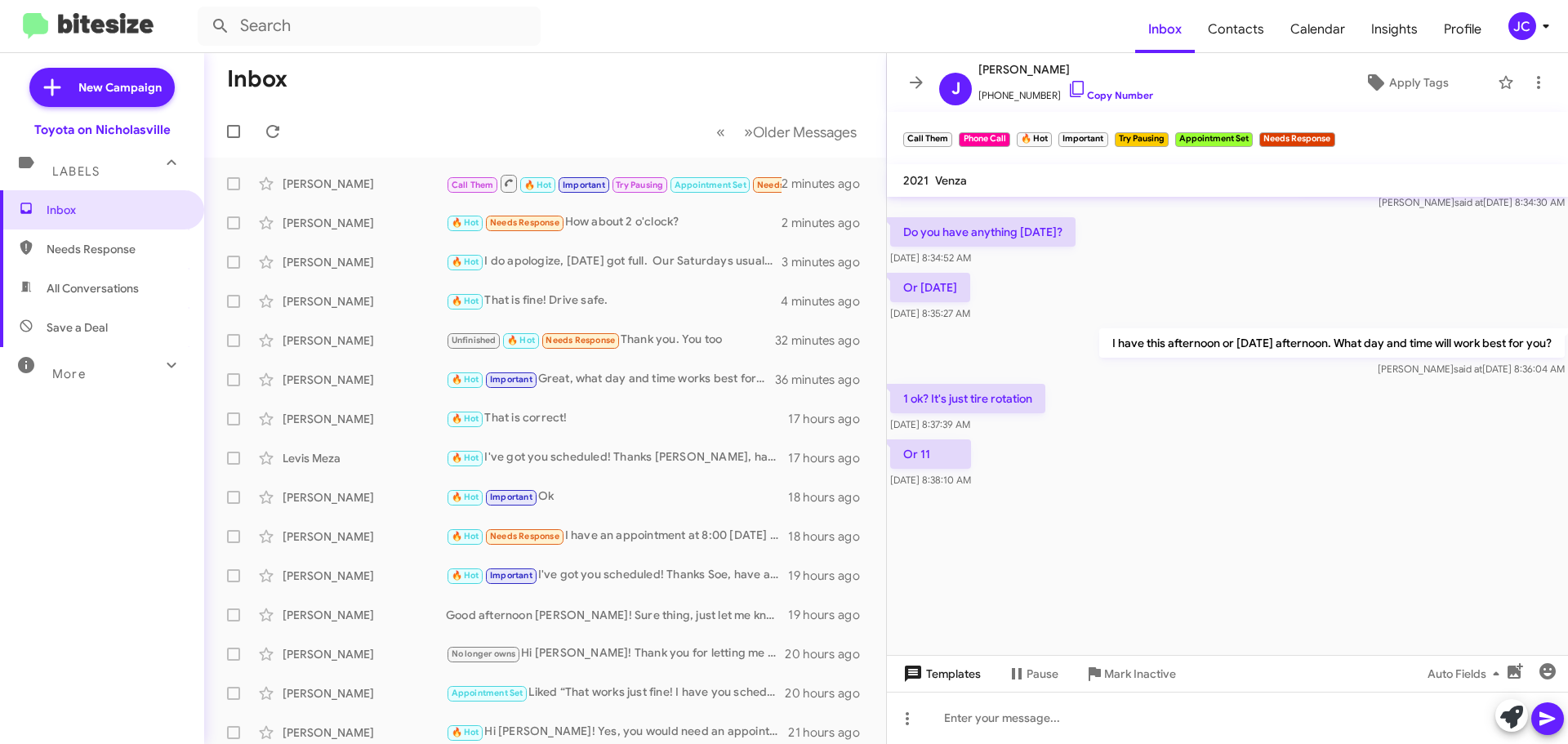
click at [969, 675] on span "Templates" at bounding box center [940, 673] width 81 height 29
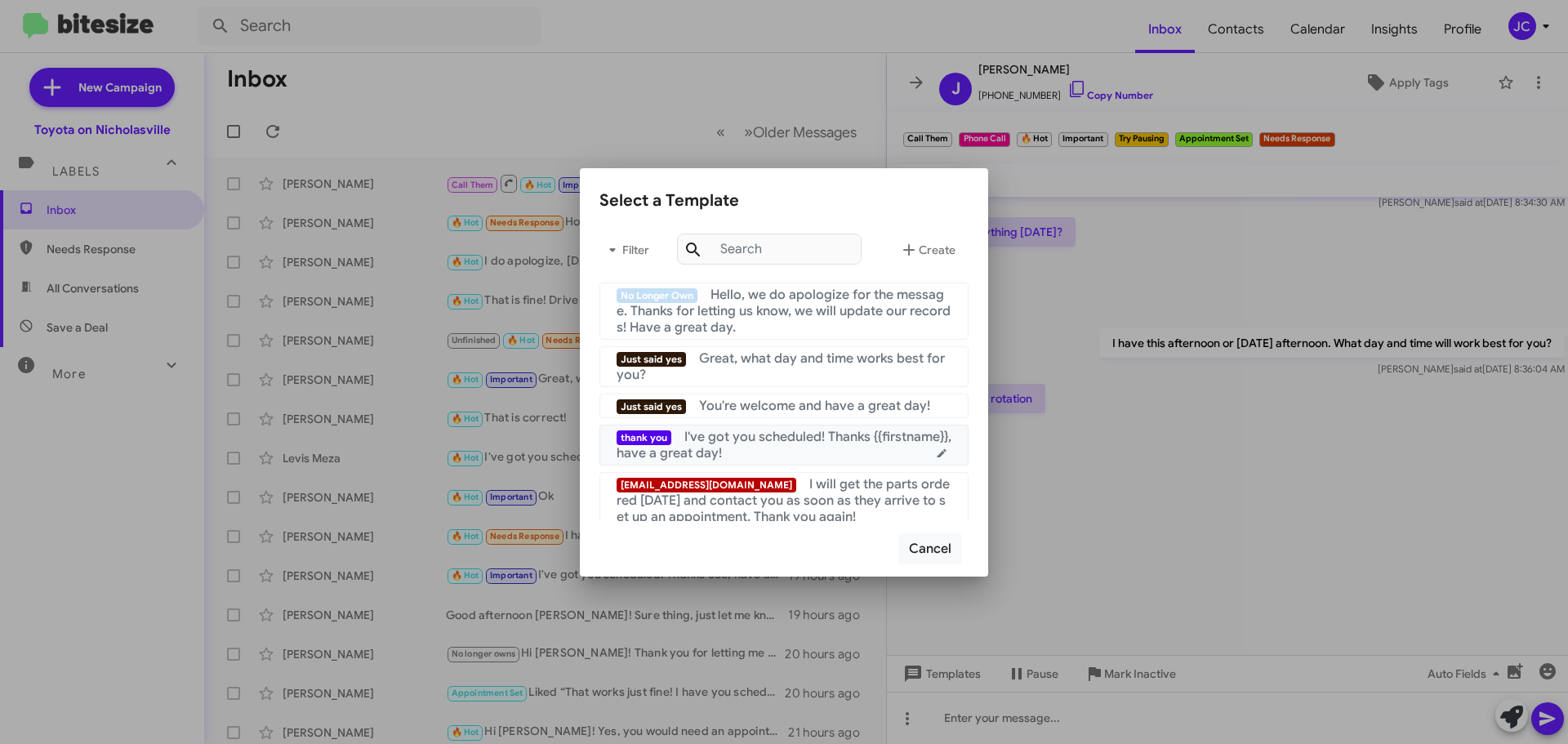
click at [815, 453] on div "thank you I've got you scheduled! Thanks {{firstname}}, have a great day!" at bounding box center [784, 444] width 335 height 33
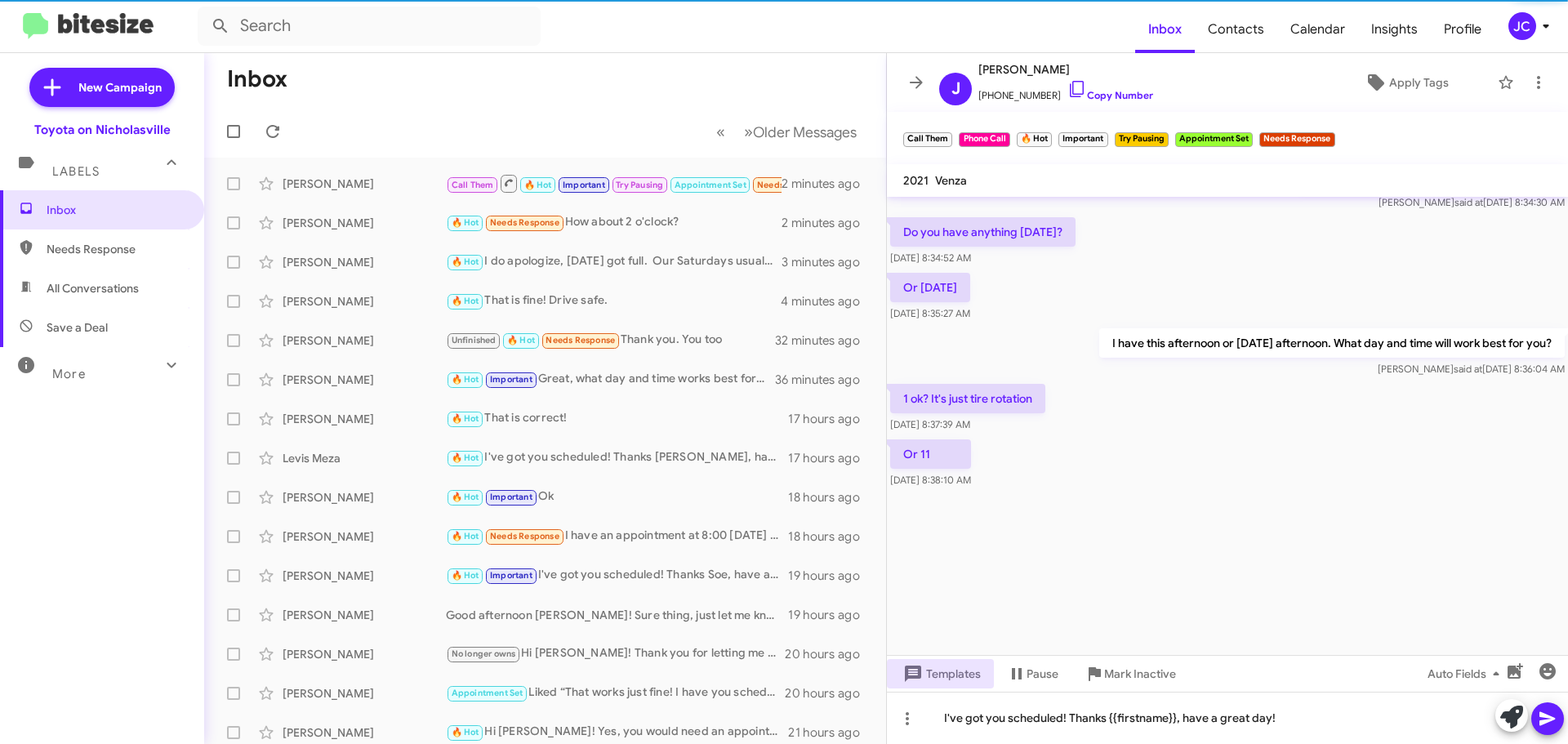
click at [1552, 723] on icon at bounding box center [1548, 719] width 19 height 19
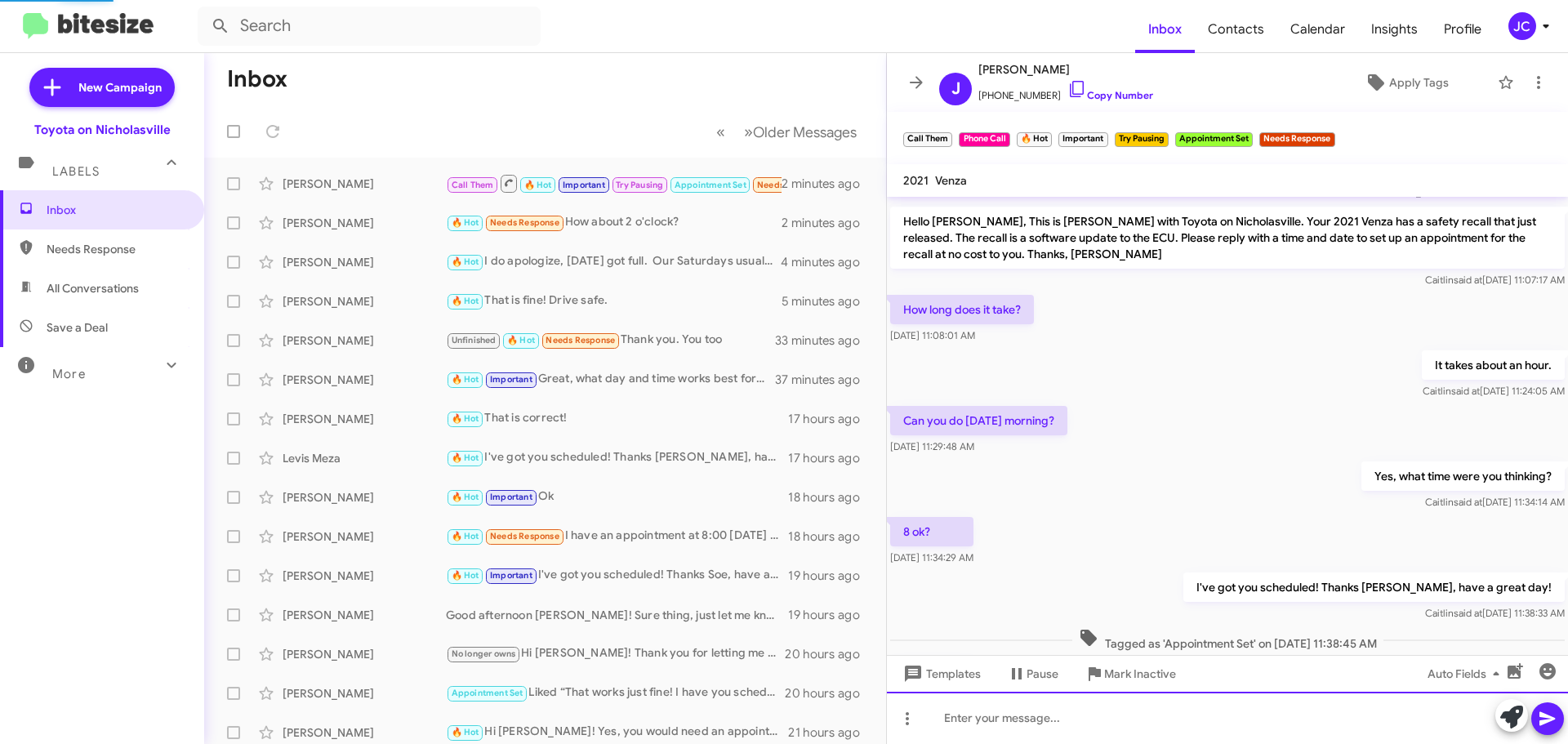
scroll to position [823, 0]
